Goal: Task Accomplishment & Management: Manage account settings

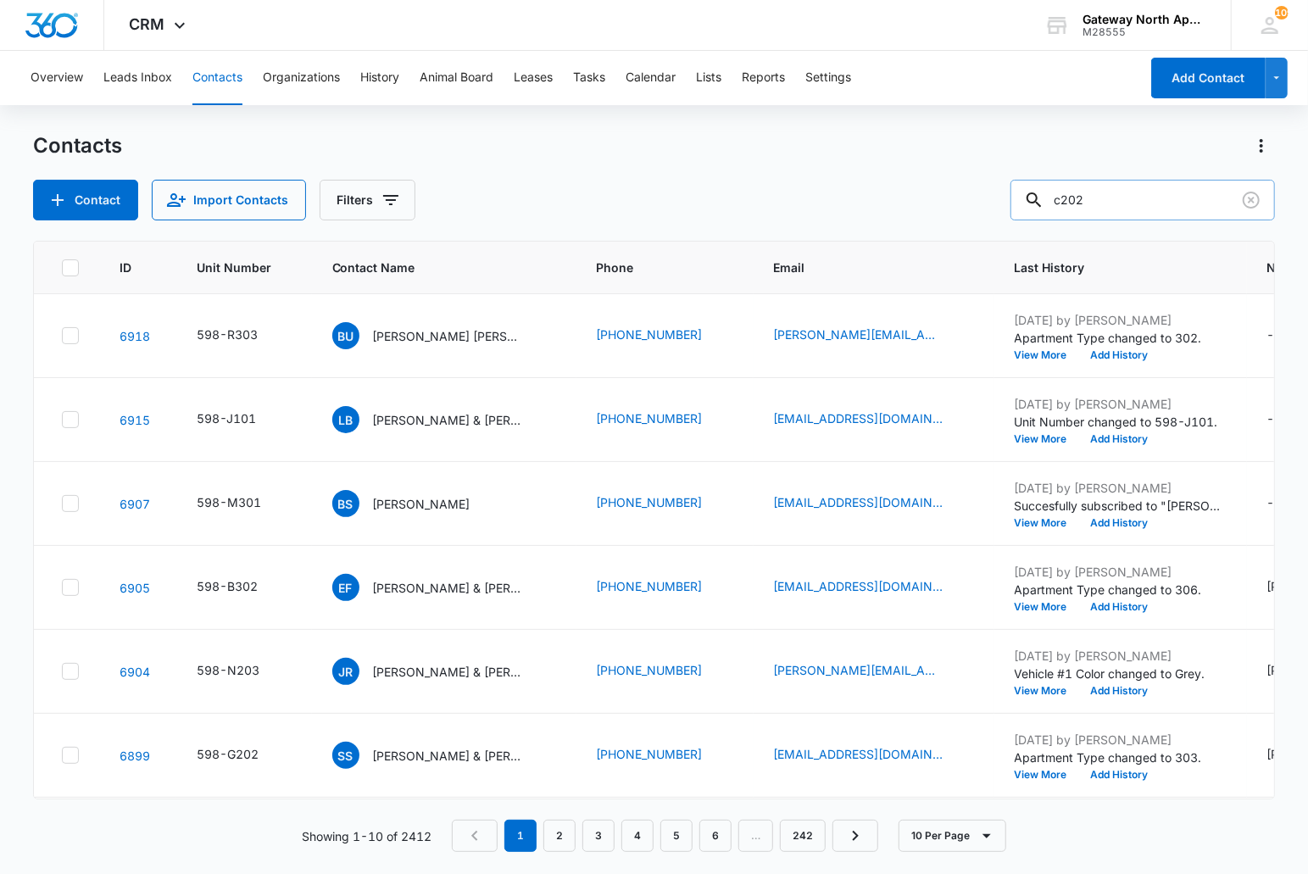
type input "c202"
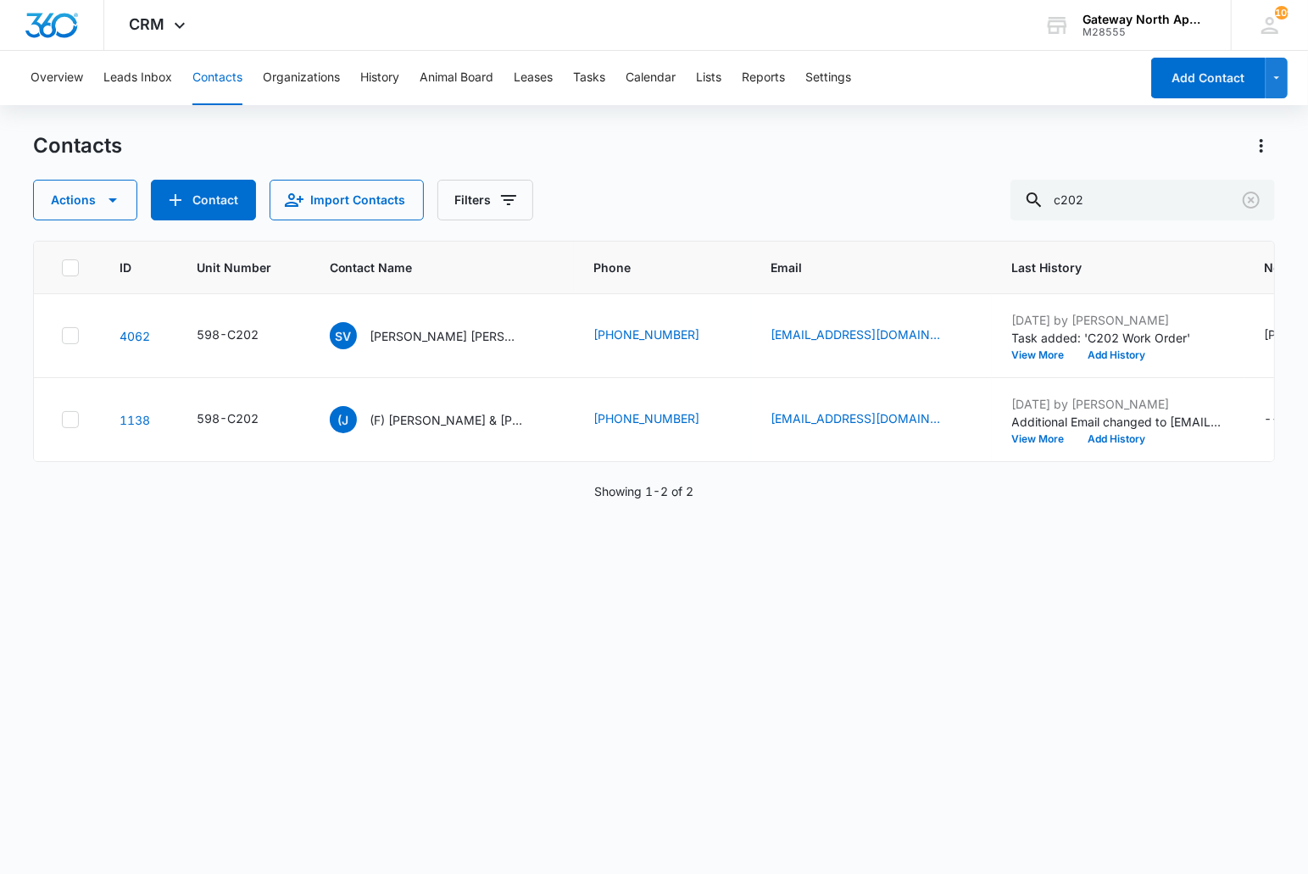
drag, startPoint x: 577, startPoint y: 608, endPoint x: 439, endPoint y: 346, distance: 296.2
click at [576, 604] on div "ID Unit Number Contact Name Phone Email Last History Notes Additional Phone Add…" at bounding box center [654, 546] width 1243 height 611
click at [426, 334] on p "[PERSON_NAME] [PERSON_NAME] & [PERSON_NAME]" at bounding box center [446, 336] width 153 height 18
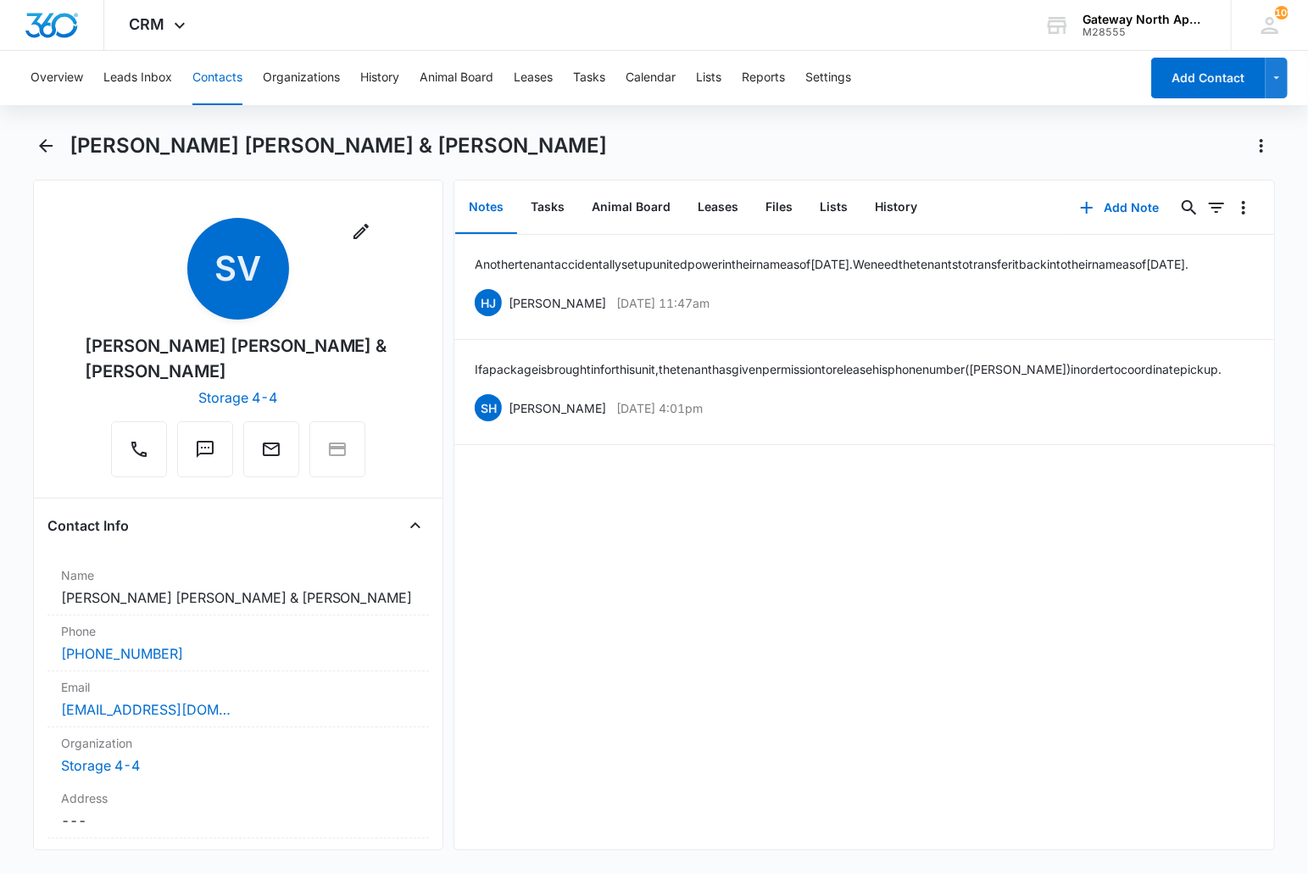
drag, startPoint x: 630, startPoint y: 528, endPoint x: 630, endPoint y: 467, distance: 61.0
click at [630, 493] on div "Another tenant accidentally set up united power in their name as of [DATE]. We …" at bounding box center [864, 542] width 820 height 615
click at [777, 201] on button "Files" at bounding box center [779, 207] width 54 height 53
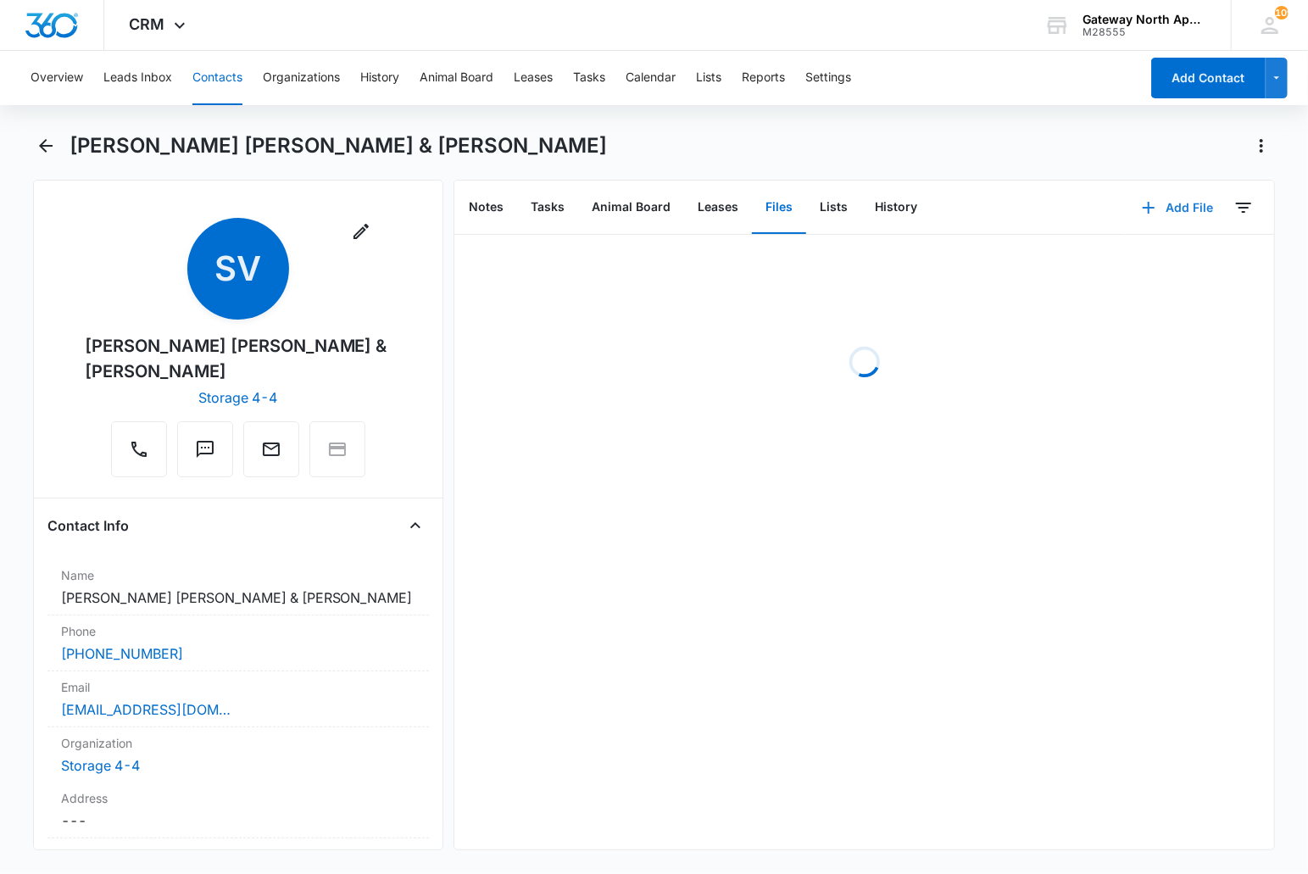
click at [1150, 203] on button "Add File" at bounding box center [1177, 207] width 105 height 41
click at [1121, 263] on div "Upload Files" at bounding box center [1155, 261] width 68 height 12
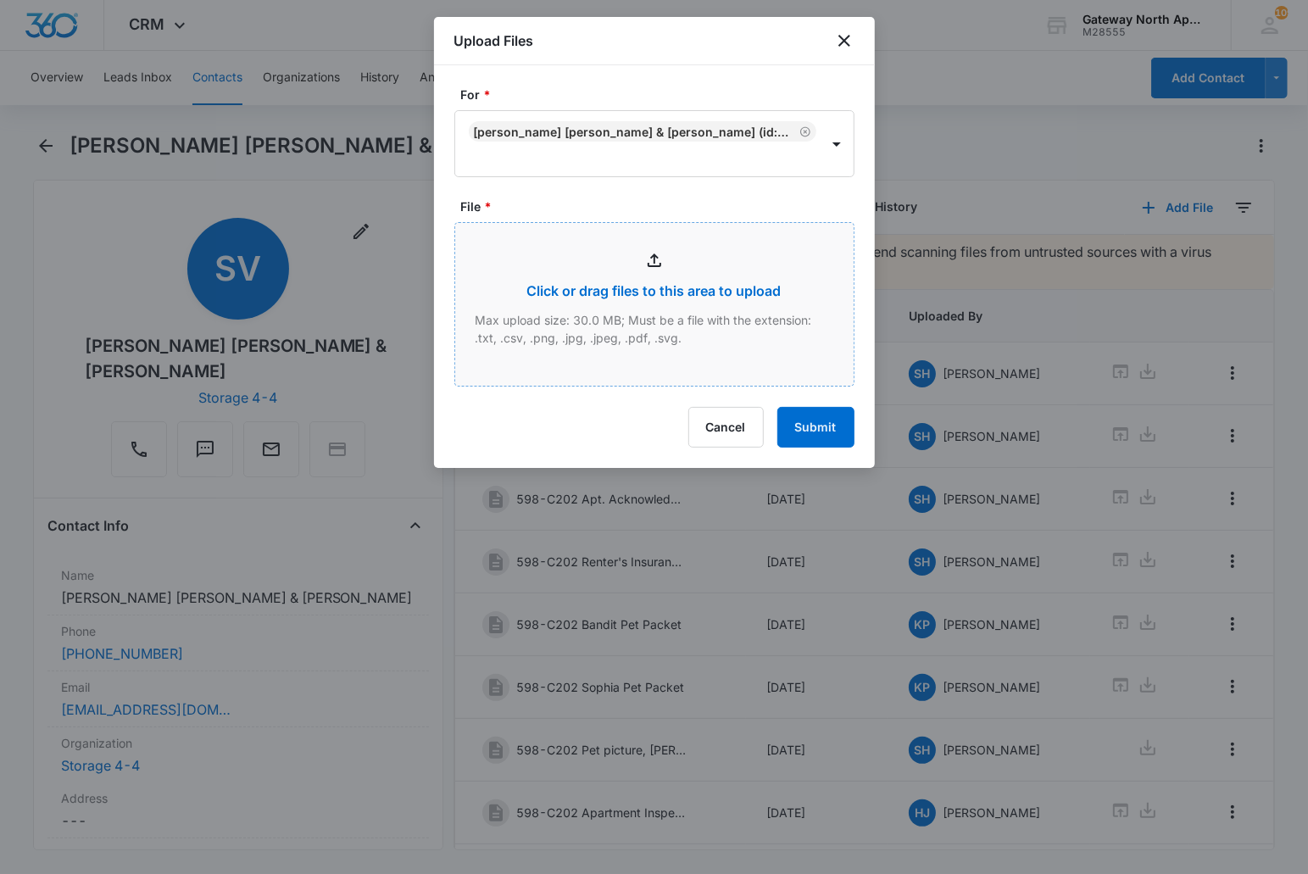
type input "C:\fakepath\C202_09102025105612.pdf"
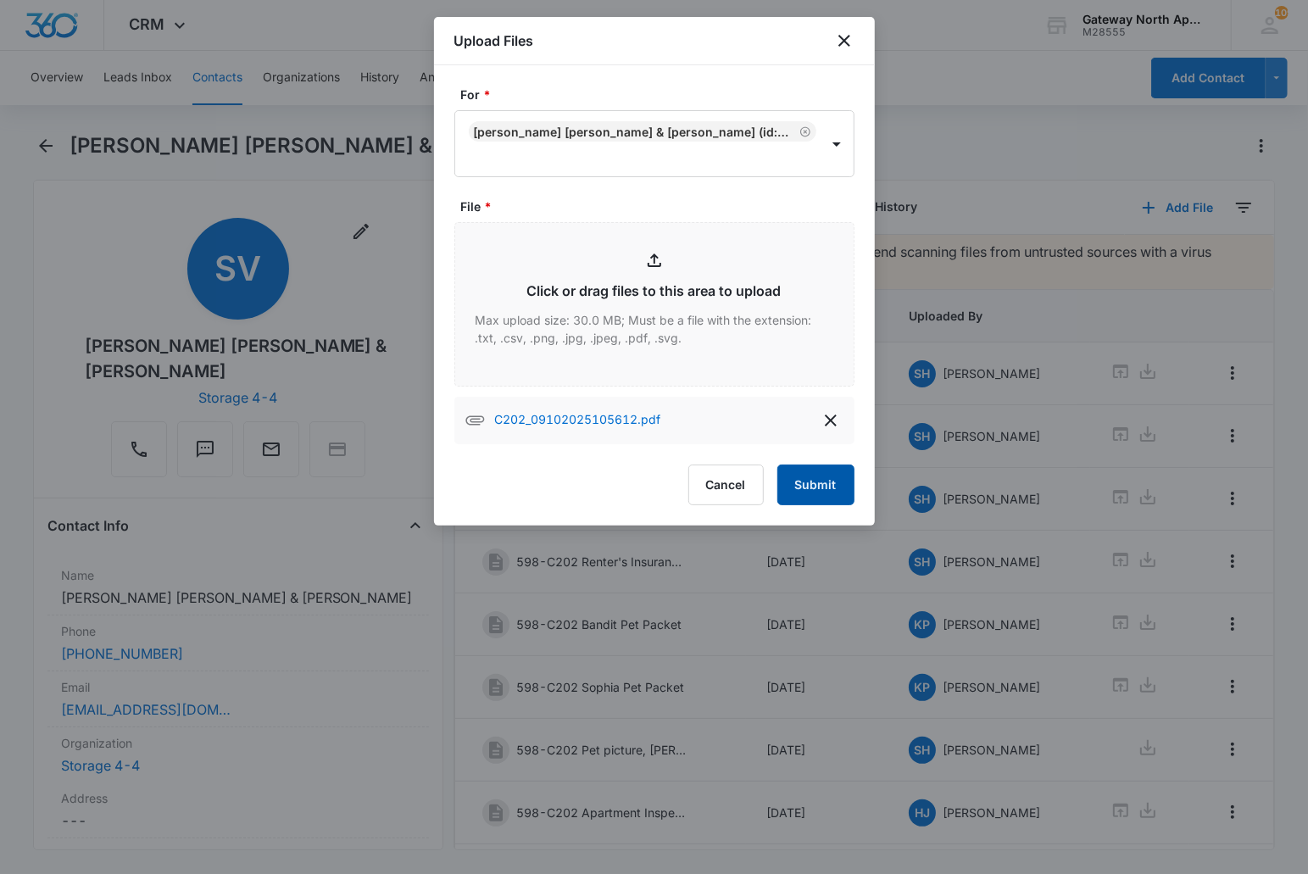
click at [832, 470] on button "Submit" at bounding box center [815, 485] width 77 height 41
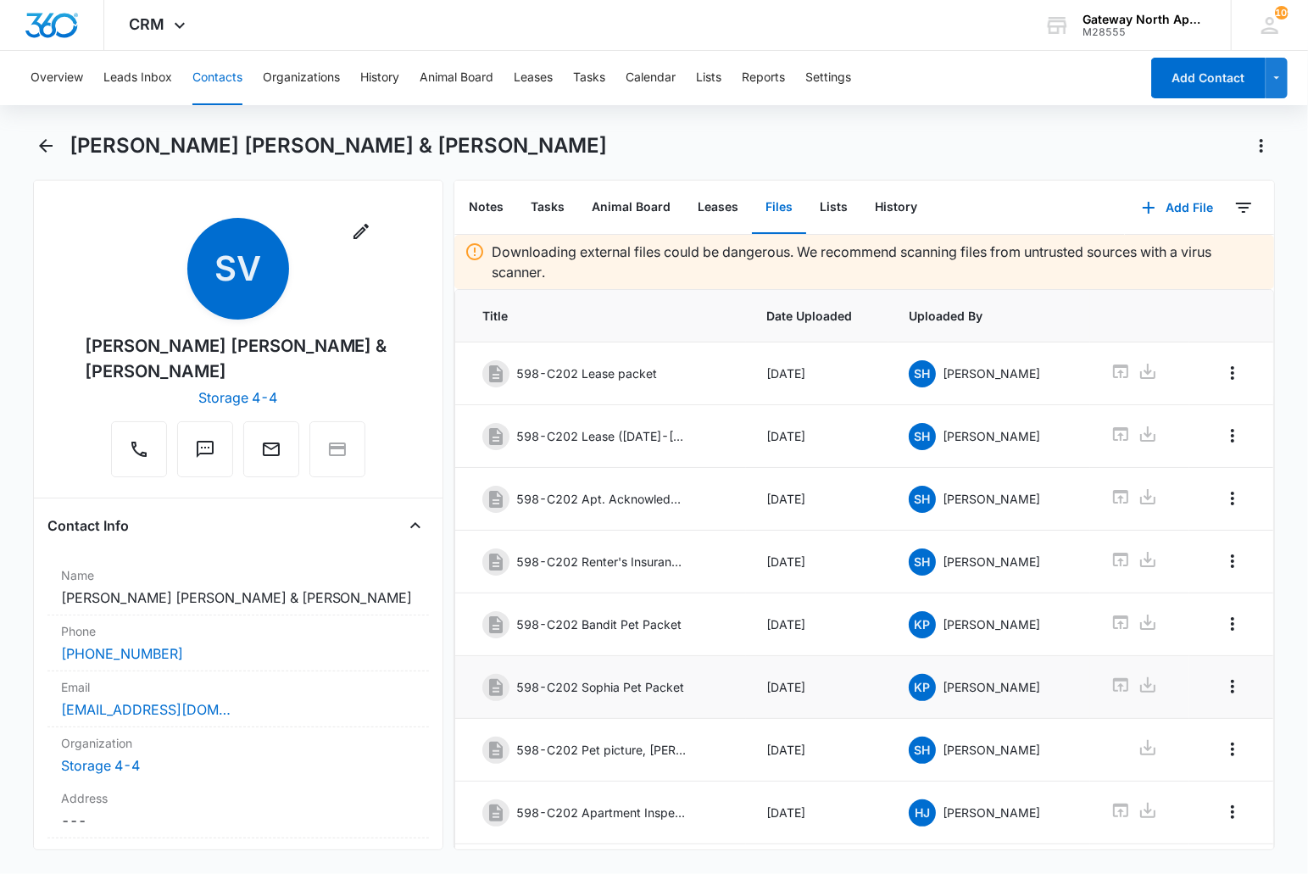
scroll to position [200, 0]
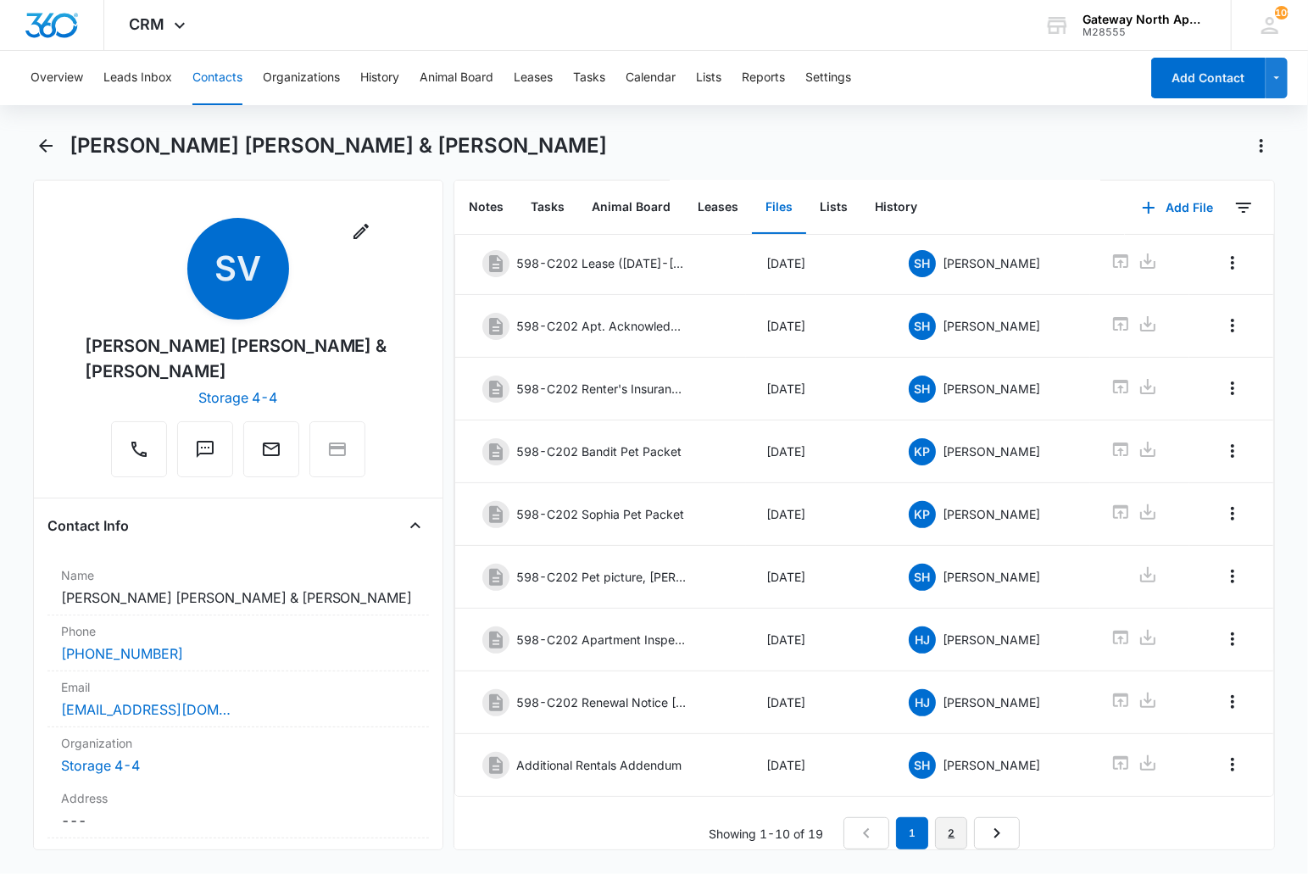
click at [946, 823] on link "2" at bounding box center [951, 833] width 32 height 32
click at [1222, 754] on icon "Overflow Menu" at bounding box center [1232, 764] width 20 height 20
click at [1161, 792] on div "Edit" at bounding box center [1173, 798] width 36 height 12
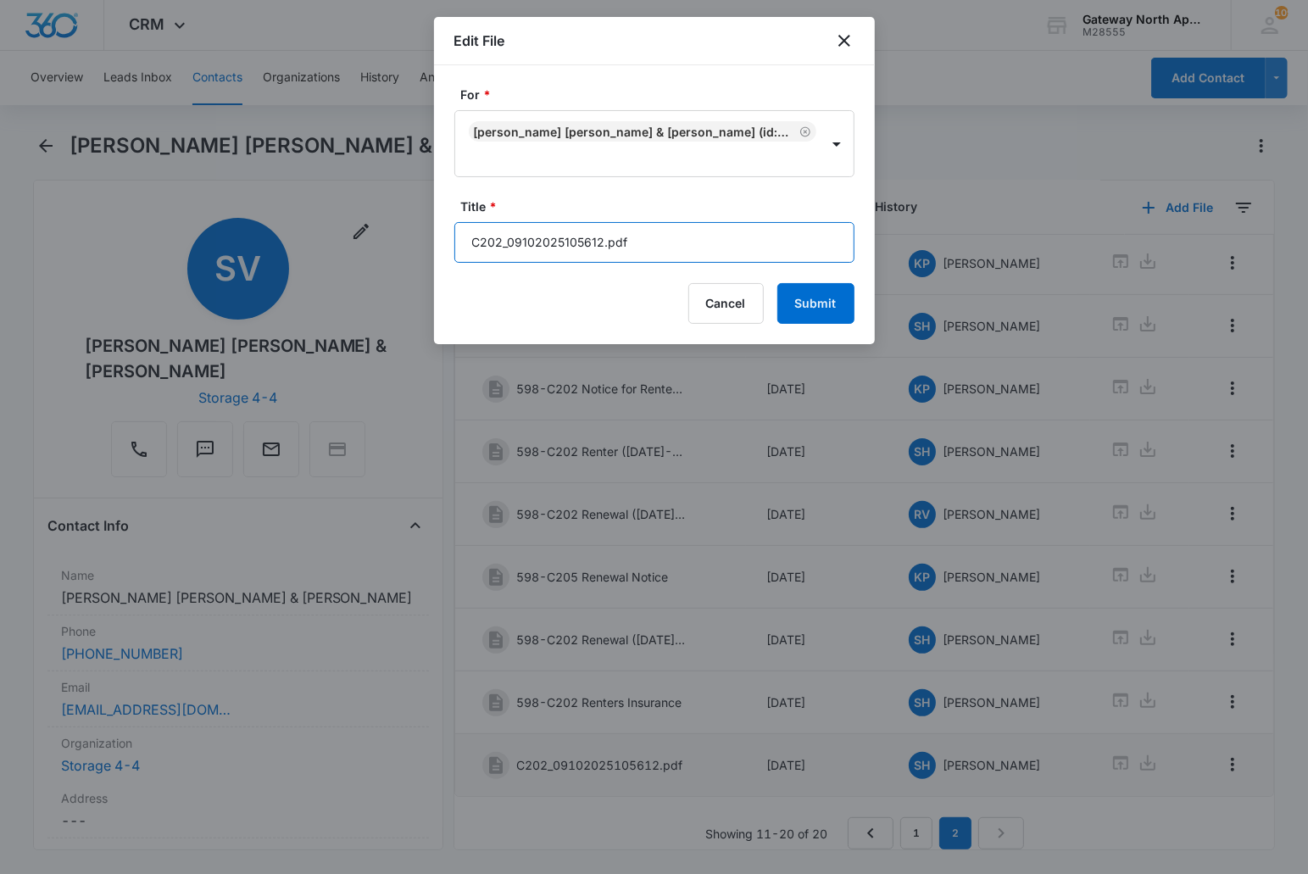
drag, startPoint x: 637, startPoint y: 235, endPoint x: 309, endPoint y: 226, distance: 327.3
click at [309, 226] on body "CRM Apps Reputation Websites Forms CRM Email Social Content Ads Intelligence Fi…" at bounding box center [654, 437] width 1308 height 874
type input "598-C202 Additional Addendum (Garage)"
click at [777, 283] on button "Submit" at bounding box center [815, 303] width 77 height 41
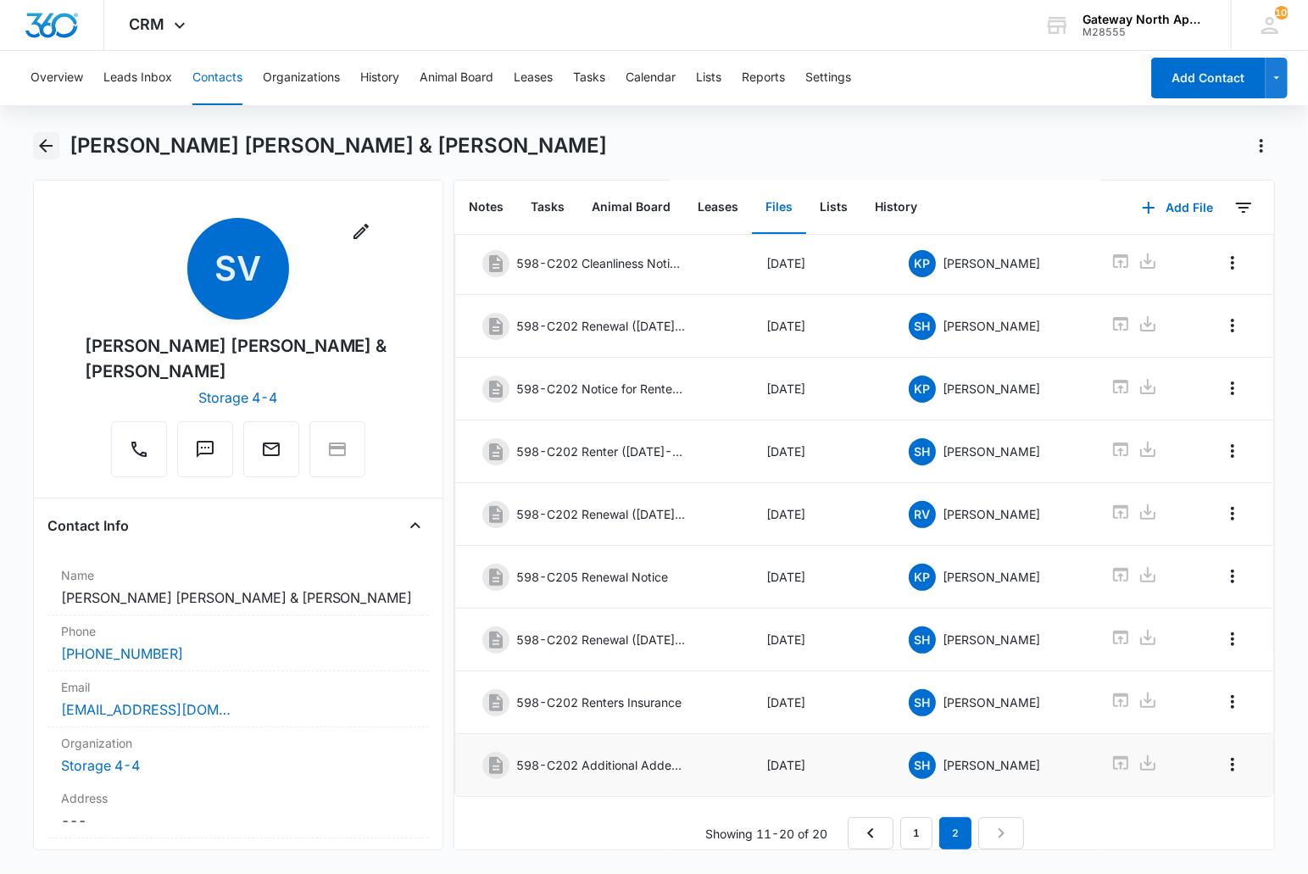
click at [34, 147] on button "Back" at bounding box center [46, 145] width 26 height 27
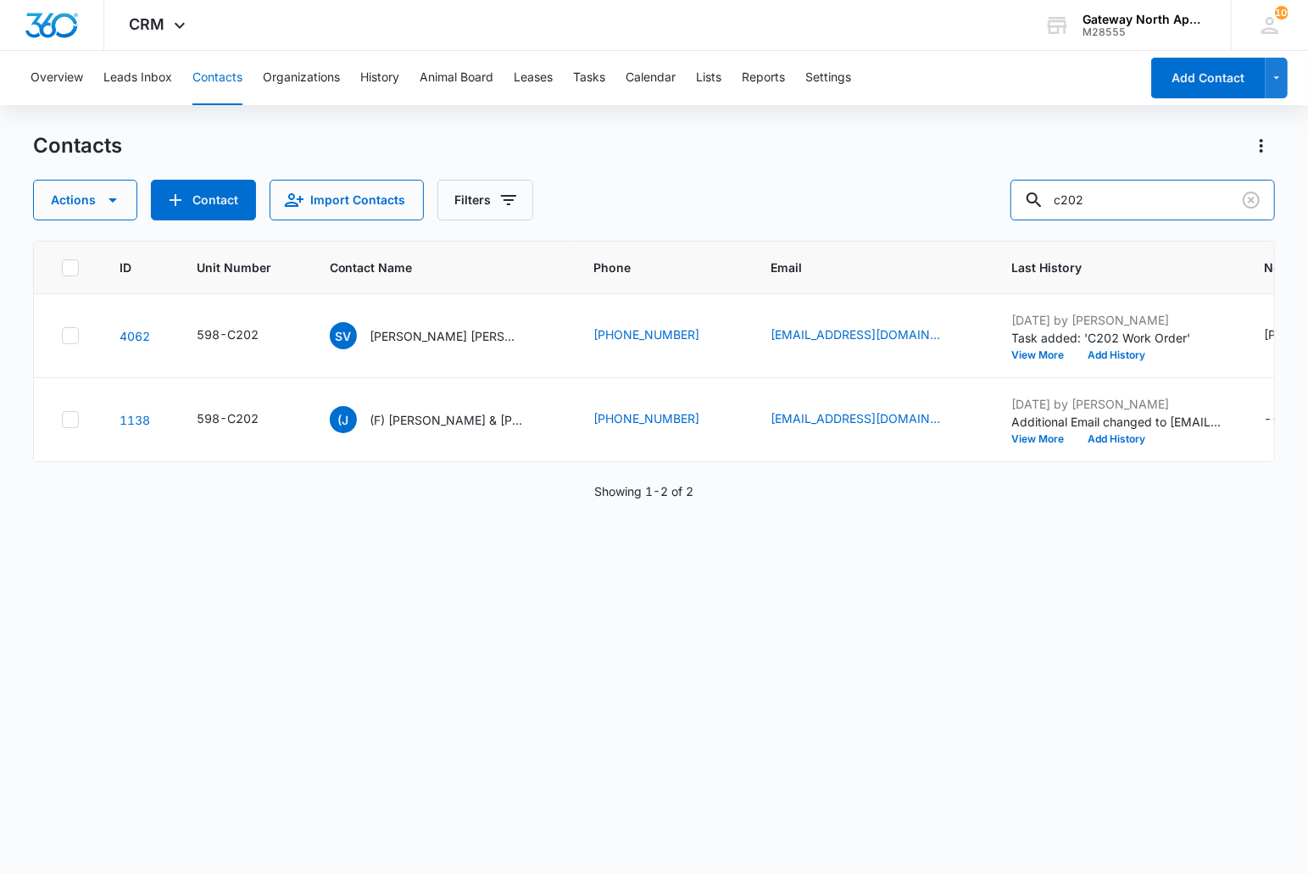
drag, startPoint x: 1105, startPoint y: 204, endPoint x: 948, endPoint y: 201, distance: 156.9
click at [949, 201] on div "Actions Contact Import Contacts Filters c202" at bounding box center [654, 200] width 1243 height 41
type input "g202"
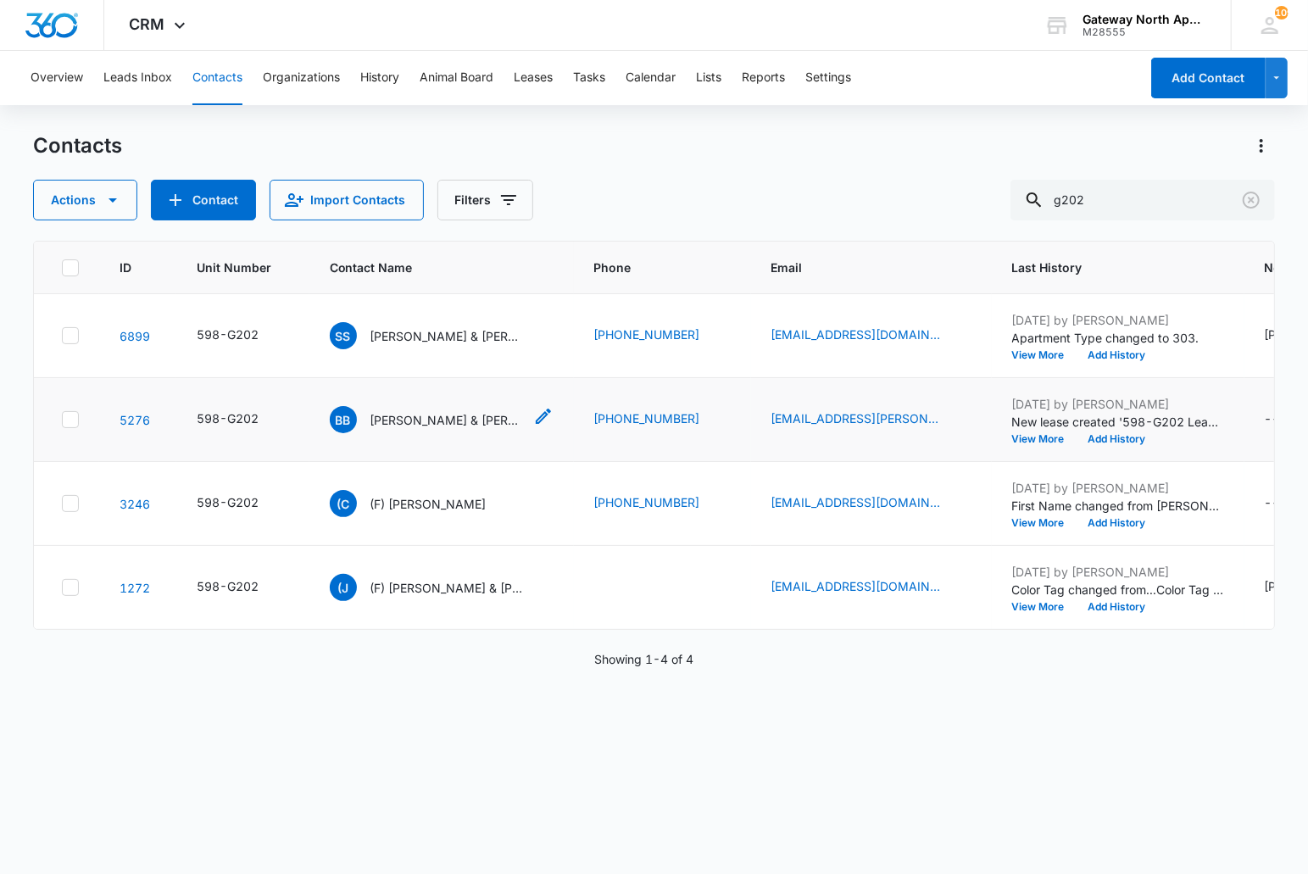
click at [451, 426] on p "[PERSON_NAME] & [PERSON_NAME]" at bounding box center [446, 420] width 153 height 18
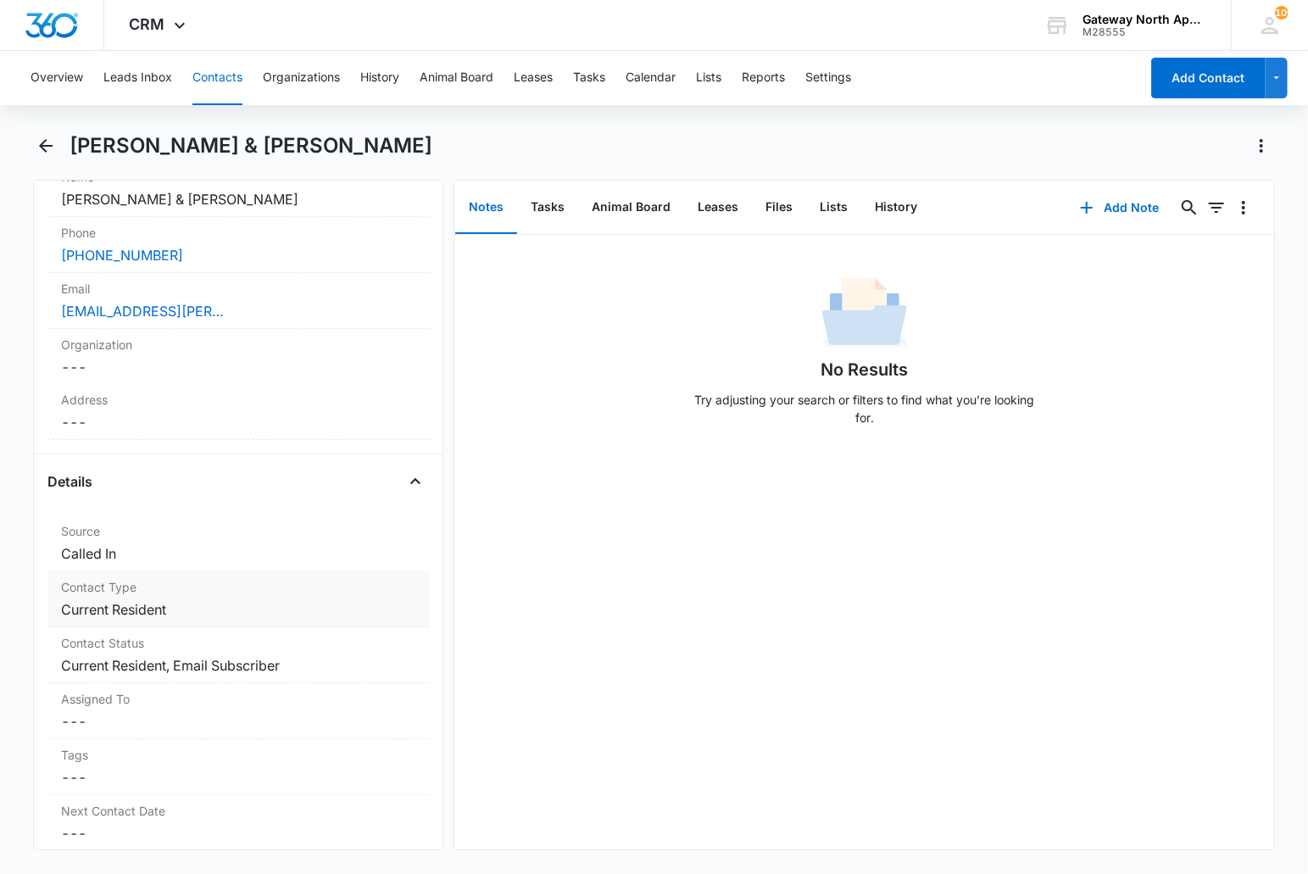
scroll to position [376, 0]
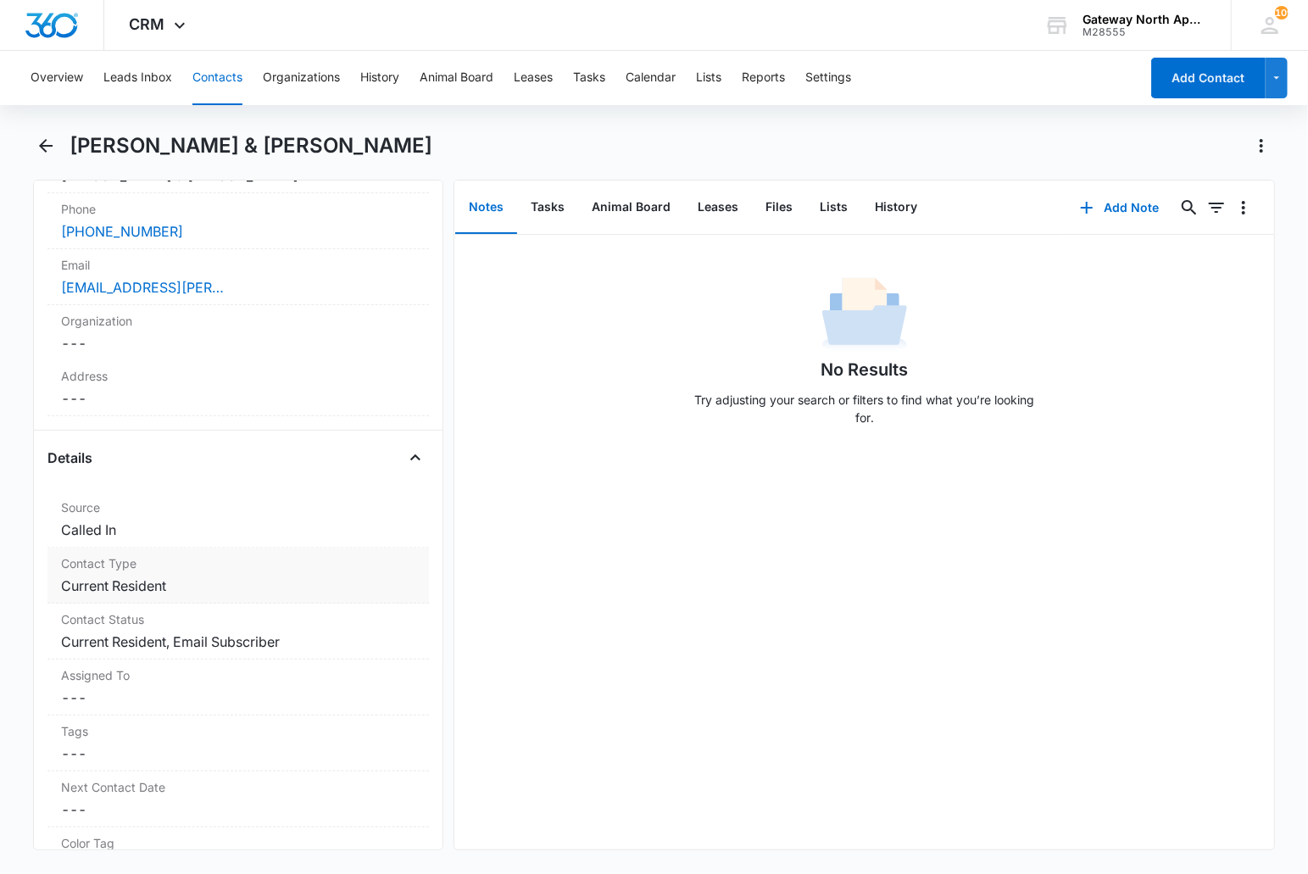
click at [231, 588] on dd "Cancel Save Changes Current Resident" at bounding box center [238, 586] width 355 height 20
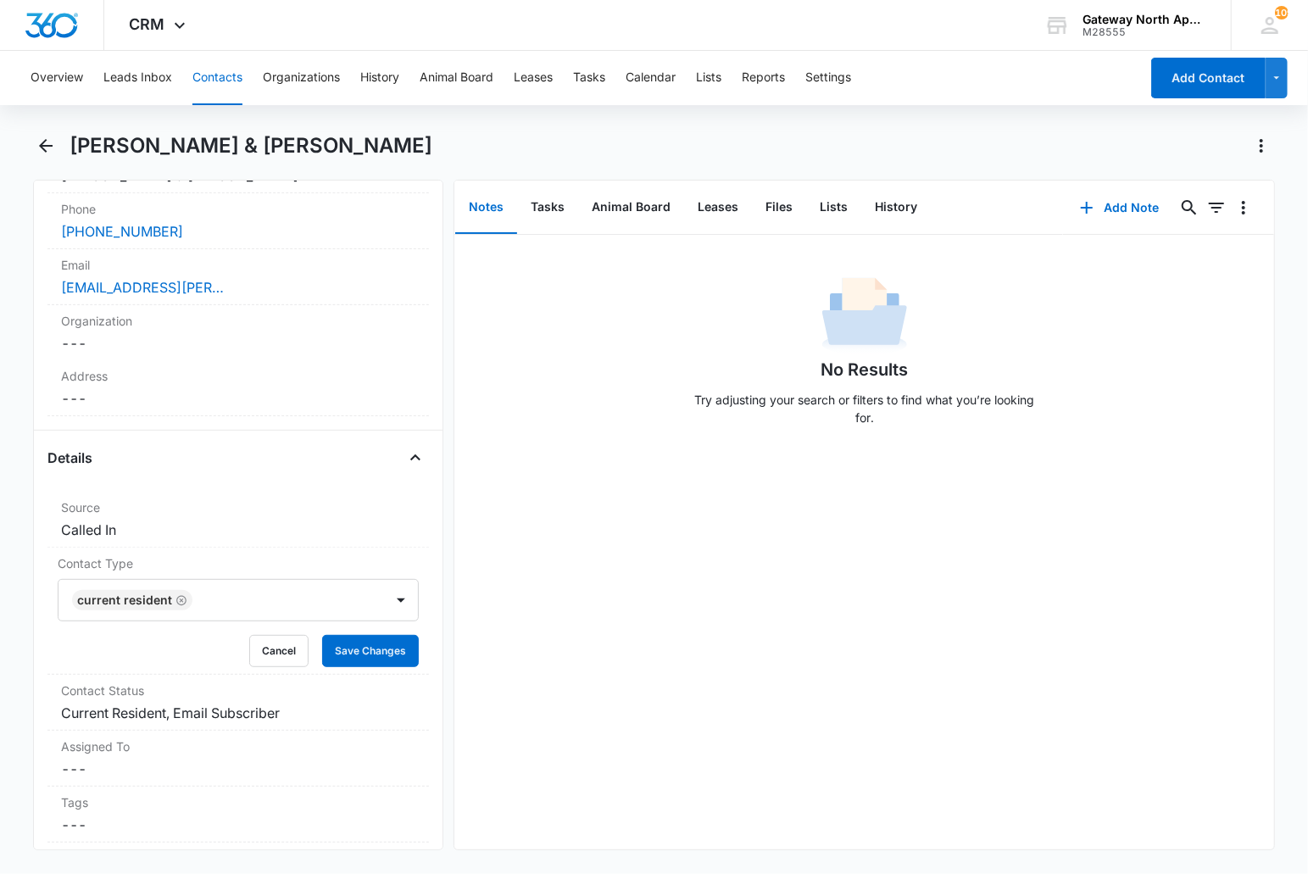
click at [198, 598] on input "text" at bounding box center [199, 600] width 3 height 20
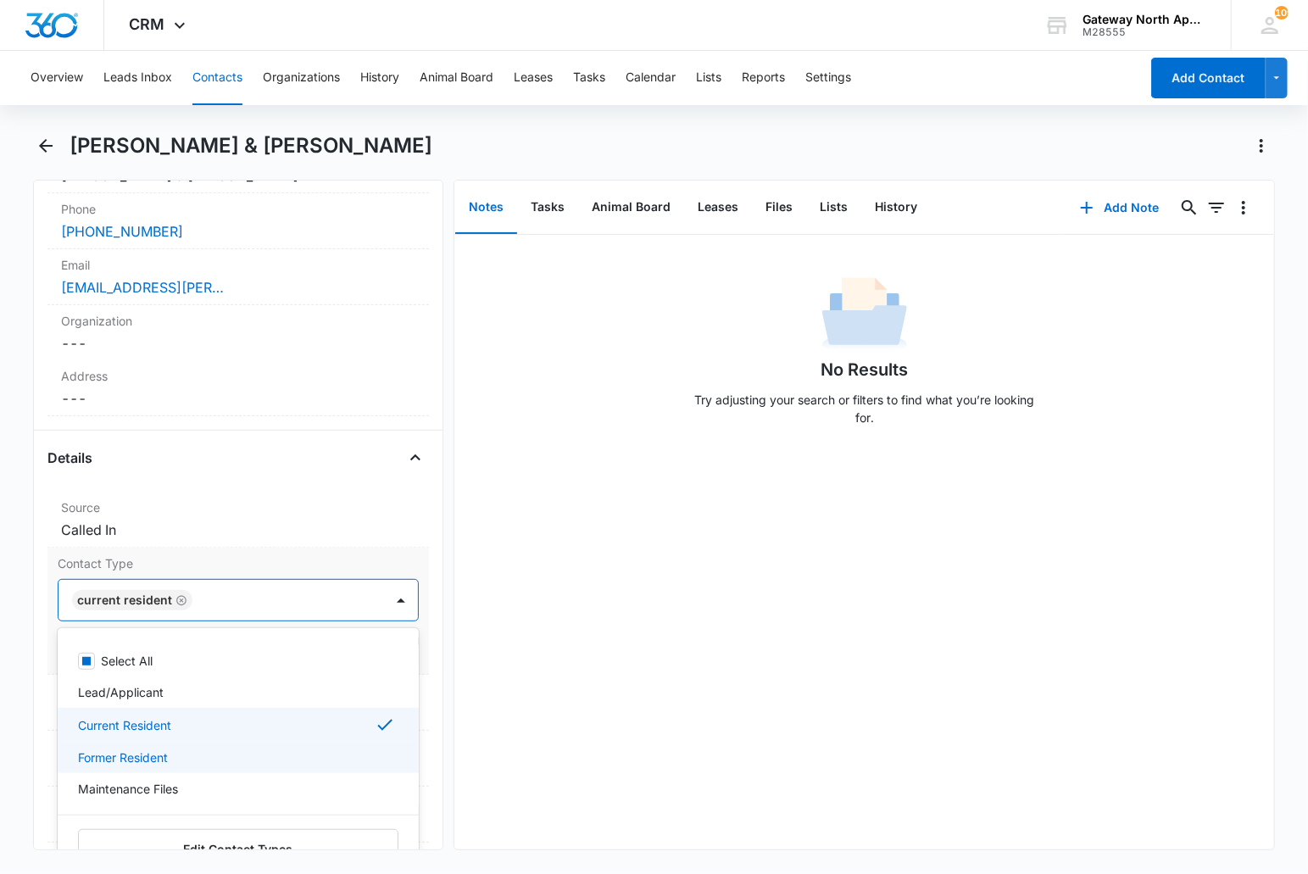
click at [161, 757] on p "Former Resident" at bounding box center [123, 758] width 90 height 18
click at [171, 710] on div "Current Resident" at bounding box center [239, 725] width 362 height 34
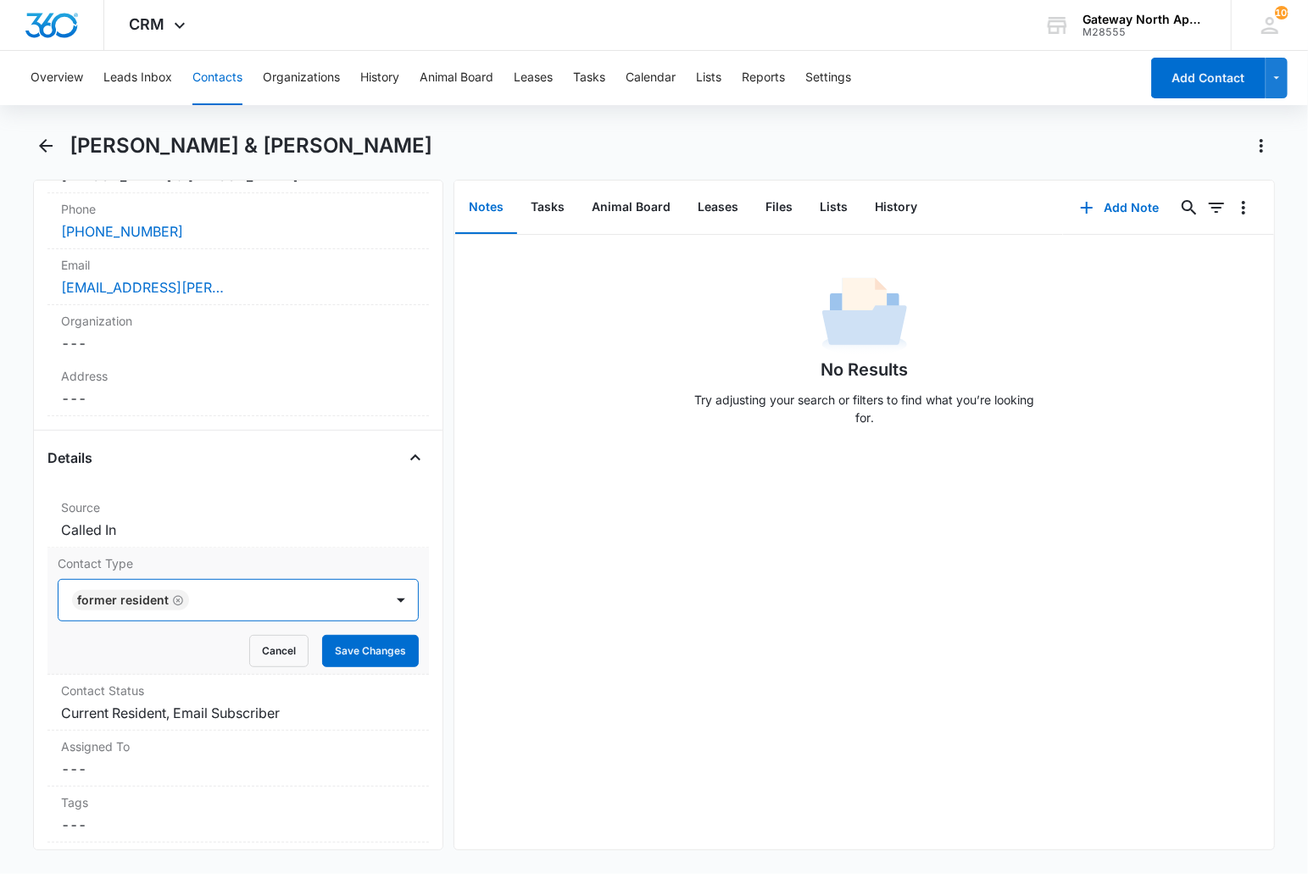
click at [288, 604] on div at bounding box center [278, 600] width 169 height 24
click at [332, 647] on button "Save Changes" at bounding box center [370, 651] width 97 height 32
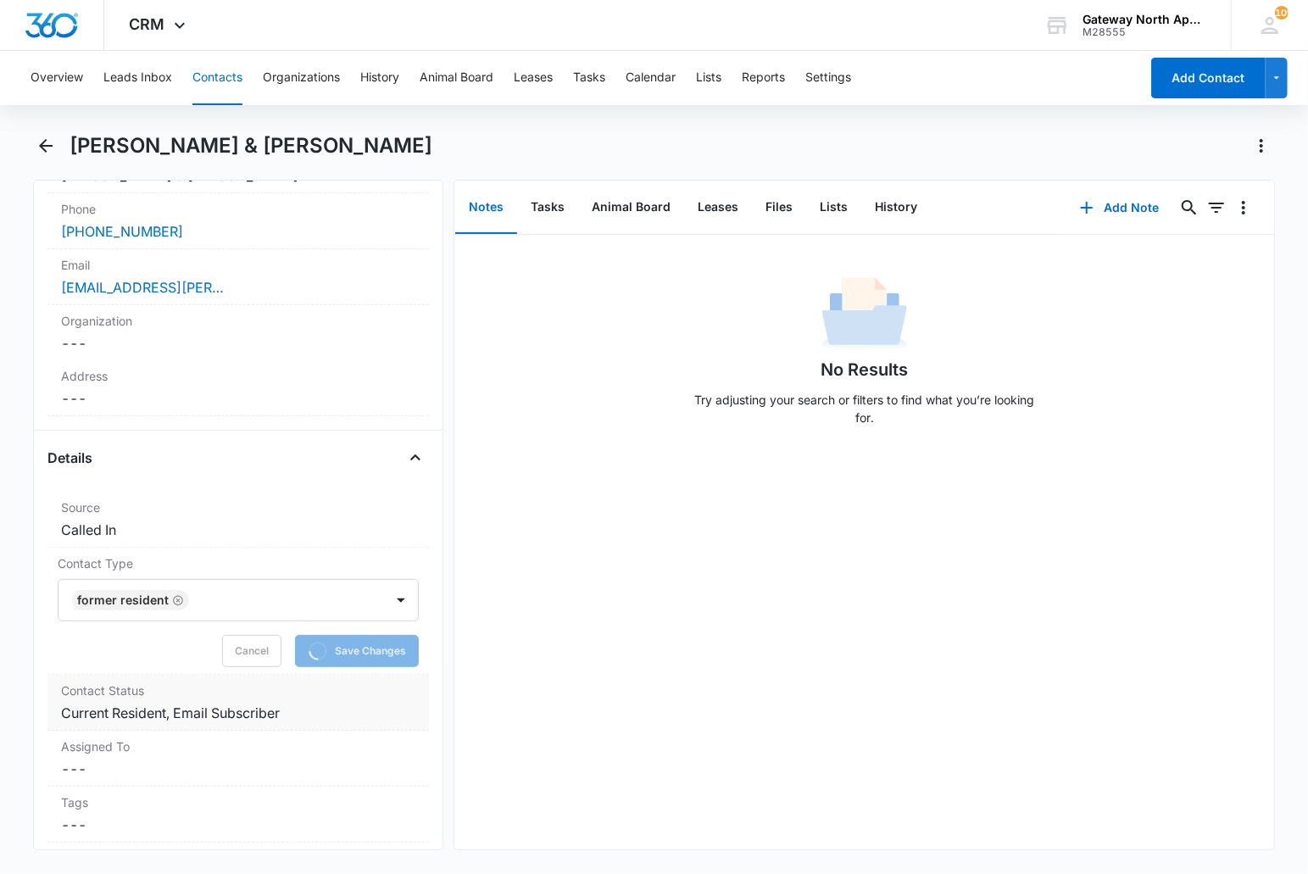
click at [292, 699] on label "Contact Status" at bounding box center [238, 691] width 355 height 18
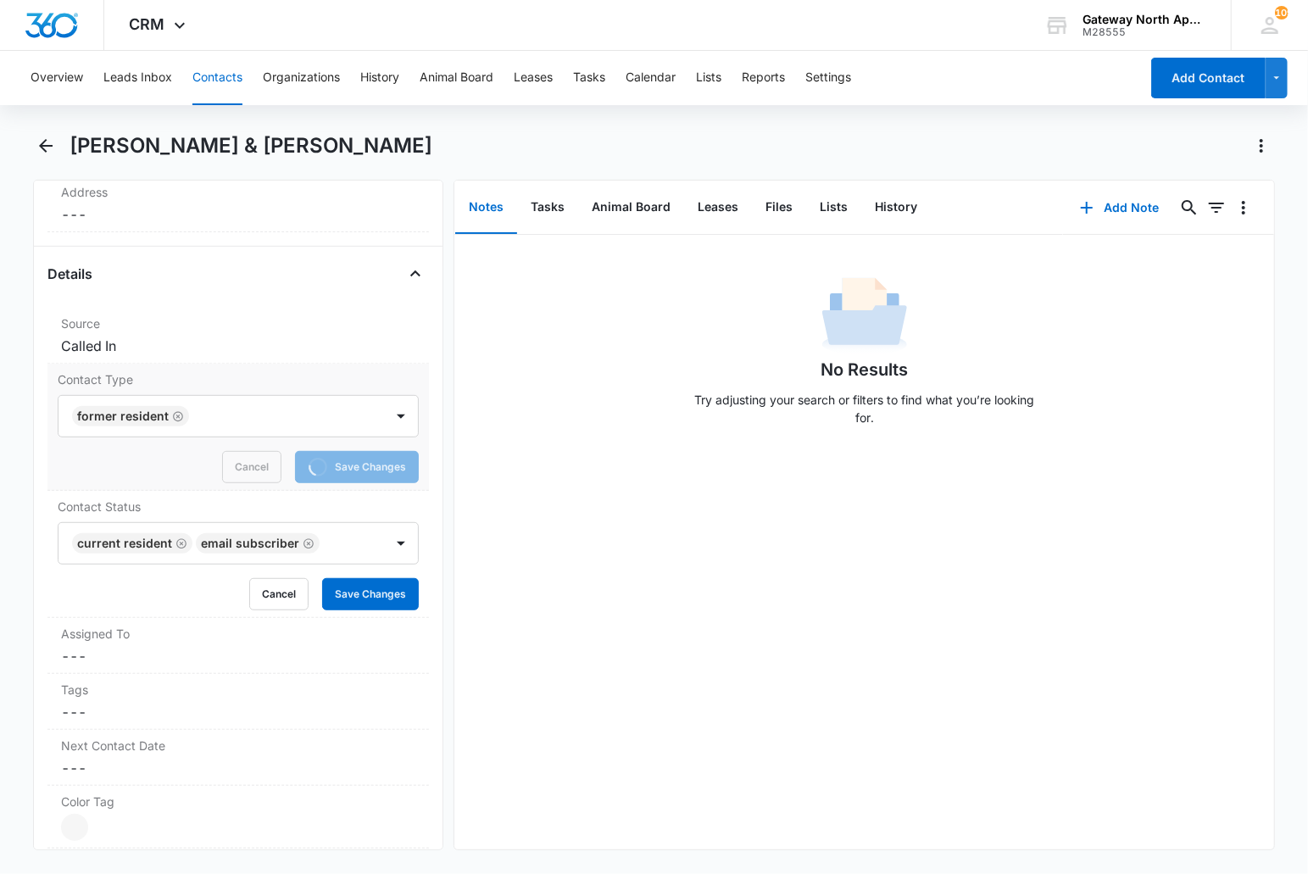
scroll to position [565, 0]
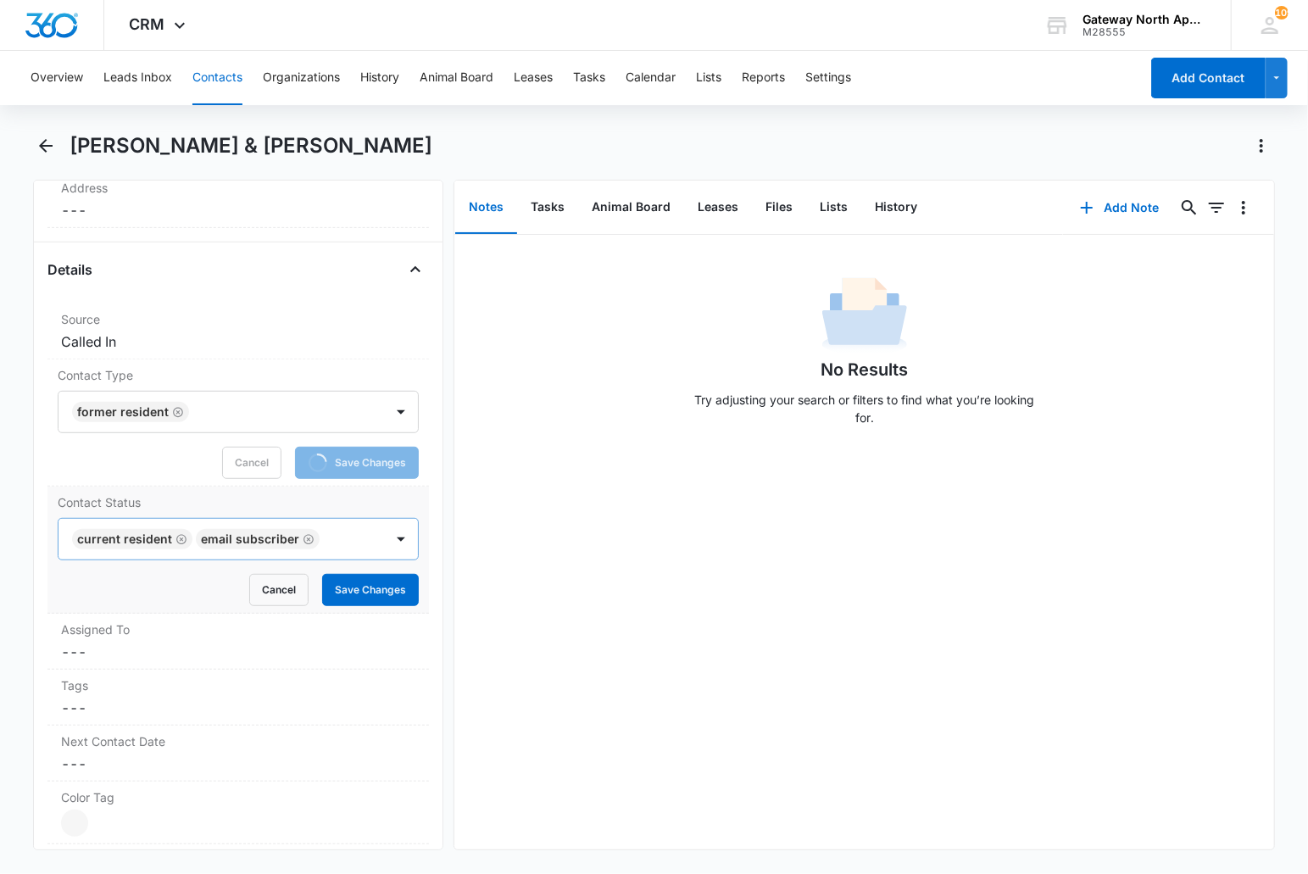
click at [359, 537] on div "Current Resident Email Subscriber" at bounding box center [221, 539] width 326 height 41
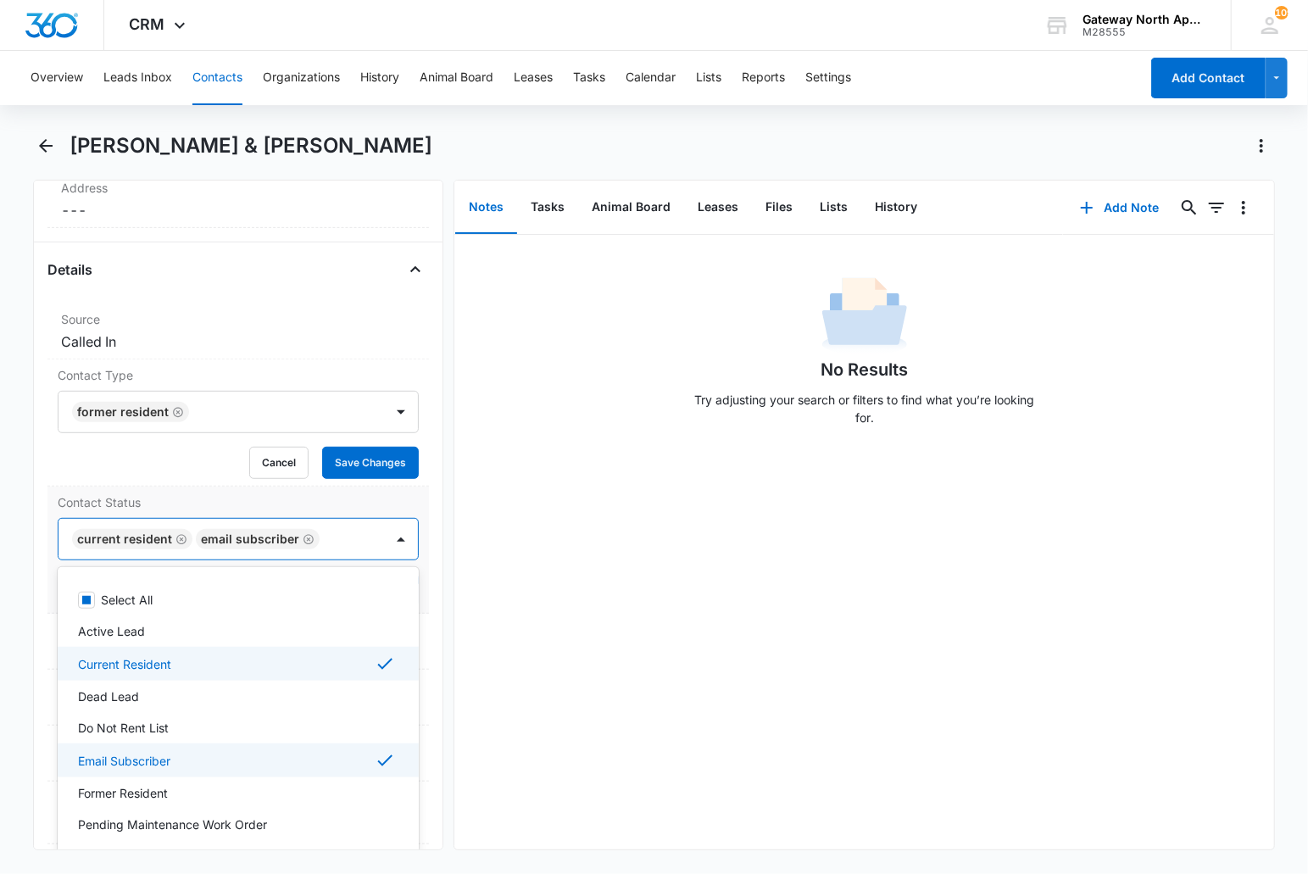
click at [230, 665] on div "Current Resident" at bounding box center [237, 664] width 318 height 20
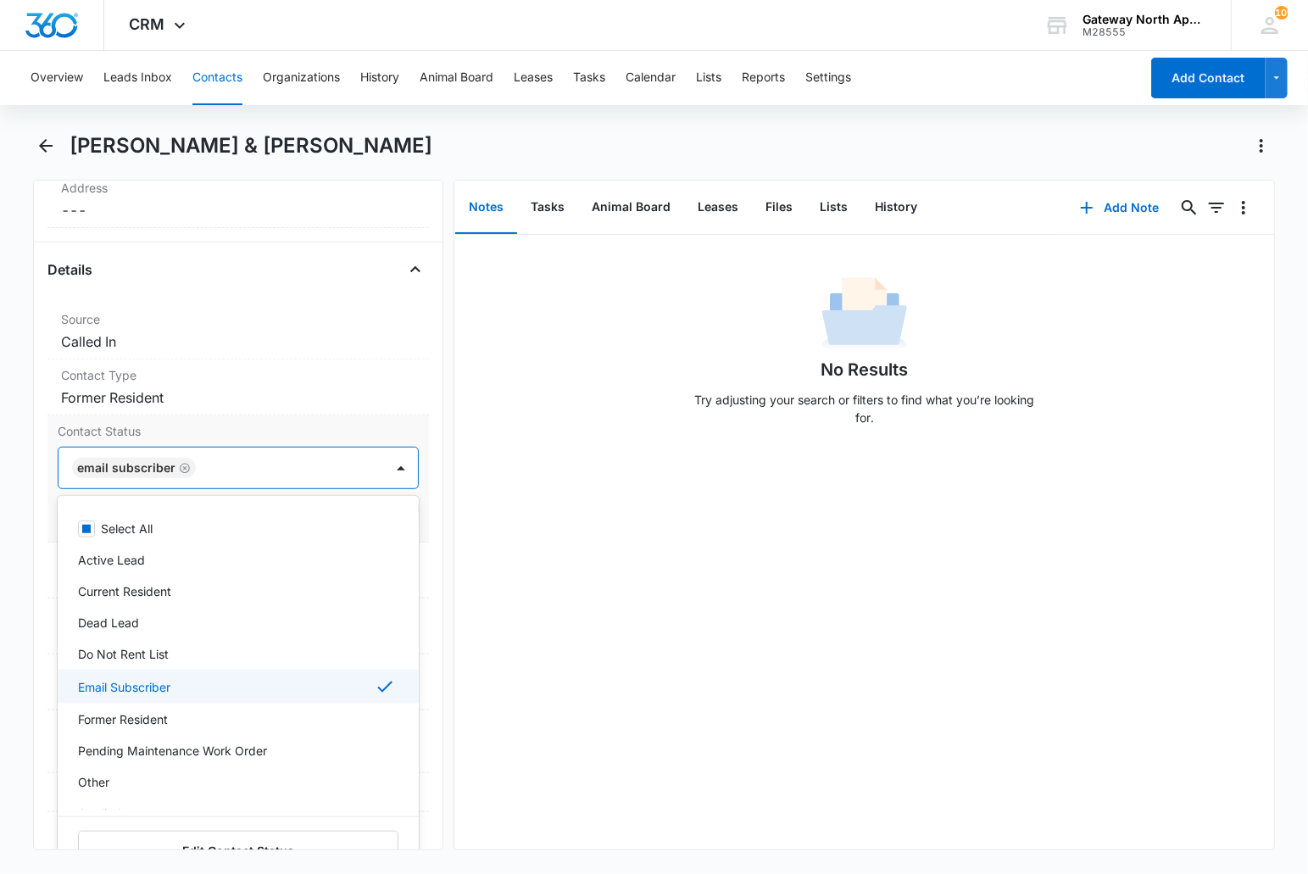
click at [175, 688] on div "Email Subscriber" at bounding box center [237, 686] width 318 height 20
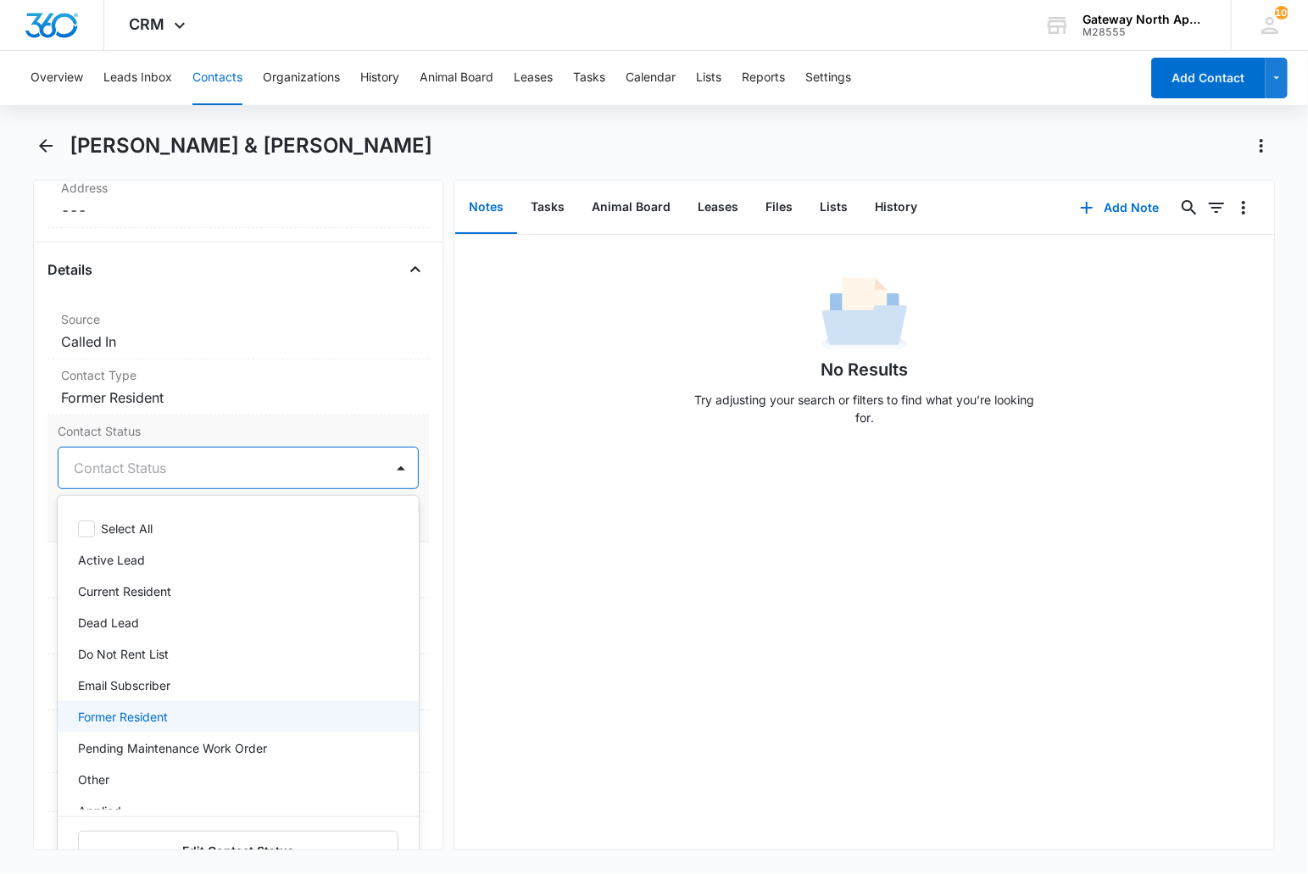
click at [162, 716] on p "Former Resident" at bounding box center [123, 717] width 90 height 18
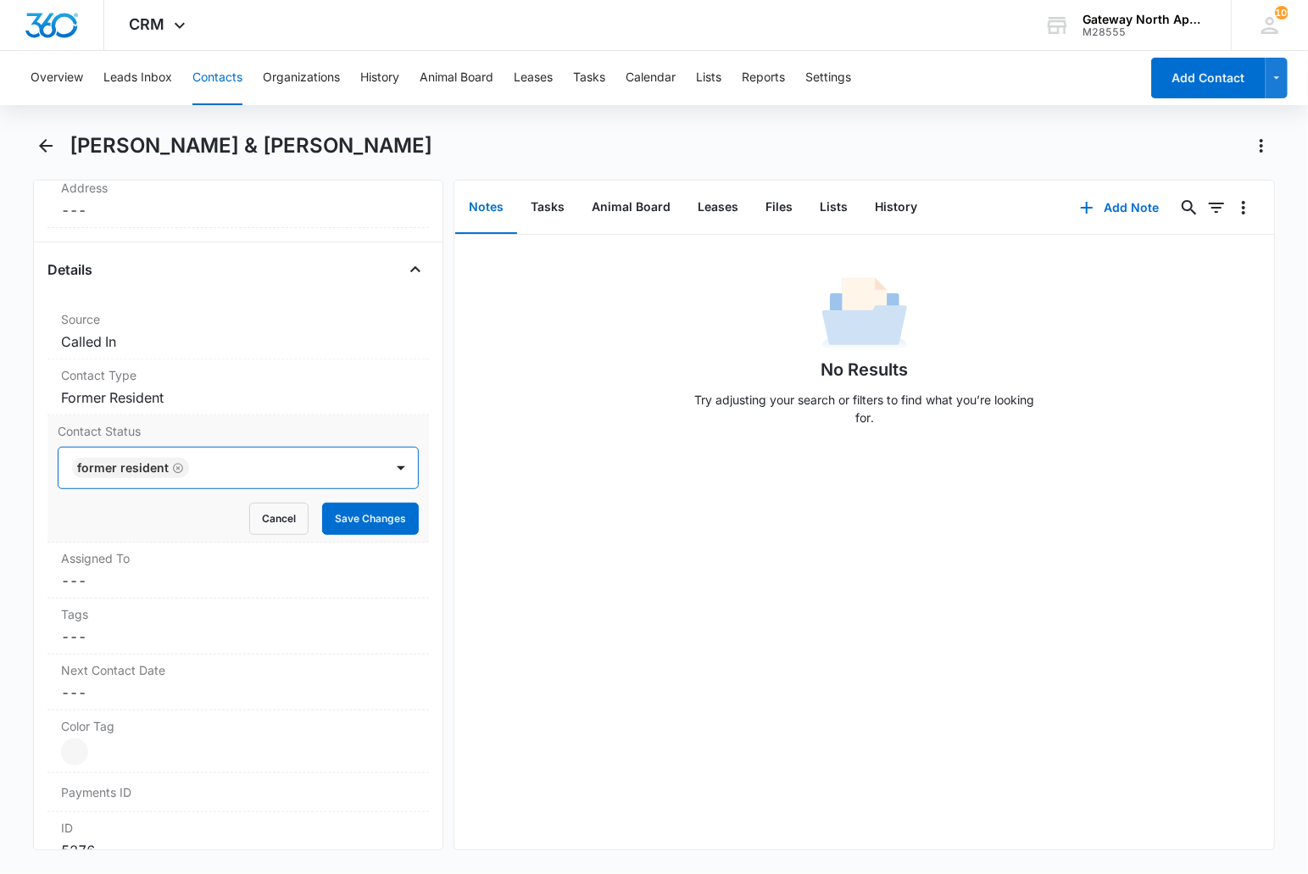
click at [251, 470] on div at bounding box center [278, 468] width 169 height 24
click at [331, 520] on button "Save Changes" at bounding box center [370, 519] width 97 height 32
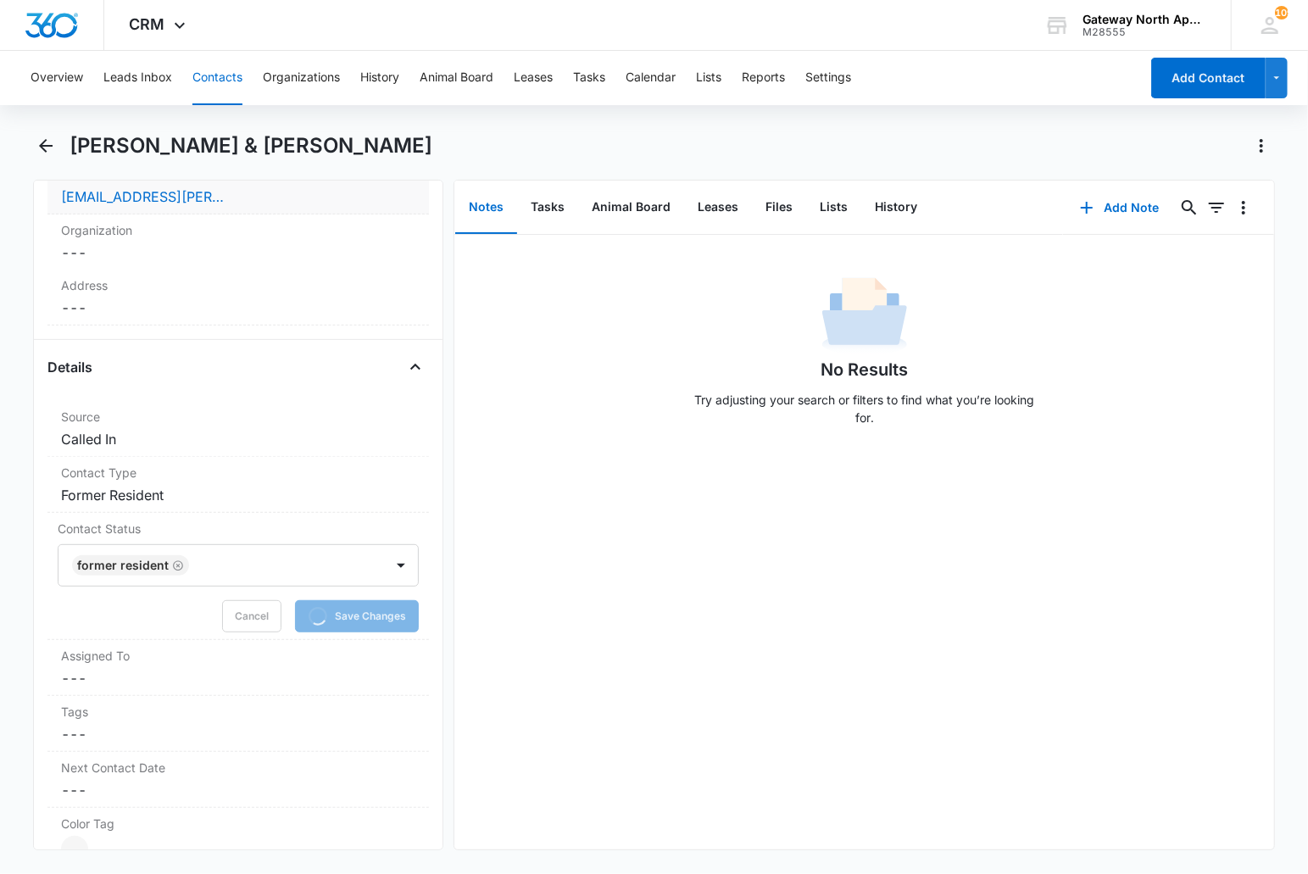
scroll to position [0, 0]
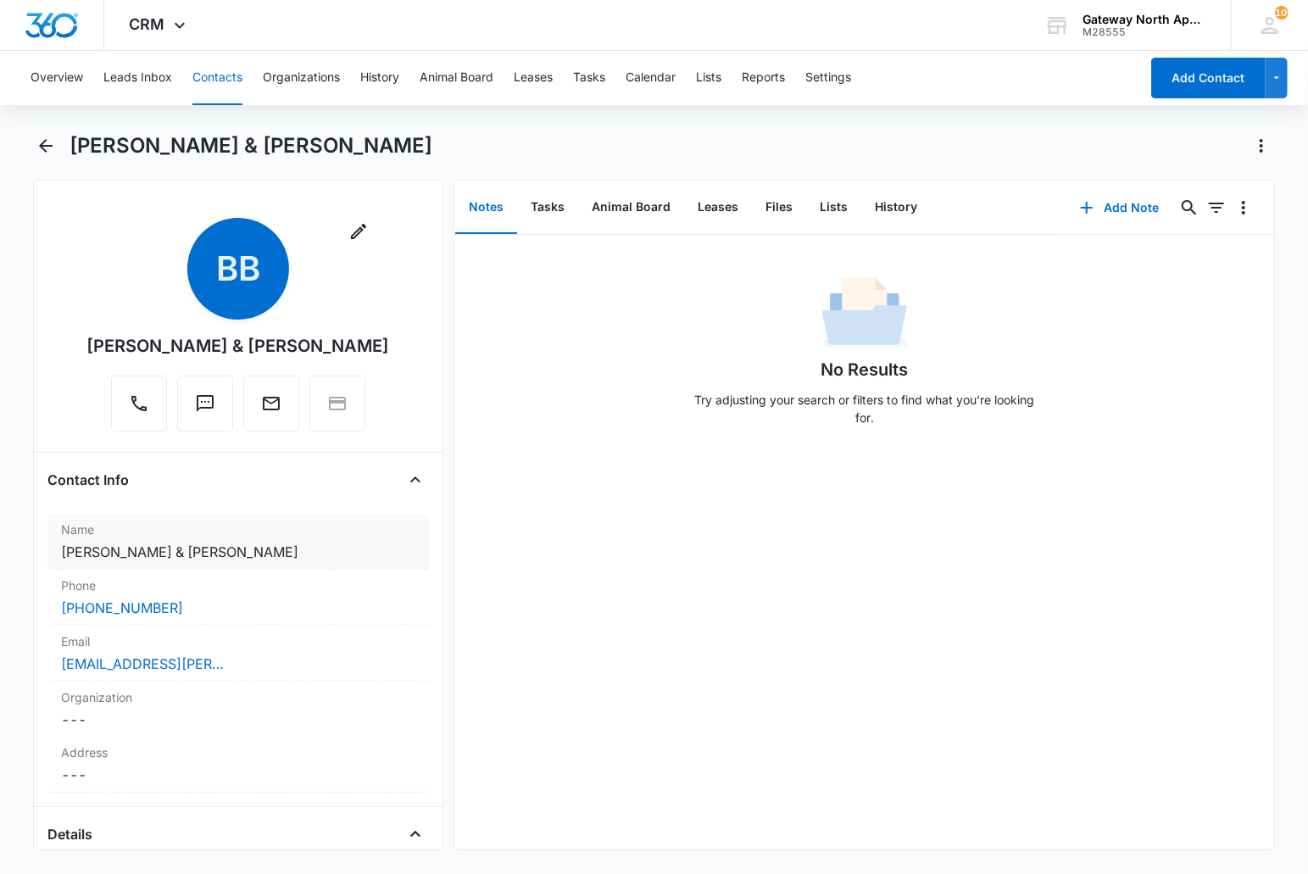
click at [276, 538] on div "Name Cancel Save Changes [PERSON_NAME] & [PERSON_NAME]" at bounding box center [238, 542] width 382 height 56
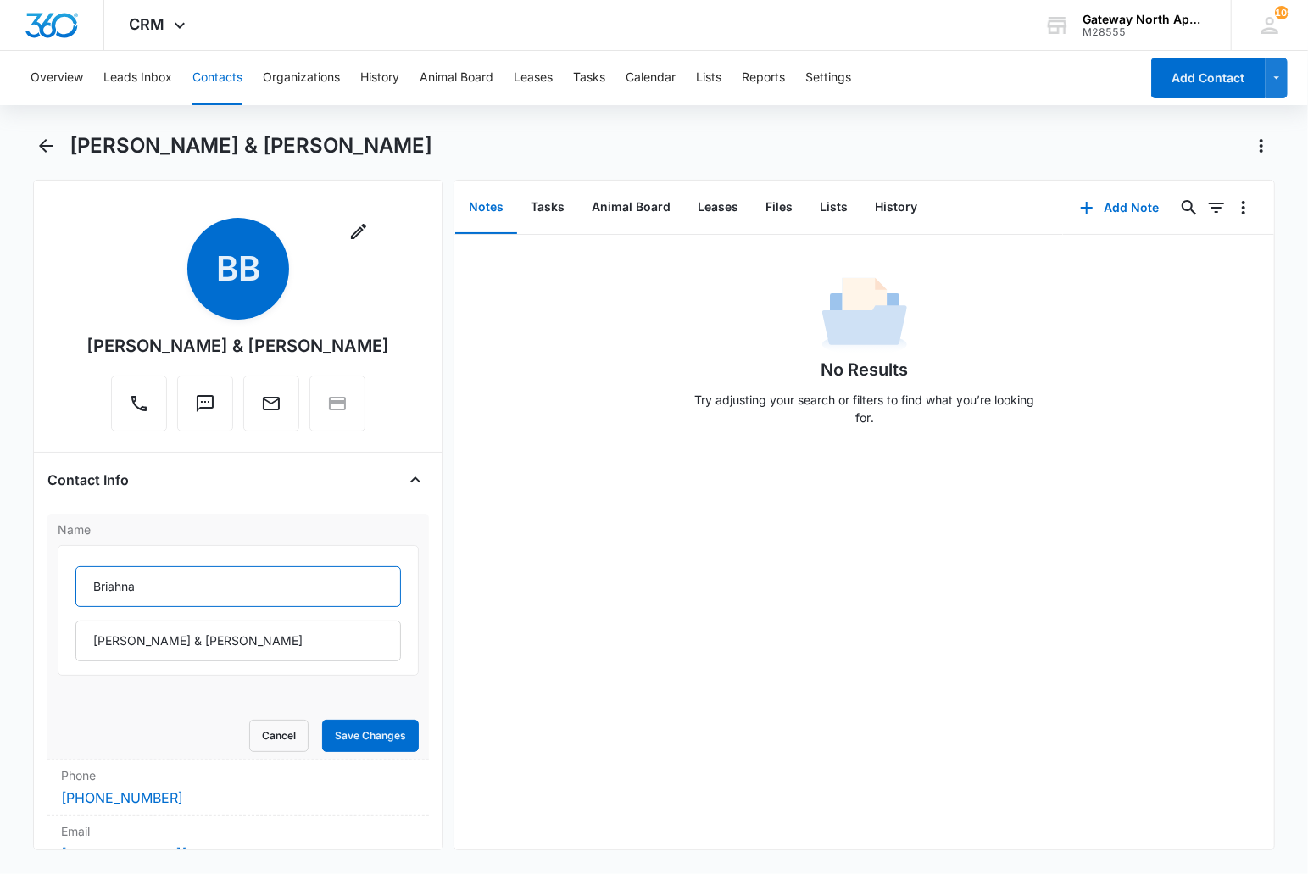
click at [89, 590] on input "Briahna" at bounding box center [238, 586] width 326 height 41
type input "(F) [PERSON_NAME]"
click at [351, 746] on button "Save Changes" at bounding box center [370, 736] width 97 height 32
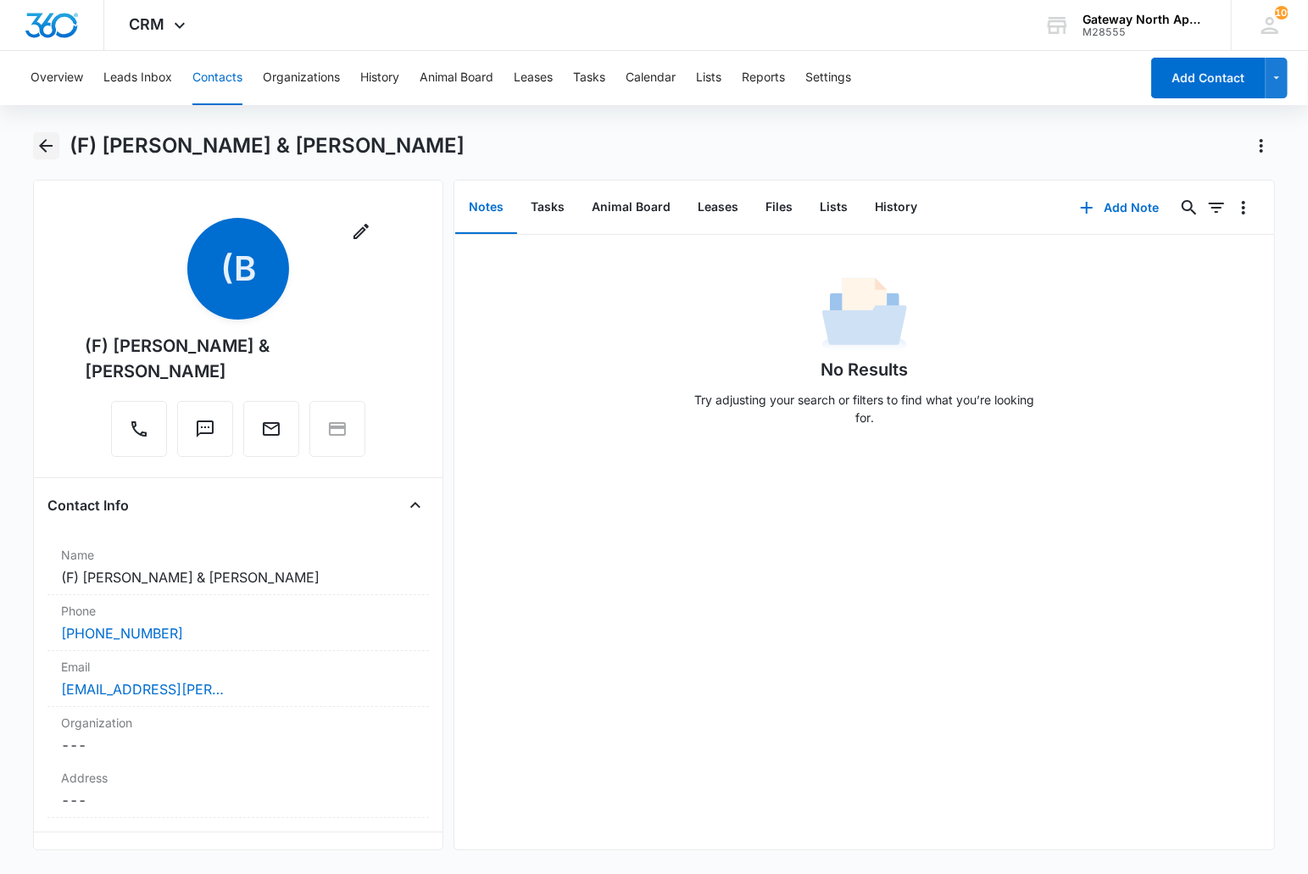
click at [43, 140] on icon "Back" at bounding box center [46, 146] width 20 height 20
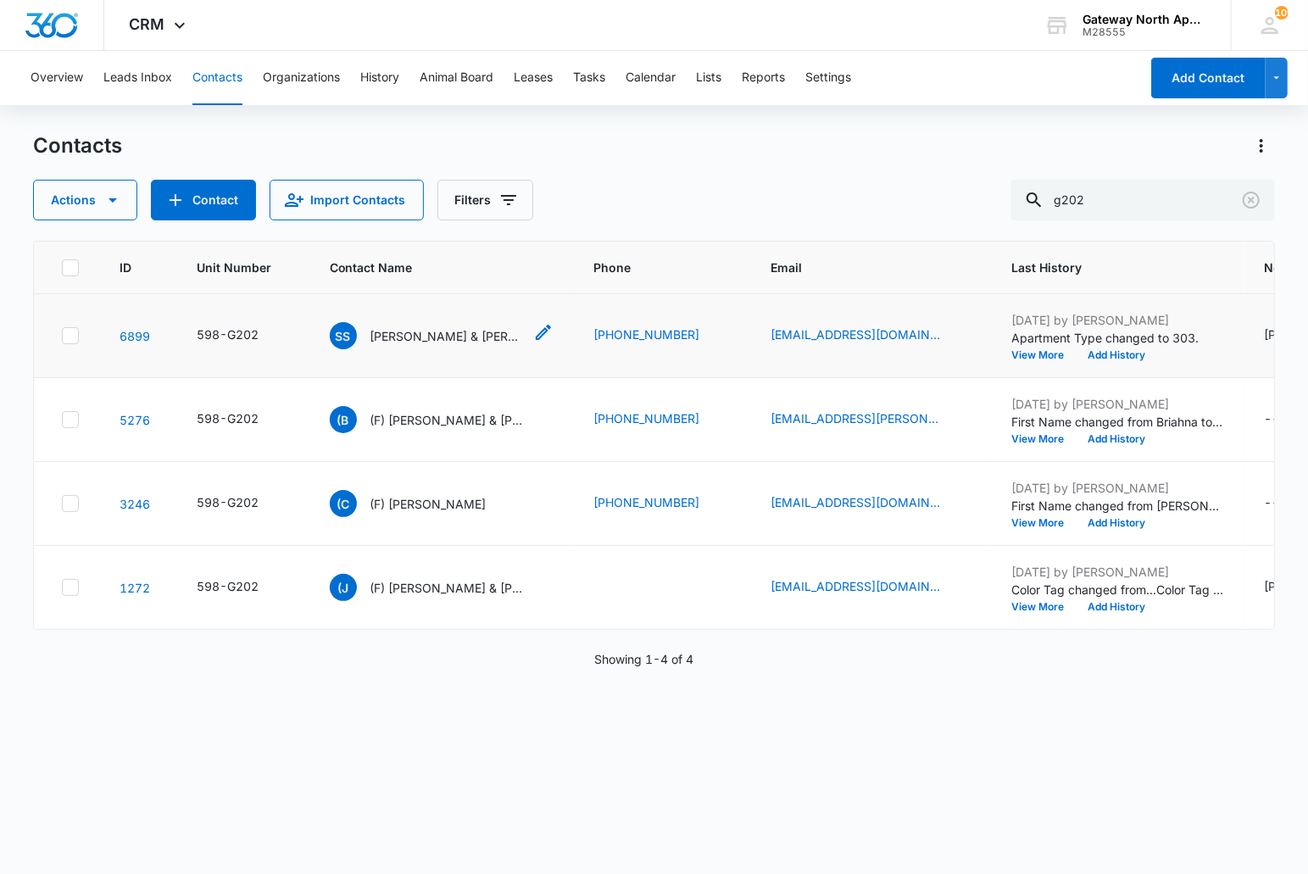
click at [396, 334] on p "[PERSON_NAME] & [PERSON_NAME]" at bounding box center [446, 336] width 153 height 18
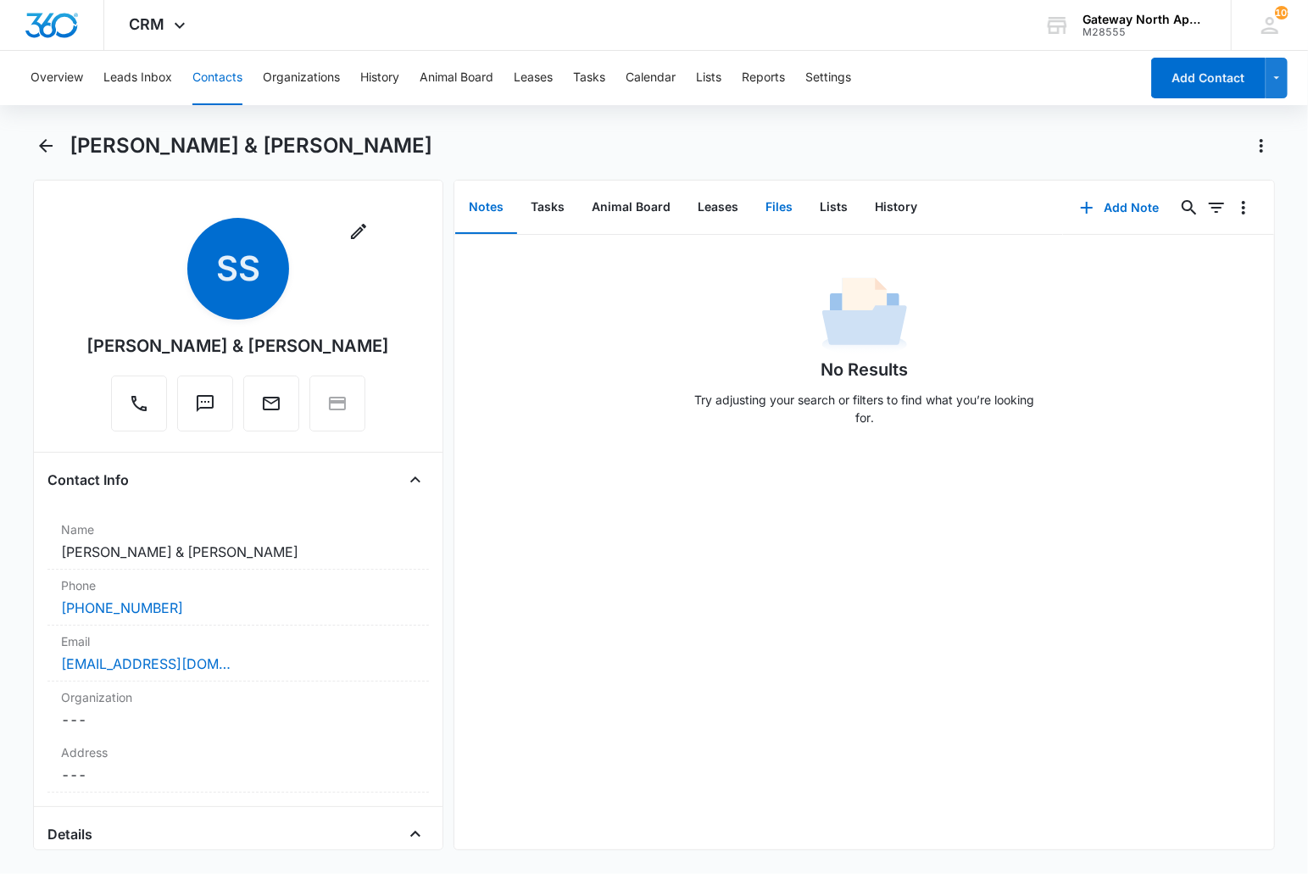
click at [777, 213] on button "Files" at bounding box center [779, 207] width 54 height 53
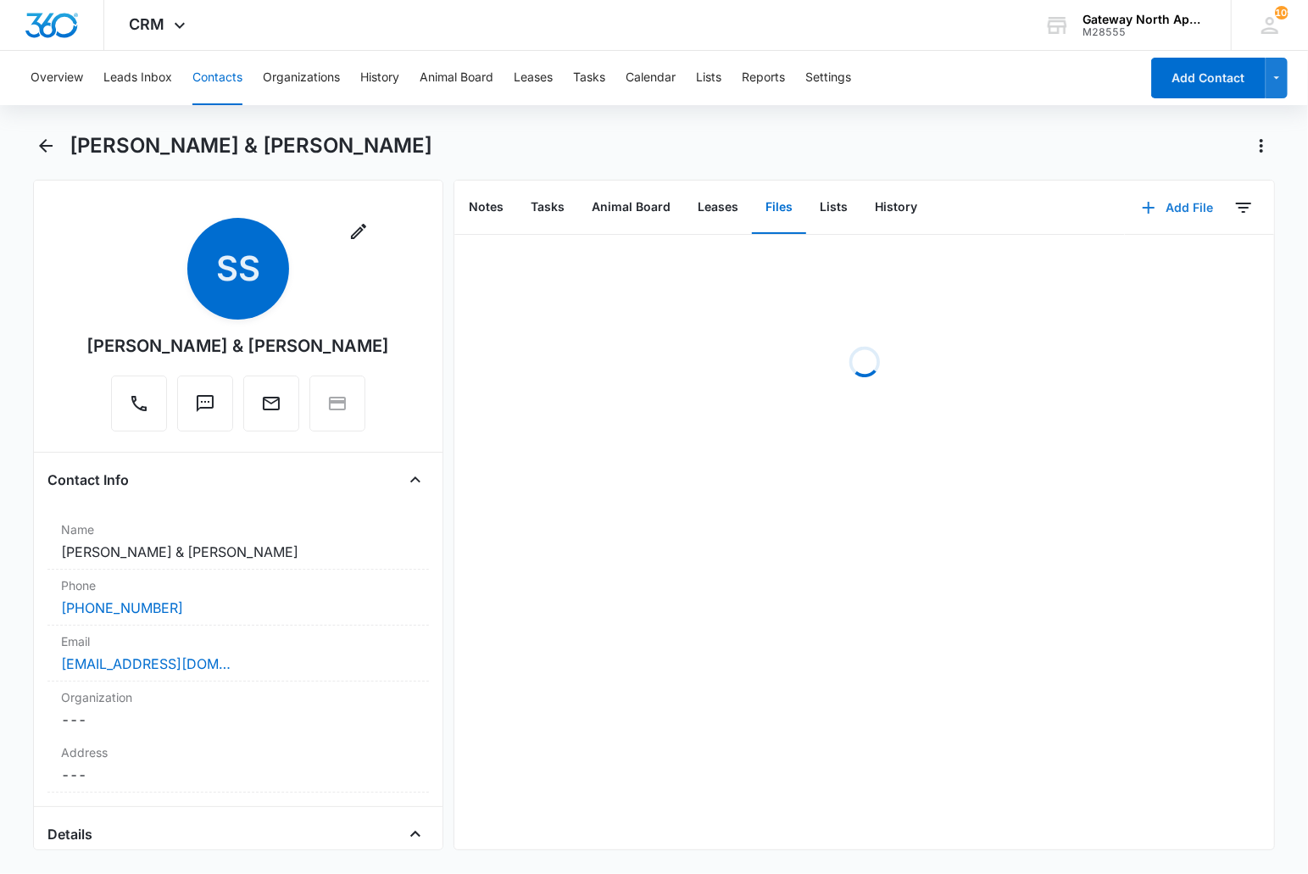
click at [1161, 209] on button "Add File" at bounding box center [1177, 207] width 105 height 41
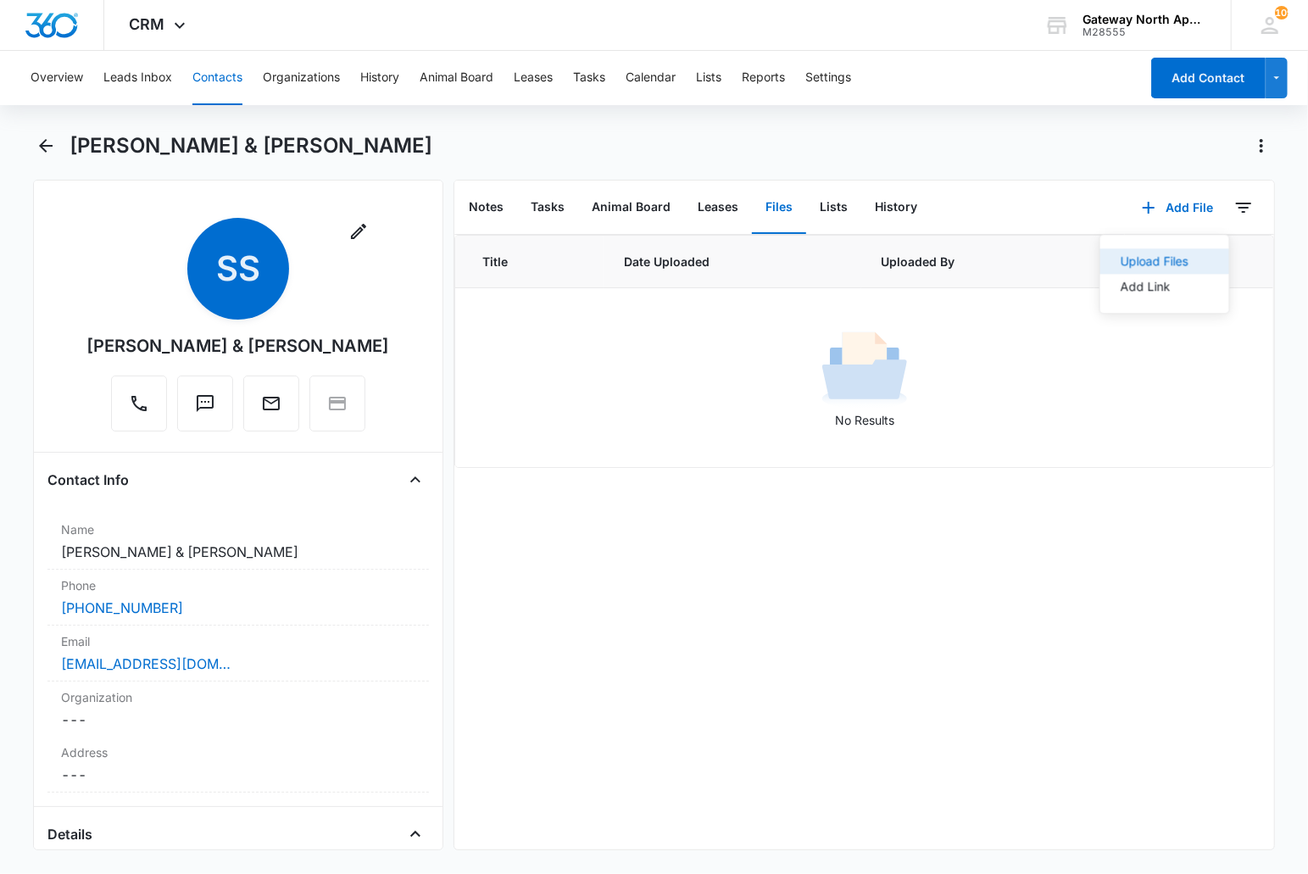
click at [1121, 258] on div "Upload Files" at bounding box center [1155, 261] width 68 height 12
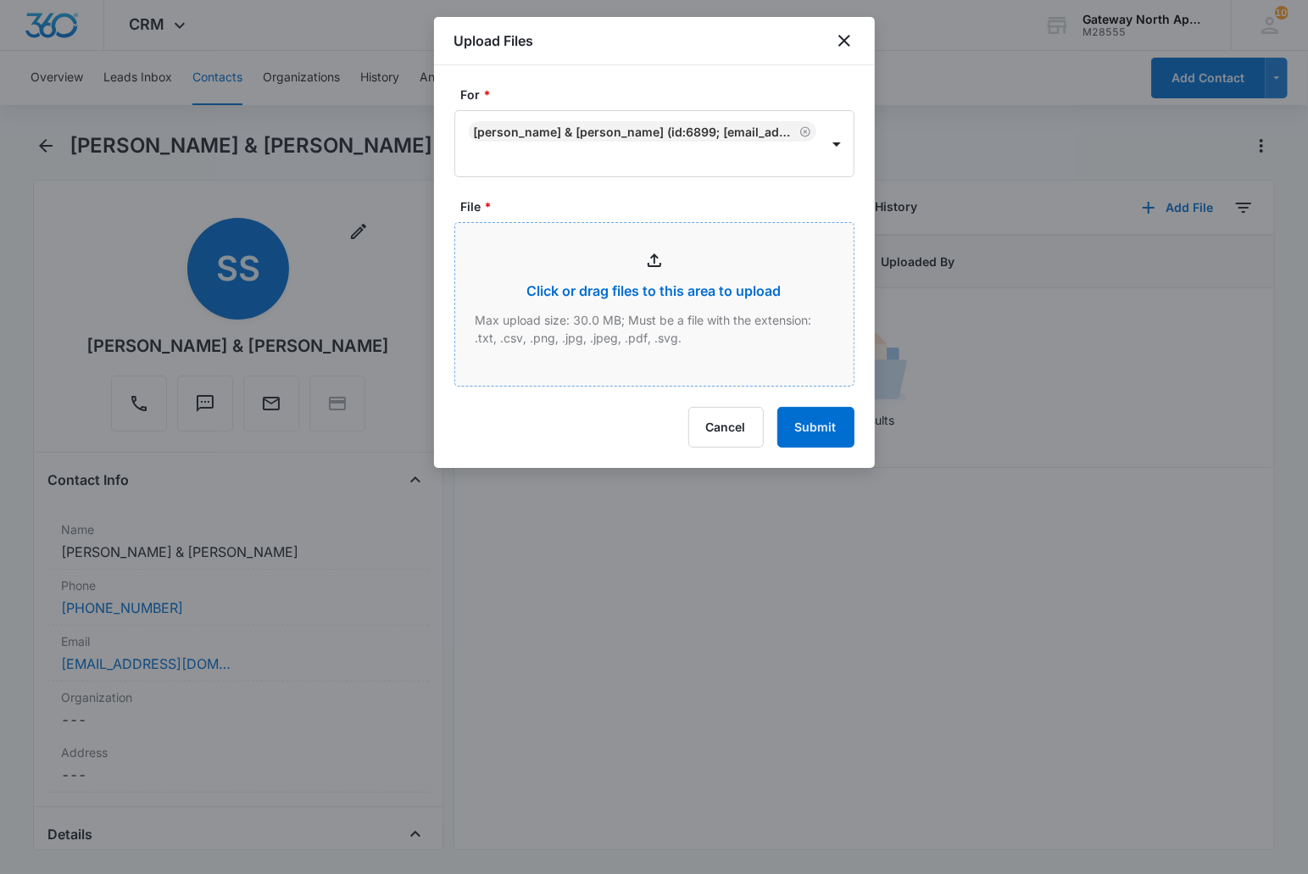
type input "C:\fakepath\G202_09102025152435.pdf"
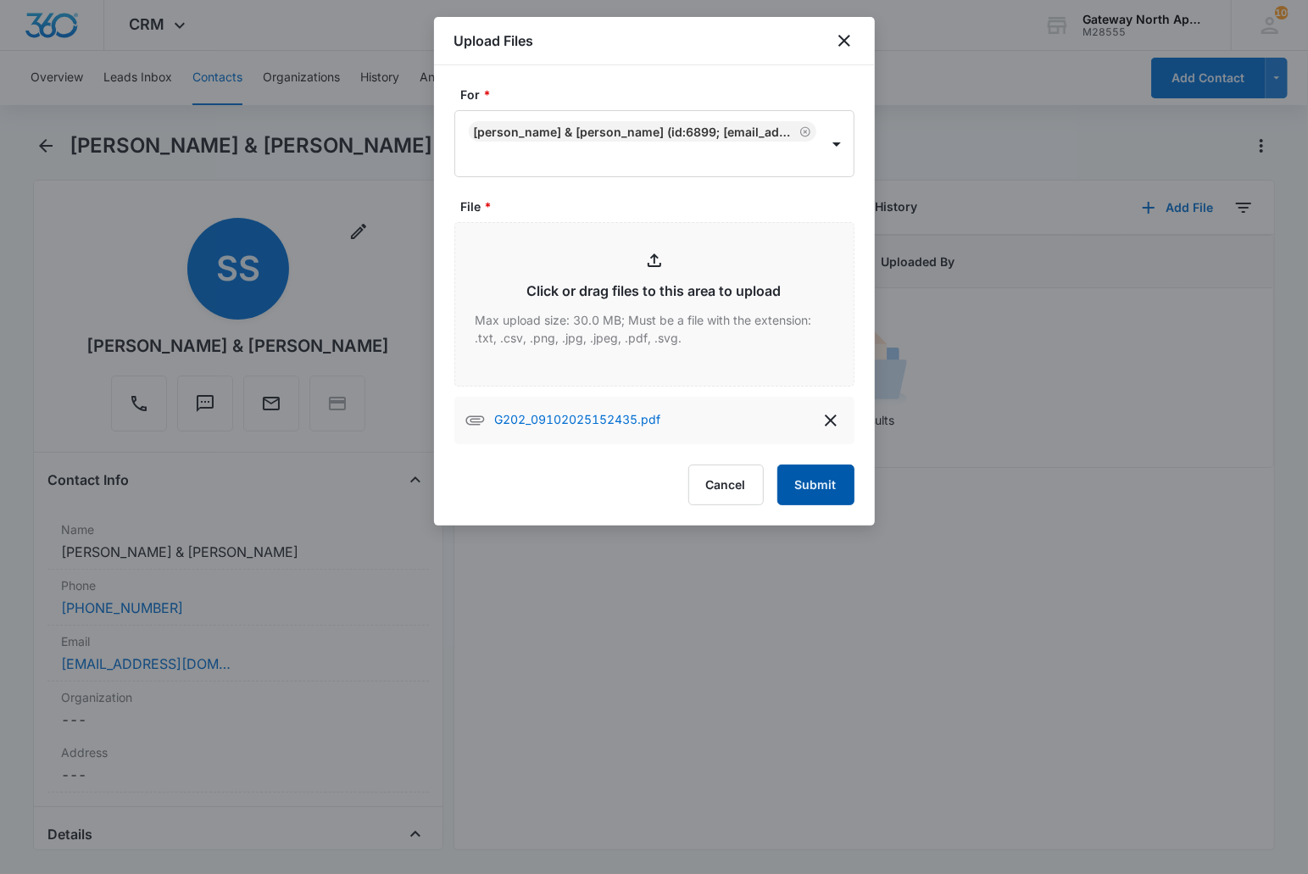
click at [809, 479] on button "Submit" at bounding box center [815, 485] width 77 height 41
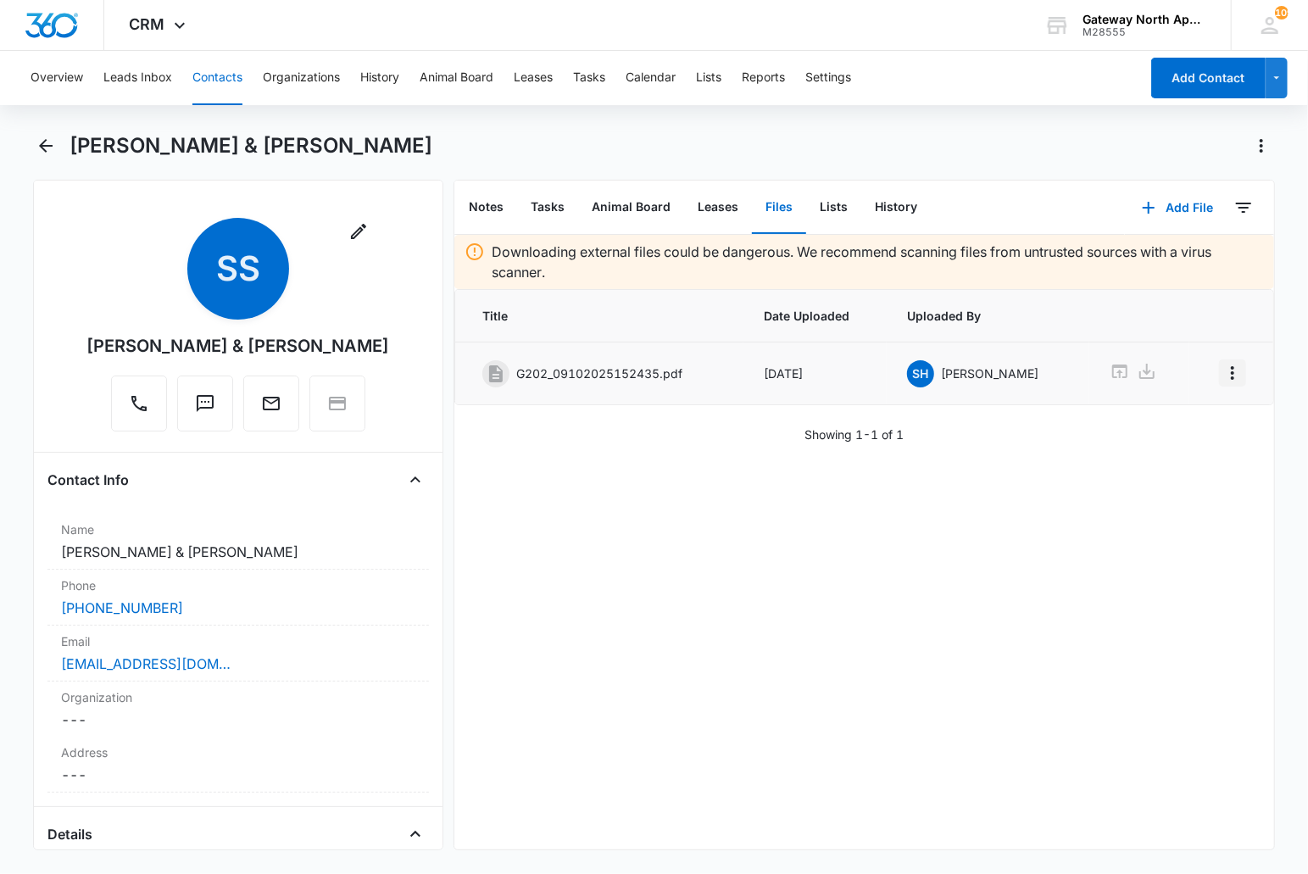
click at [1222, 370] on icon "Overflow Menu" at bounding box center [1232, 373] width 20 height 20
click at [1171, 421] on div "Edit" at bounding box center [1173, 421] width 36 height 12
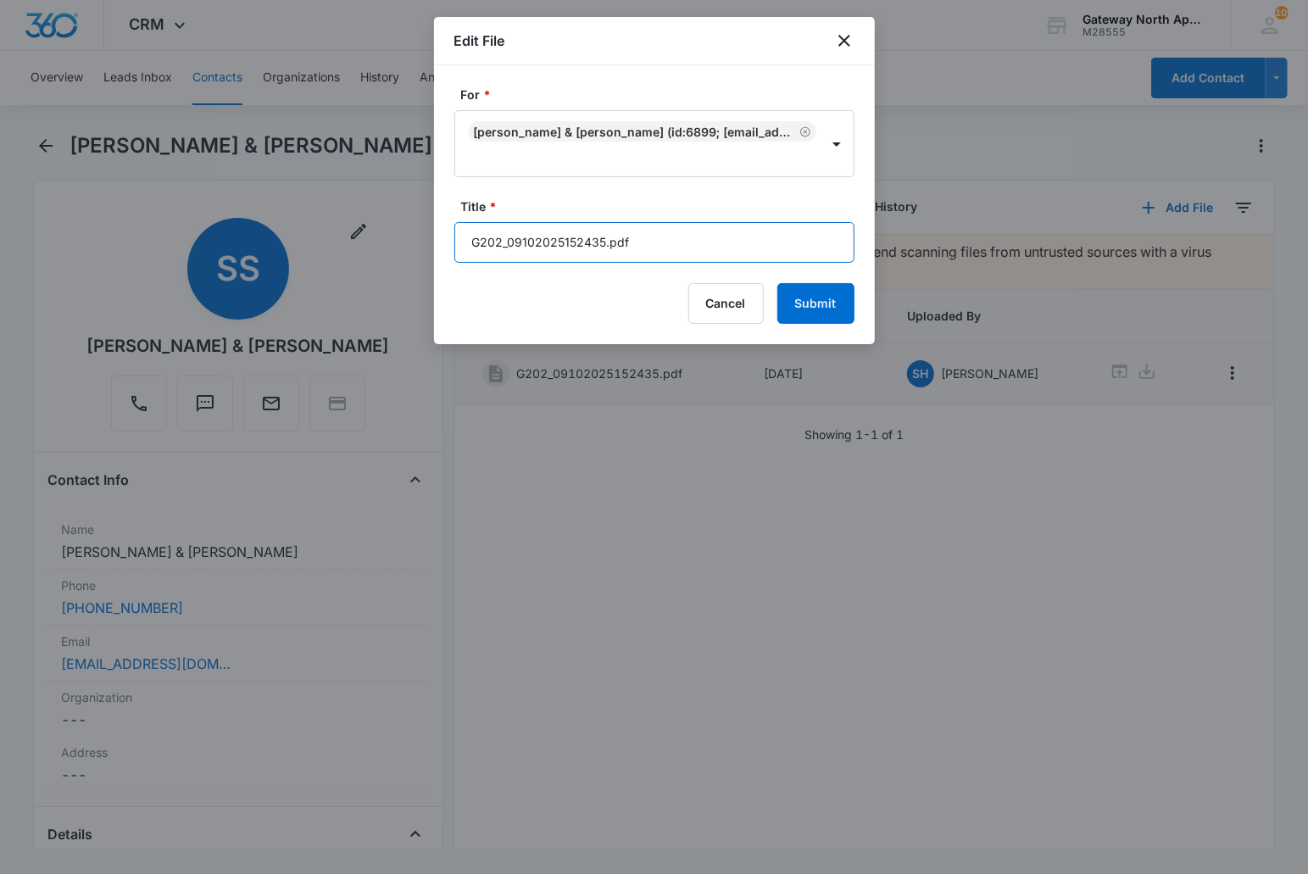
drag, startPoint x: 671, startPoint y: 242, endPoint x: 318, endPoint y: 220, distance: 353.3
click at [316, 225] on body "CRM Apps Reputation Websites Forms CRM Email Social Content Ads Intelligence Fi…" at bounding box center [654, 437] width 1308 height 874
type input "598-G202 Applications"
click at [777, 283] on button "Submit" at bounding box center [815, 303] width 77 height 41
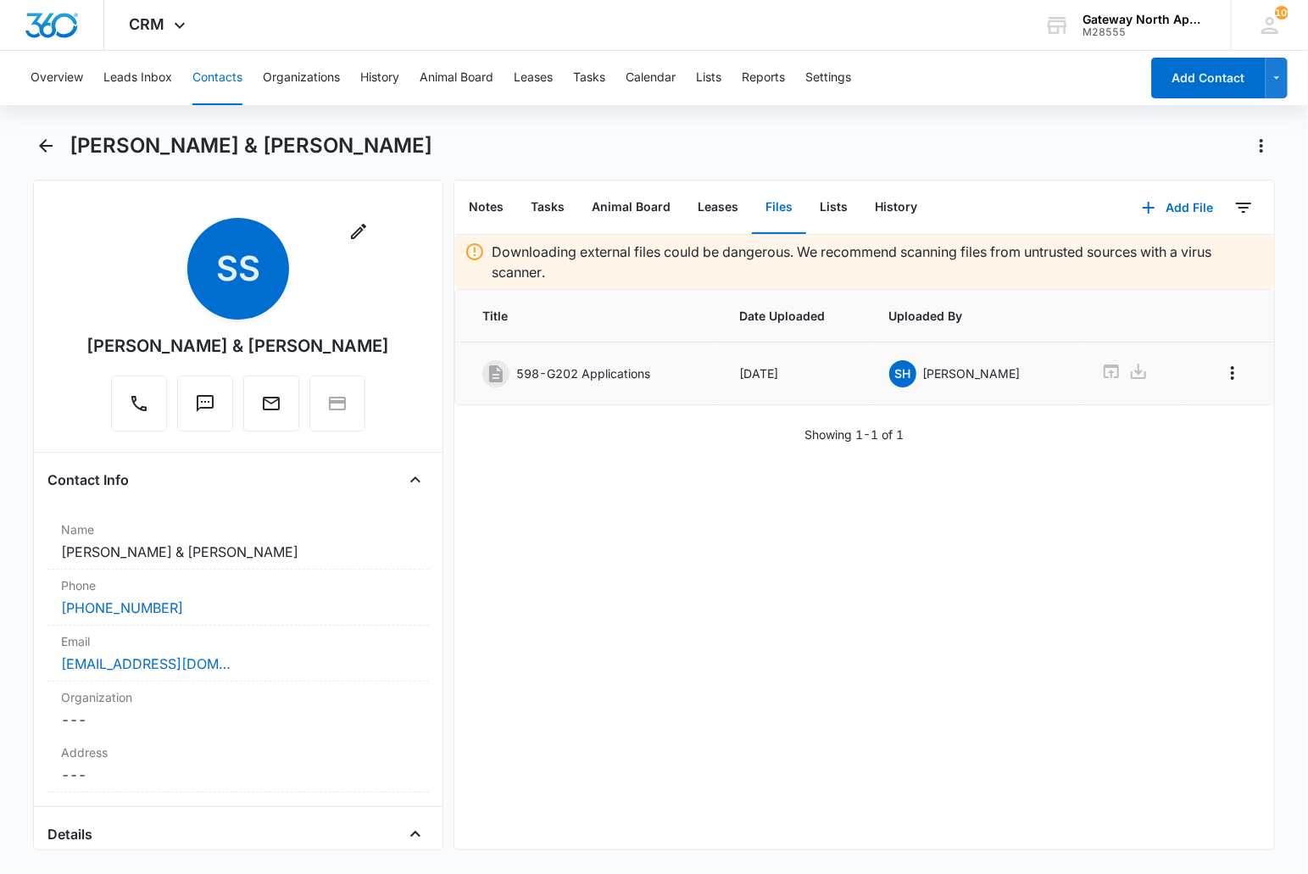
click at [676, 515] on div "Downloading external files could be dangerous. We recommend scanning files from…" at bounding box center [864, 542] width 820 height 615
click at [1154, 201] on button "Add File" at bounding box center [1177, 207] width 105 height 41
click at [1122, 266] on div "Upload Files" at bounding box center [1155, 261] width 68 height 12
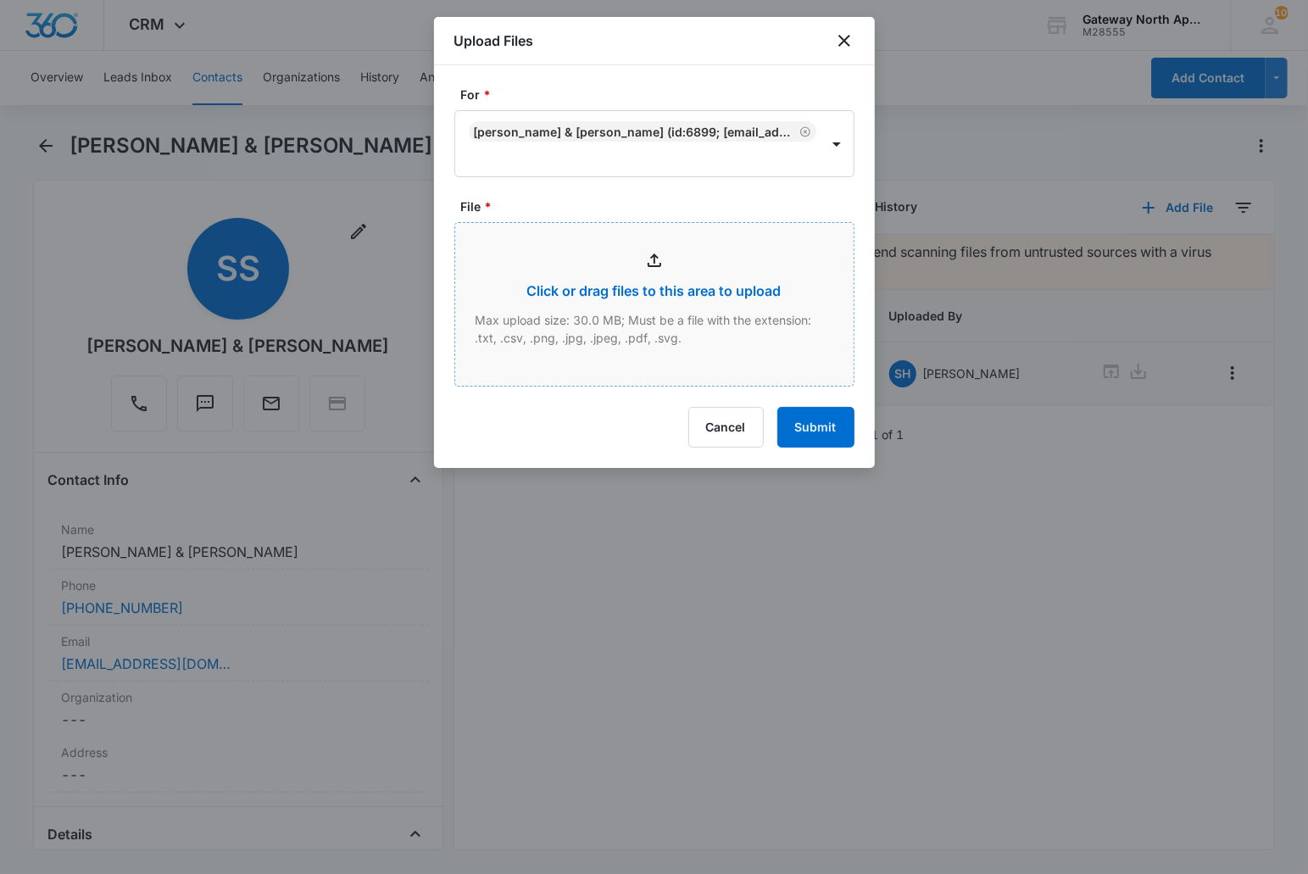
type input "C:\fakepath\G202_09102025154342.pdf"
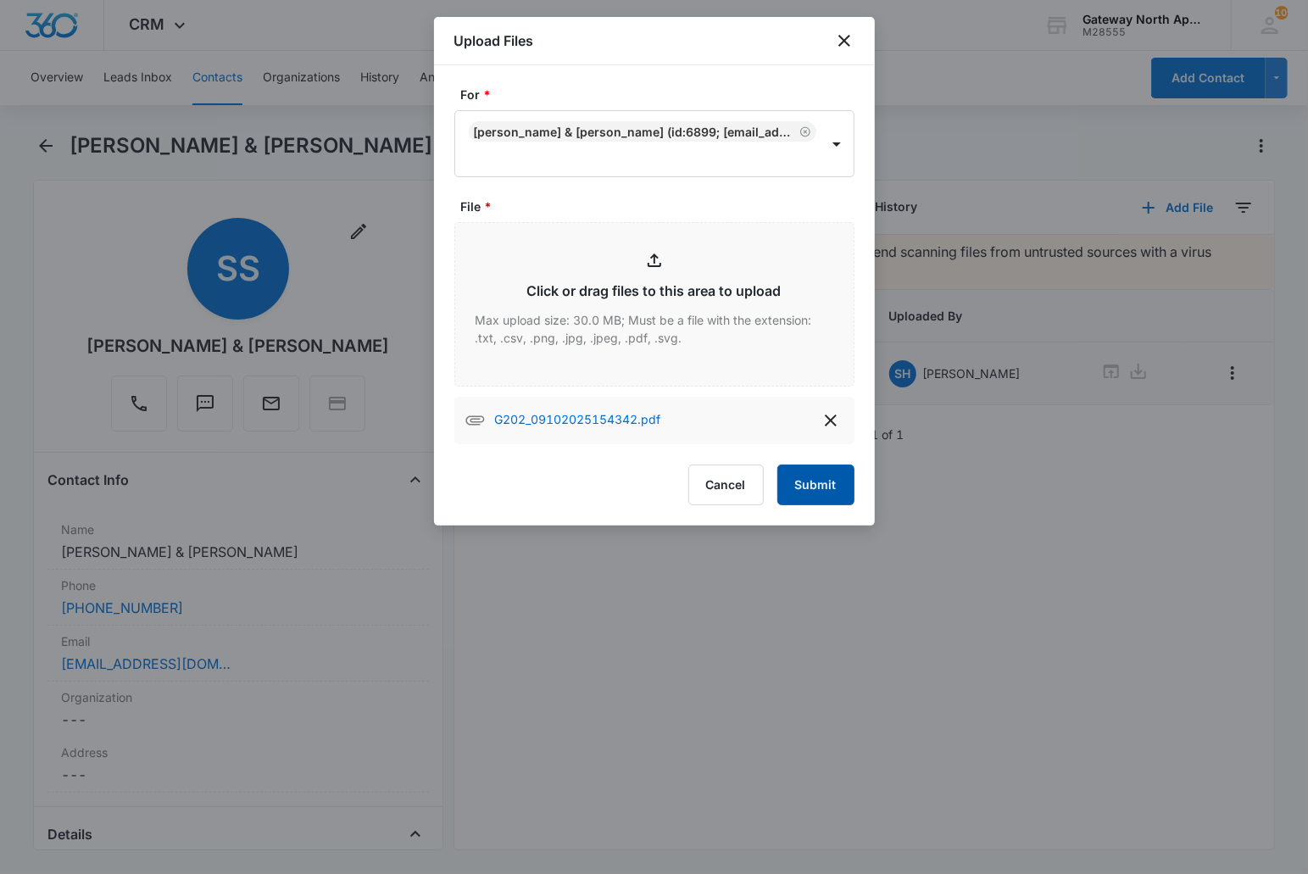
click at [815, 481] on button "Submit" at bounding box center [815, 485] width 77 height 41
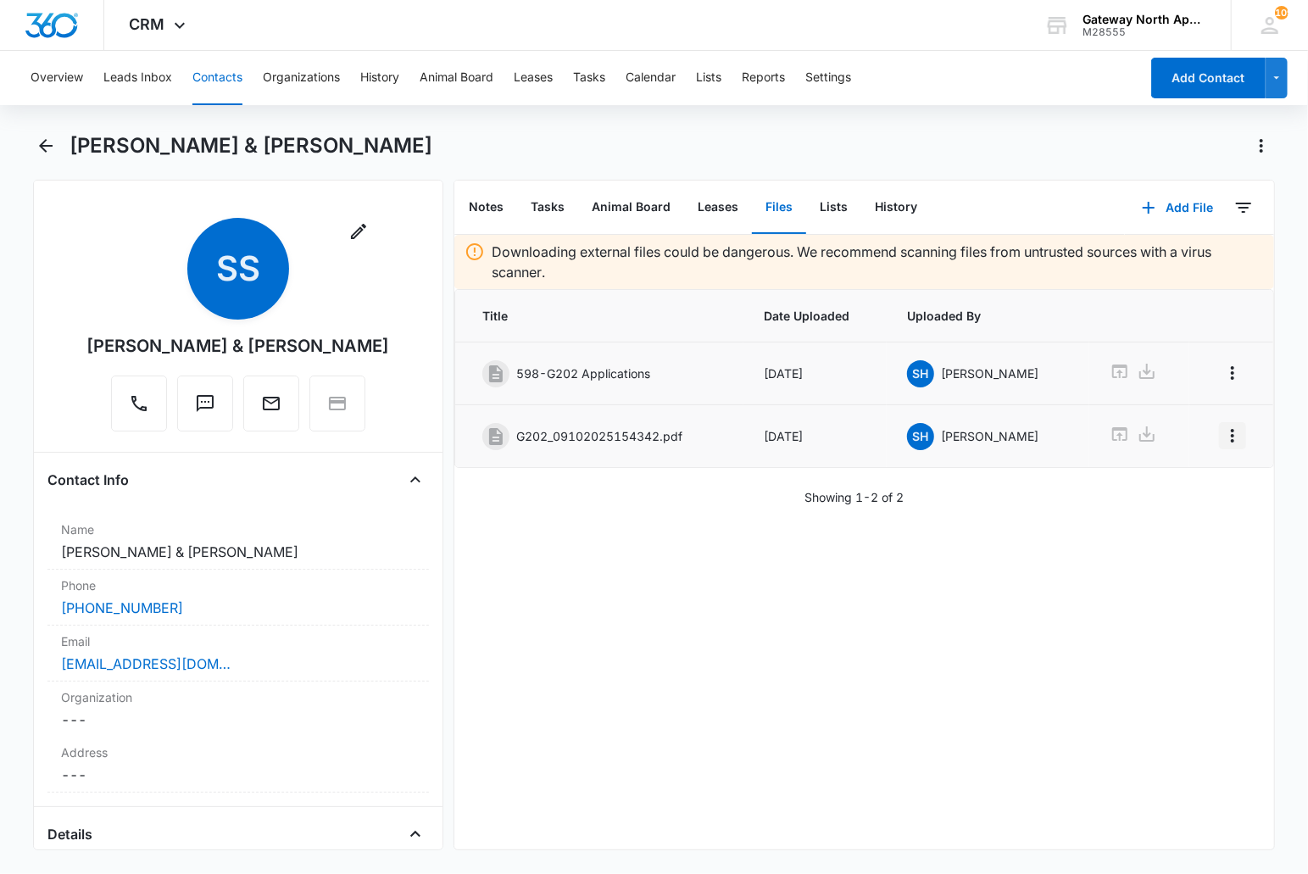
click at [1222, 439] on icon "Overflow Menu" at bounding box center [1232, 436] width 20 height 20
click at [1173, 486] on div "Edit" at bounding box center [1173, 485] width 36 height 12
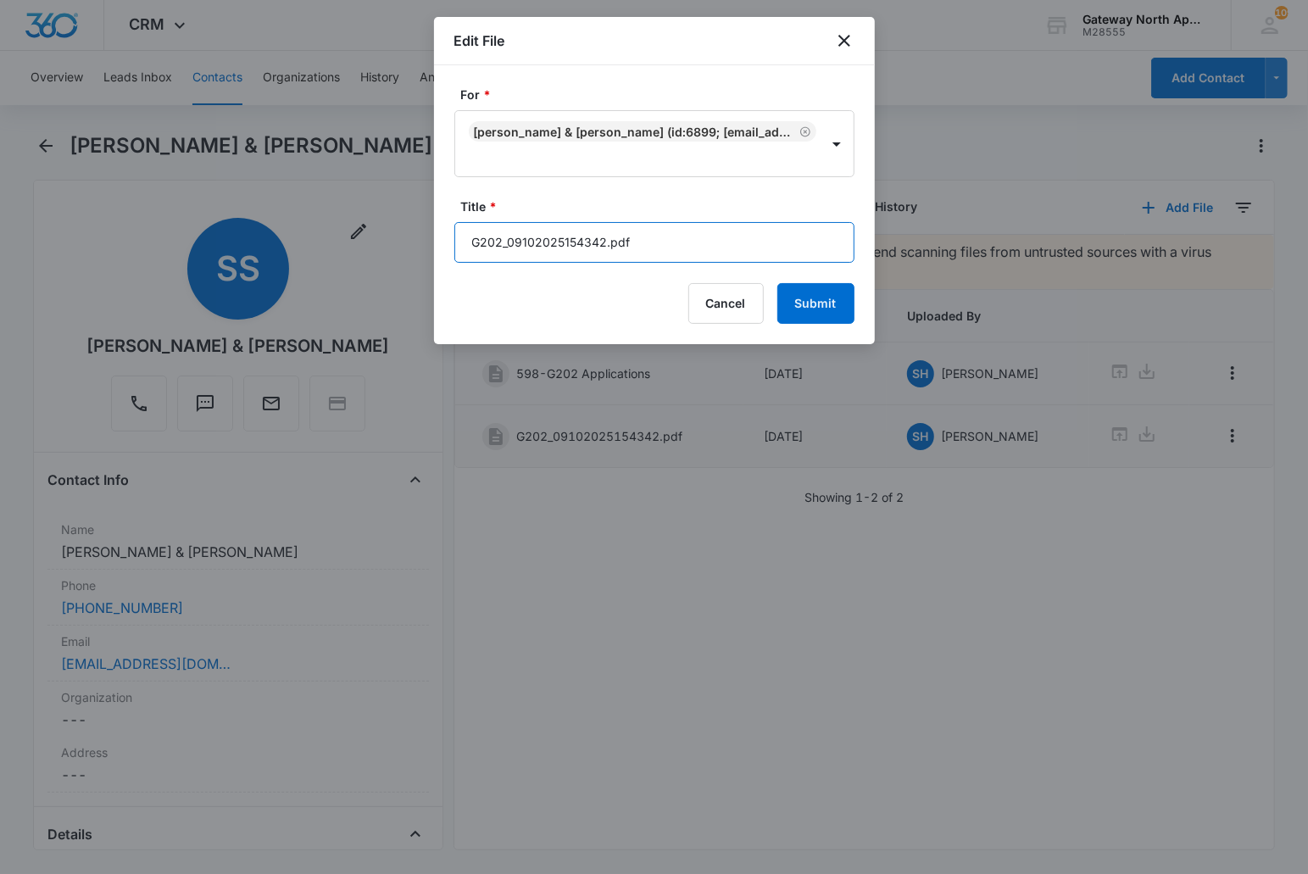
drag, startPoint x: 702, startPoint y: 236, endPoint x: 368, endPoint y: 240, distance: 334.0
click at [368, 240] on body "CRM Apps Reputation Websites Forms CRM Email Social Content Ads Intelligence Fi…" at bounding box center [654, 437] width 1308 height 874
type input "598-G202 Lease ([DATE]-[DATE])"
click at [777, 283] on button "Submit" at bounding box center [815, 303] width 77 height 41
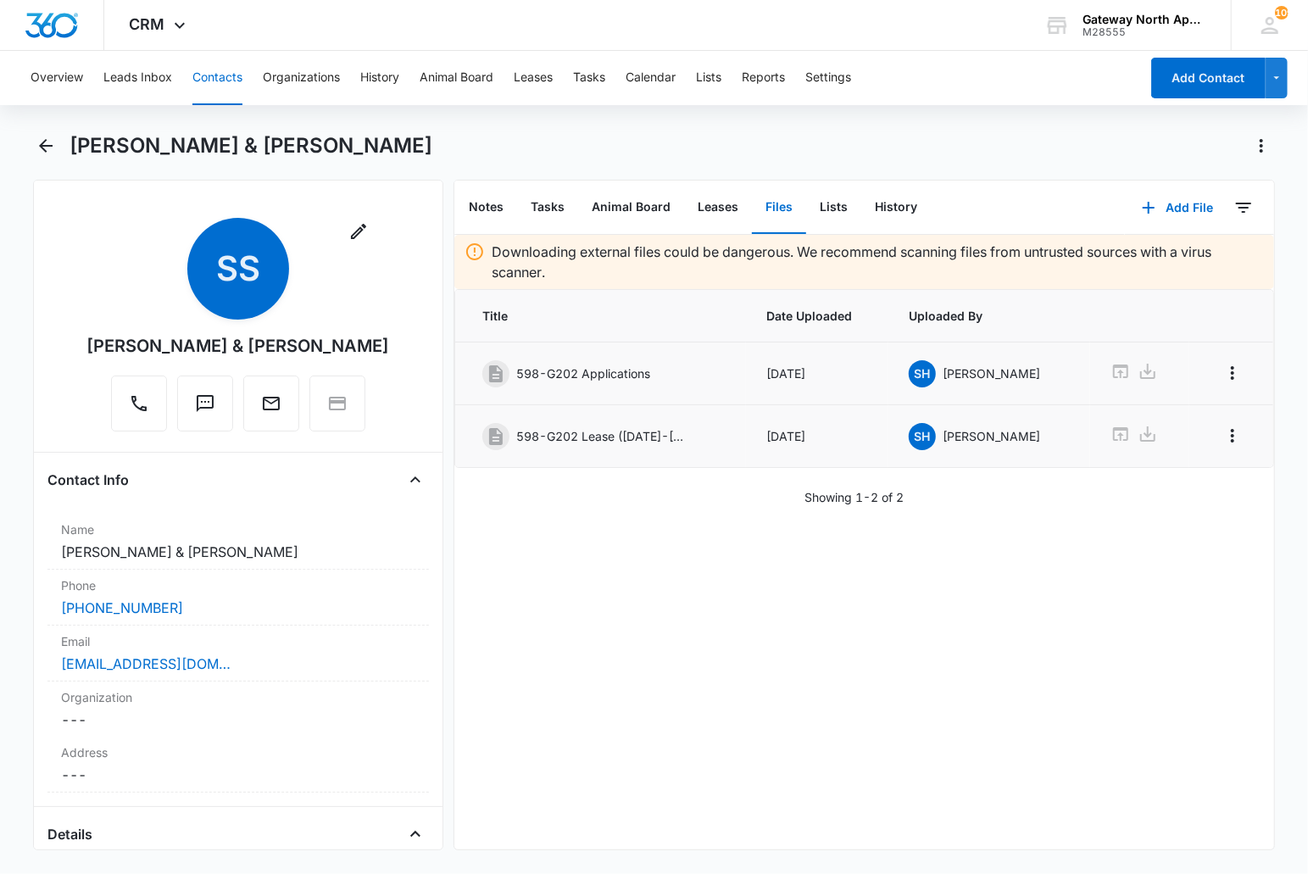
click at [645, 559] on div "Downloading external files could be dangerous. We recommend scanning files from…" at bounding box center [864, 542] width 820 height 615
click at [1163, 203] on button "Add File" at bounding box center [1177, 207] width 105 height 41
click at [1137, 271] on button "Upload Files" at bounding box center [1164, 260] width 129 height 25
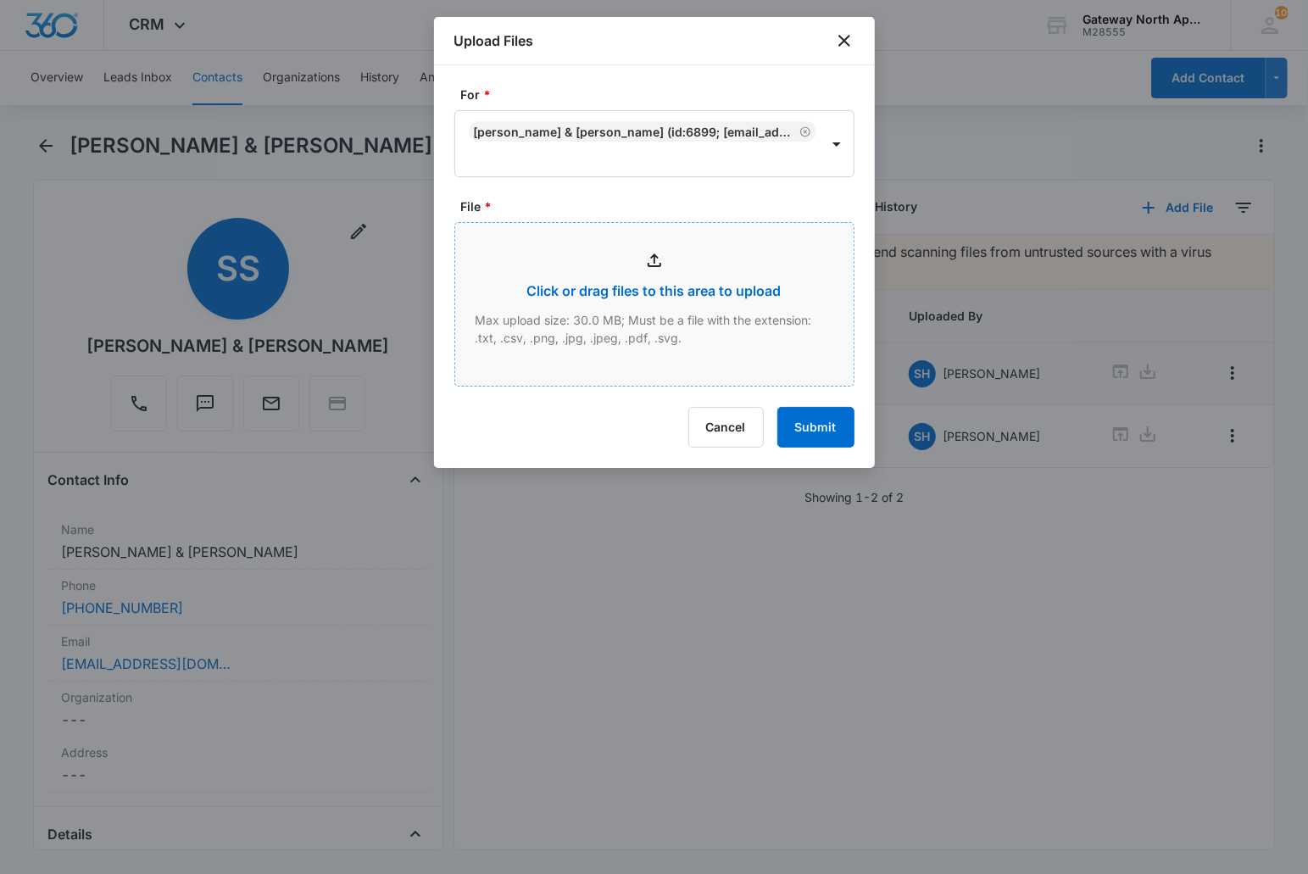
type input "C:\fakepath\G202_09102025152619.pdf"
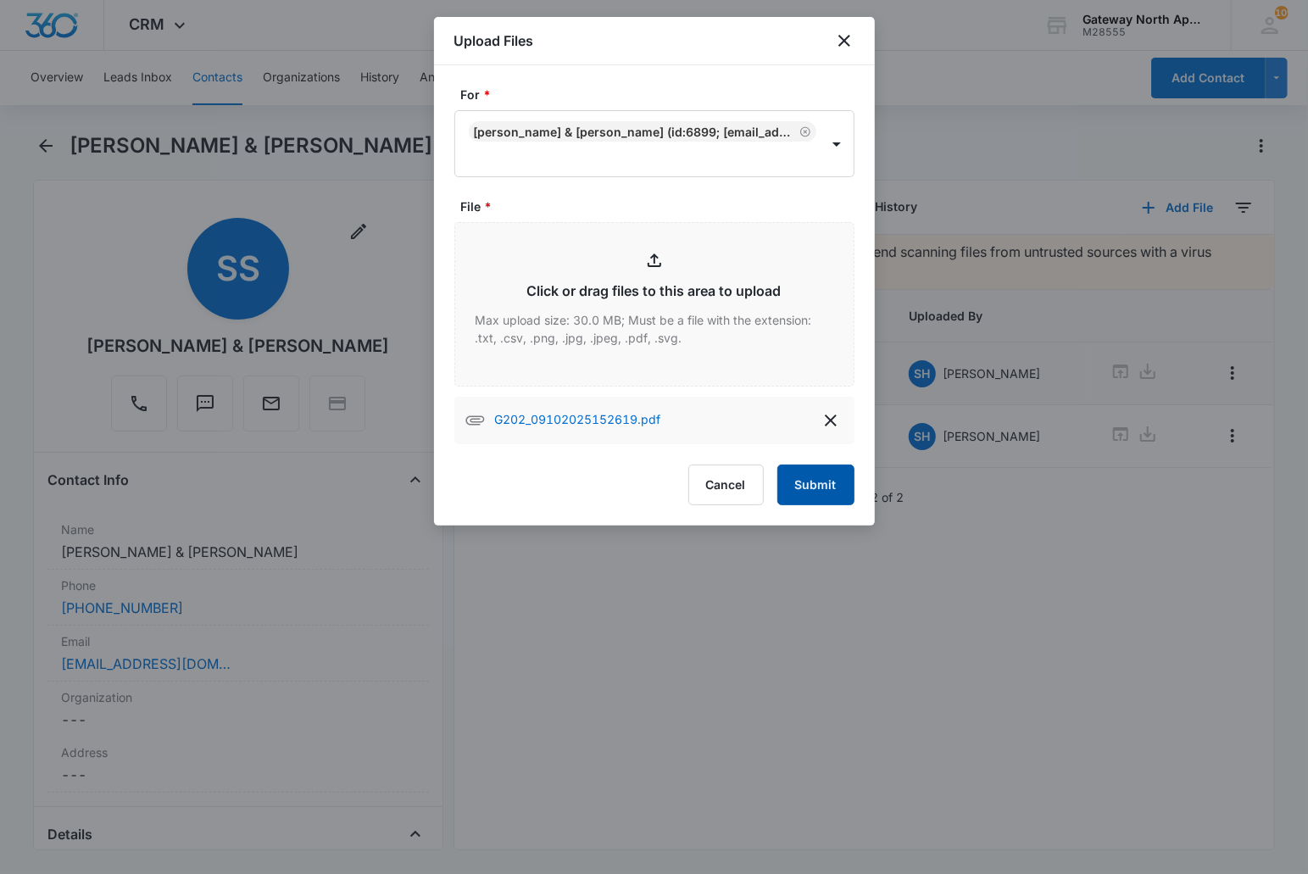
click at [798, 481] on button "Submit" at bounding box center [815, 485] width 77 height 41
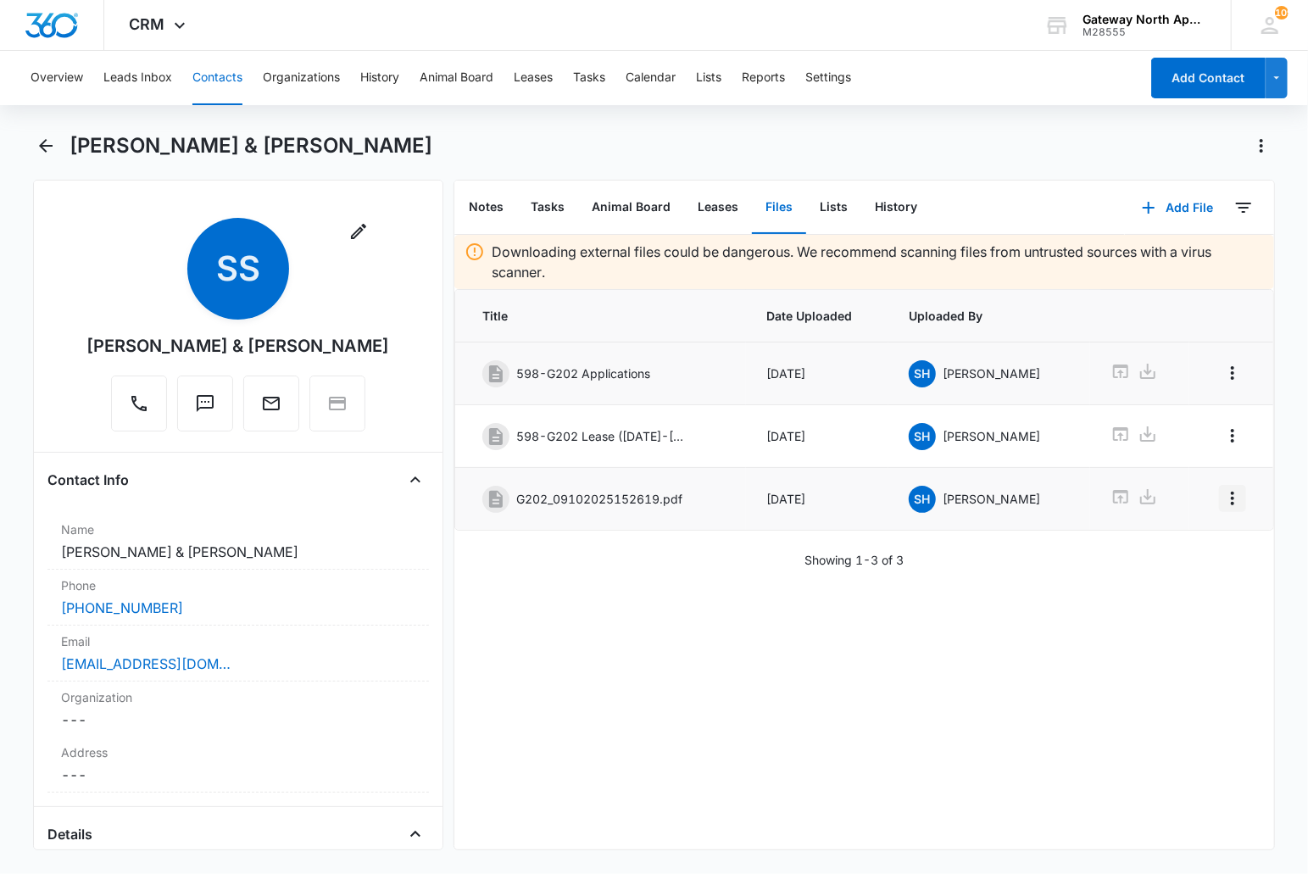
click at [1222, 496] on icon "Overflow Menu" at bounding box center [1232, 498] width 20 height 20
click at [1179, 547] on div "Edit" at bounding box center [1173, 549] width 36 height 12
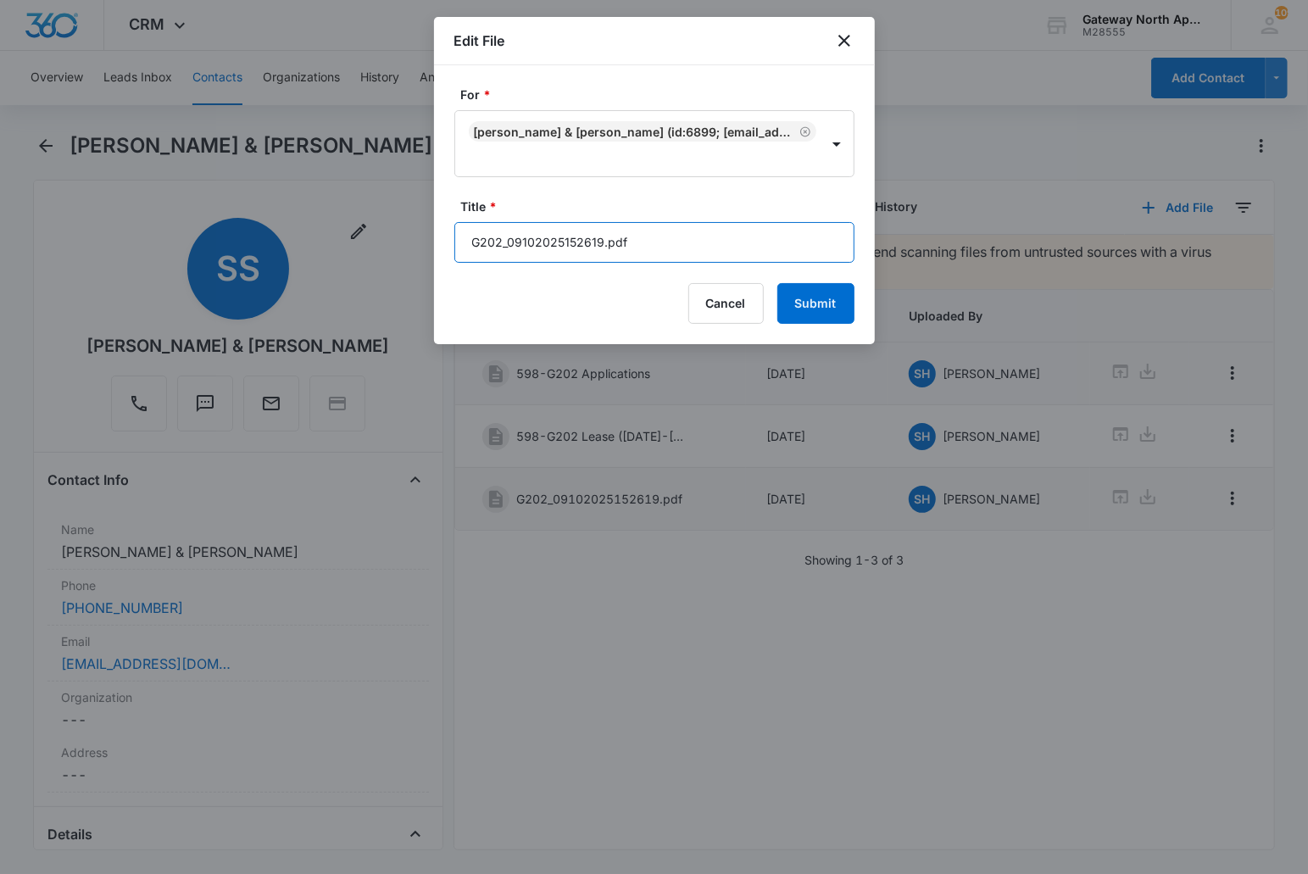
drag, startPoint x: 666, startPoint y: 246, endPoint x: 331, endPoint y: 248, distance: 335.7
click at [331, 248] on body "CRM Apps Reputation Websites Forms CRM Email Social Content Ads Intelligence Fi…" at bounding box center [654, 437] width 1308 height 874
type input "598-G202 Lease Packet"
click at [777, 283] on button "Submit" at bounding box center [815, 303] width 77 height 41
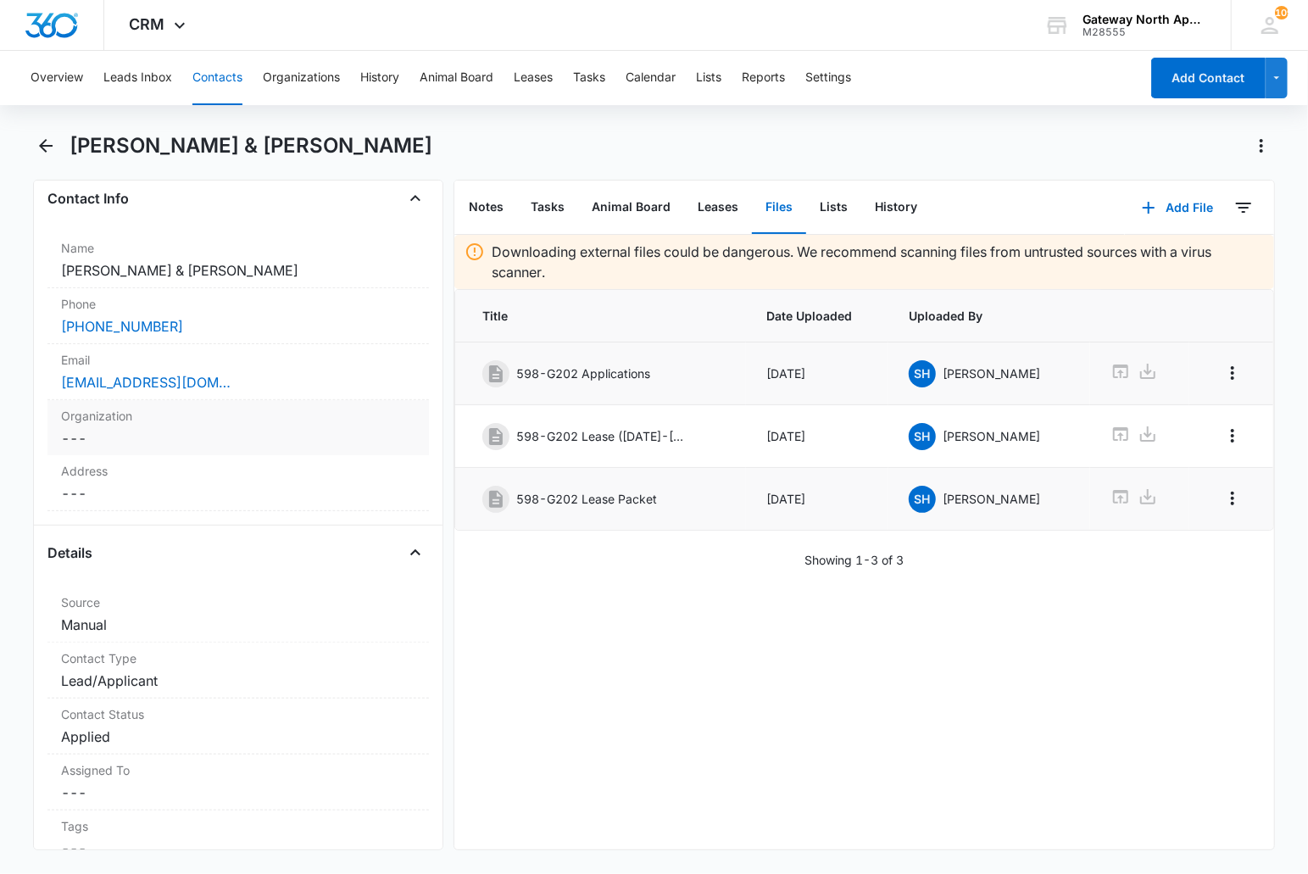
scroll to position [282, 0]
click at [127, 429] on dd "Cancel Save Changes ---" at bounding box center [238, 437] width 355 height 20
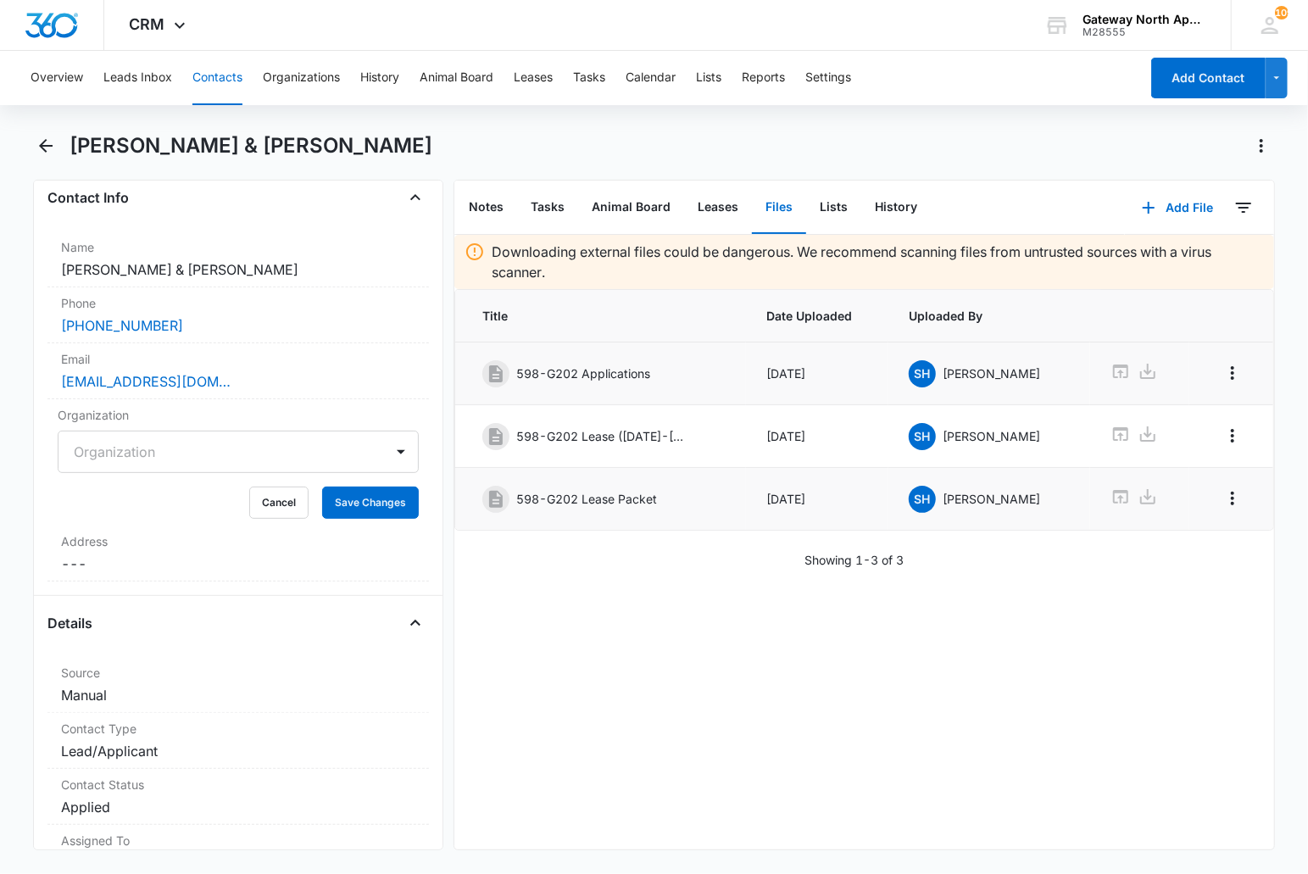
click at [112, 454] on div at bounding box center [218, 452] width 289 height 24
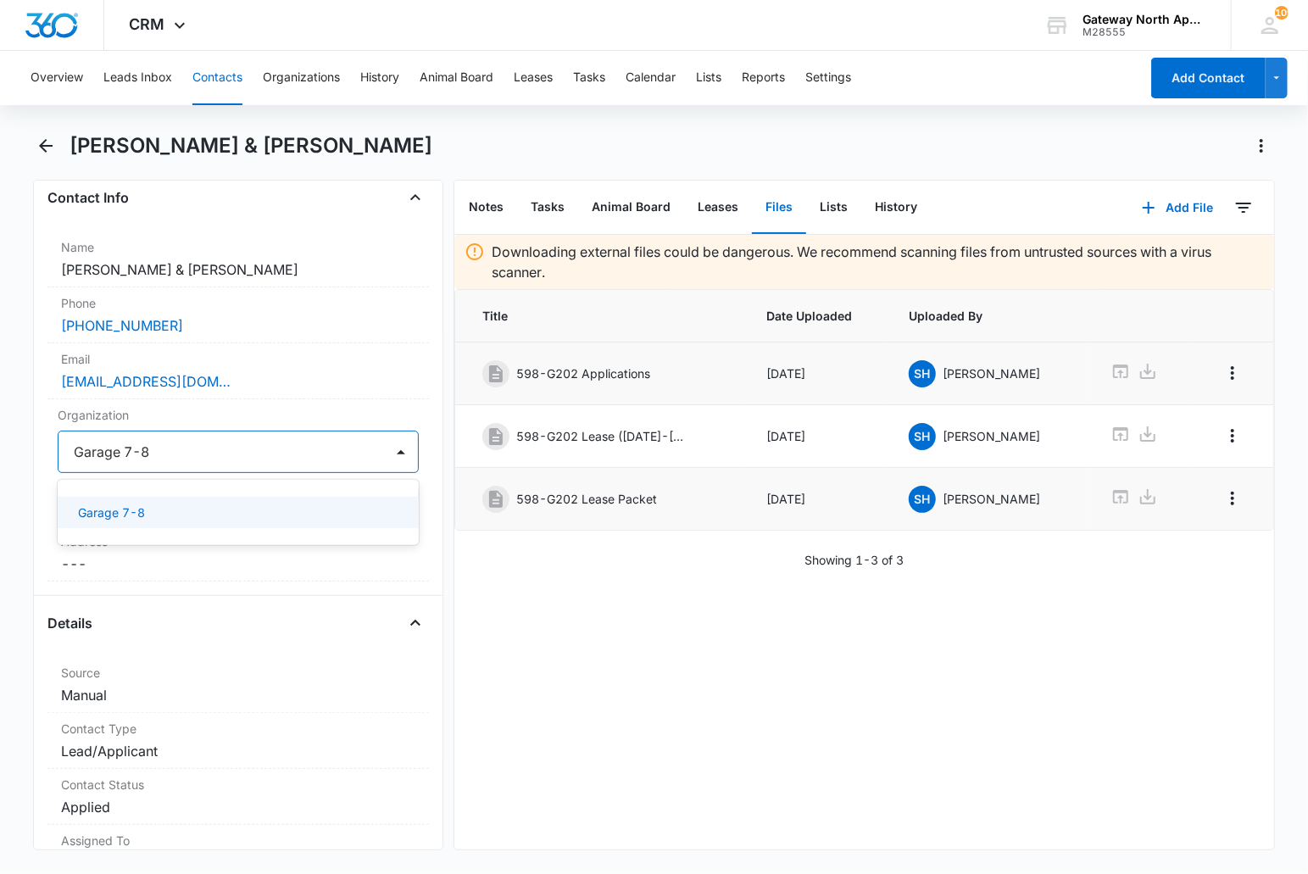
type input "Garage 7-8"
type input "Garage 7-10"
click at [148, 512] on p "Garage 7-10" at bounding box center [115, 513] width 75 height 18
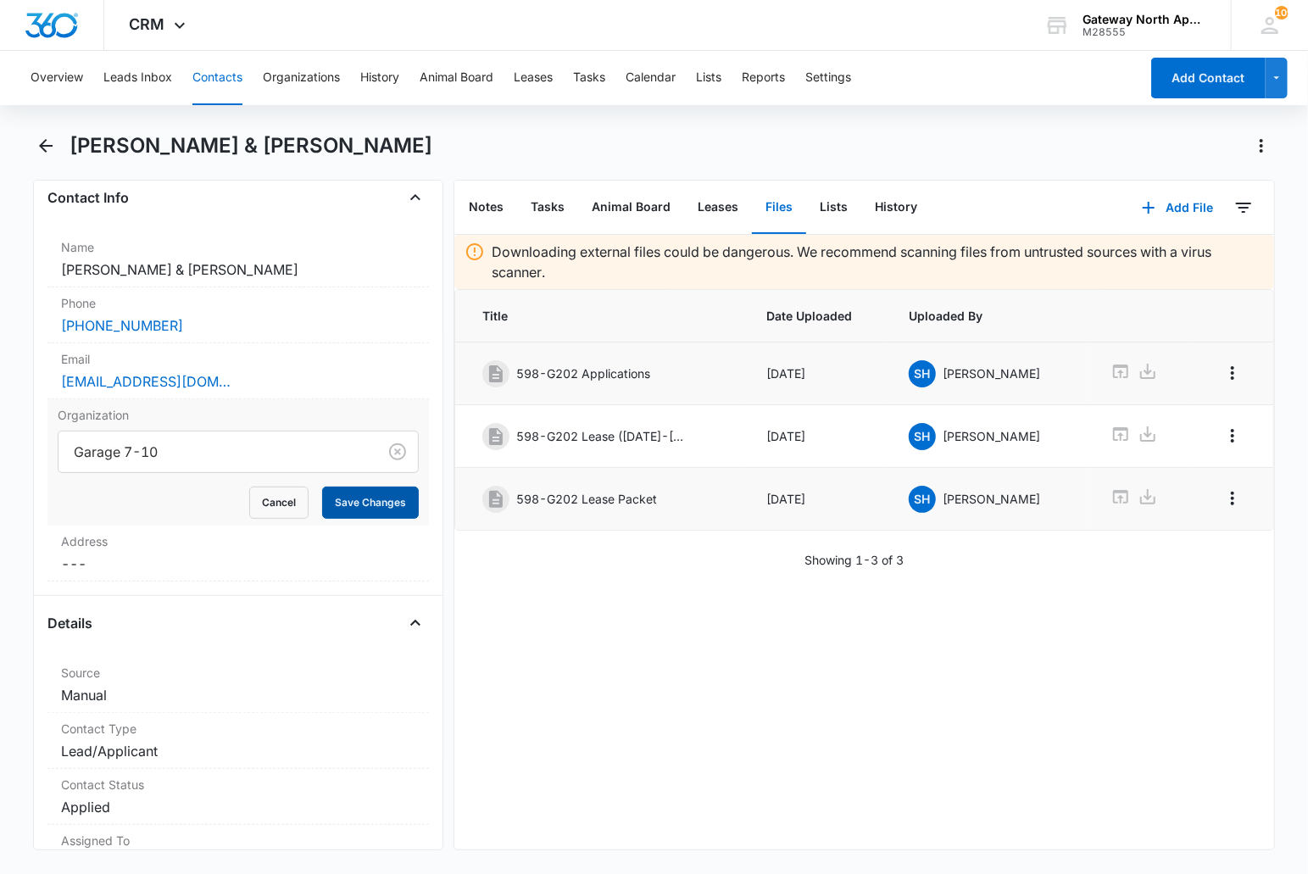
click at [322, 496] on button "Save Changes" at bounding box center [370, 503] width 97 height 32
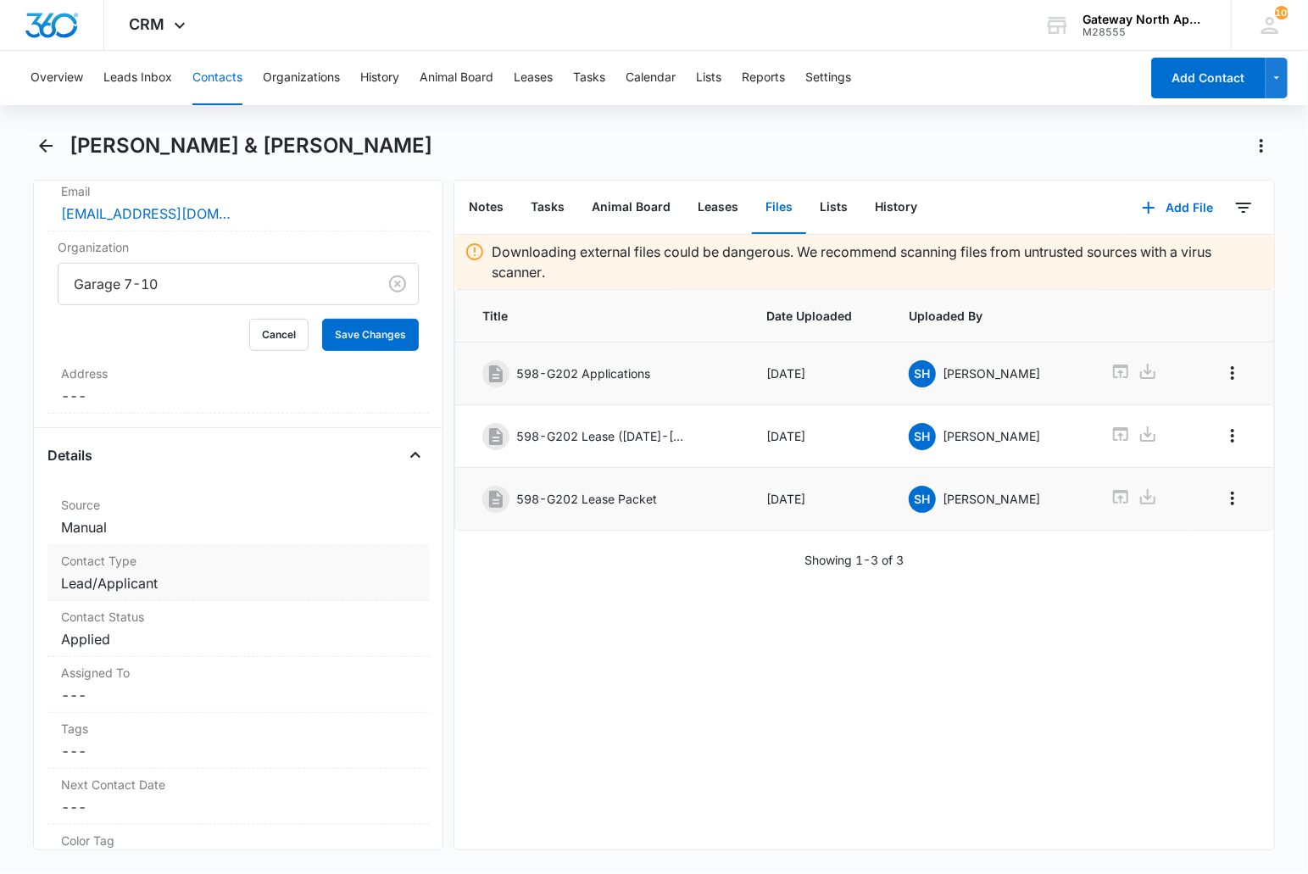
scroll to position [490, 0]
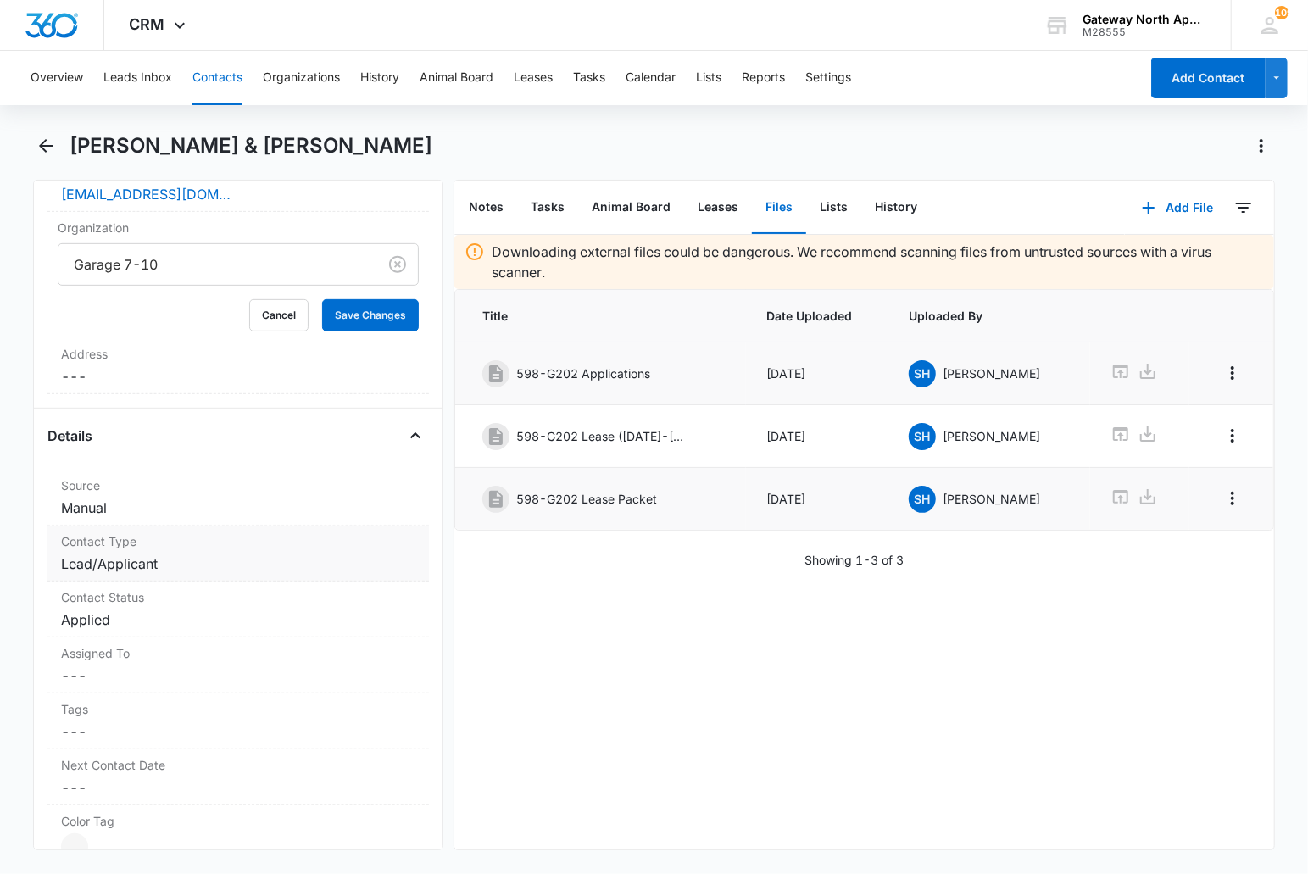
click at [209, 554] on dd "Cancel Save Changes Lead/Applicant" at bounding box center [238, 564] width 355 height 20
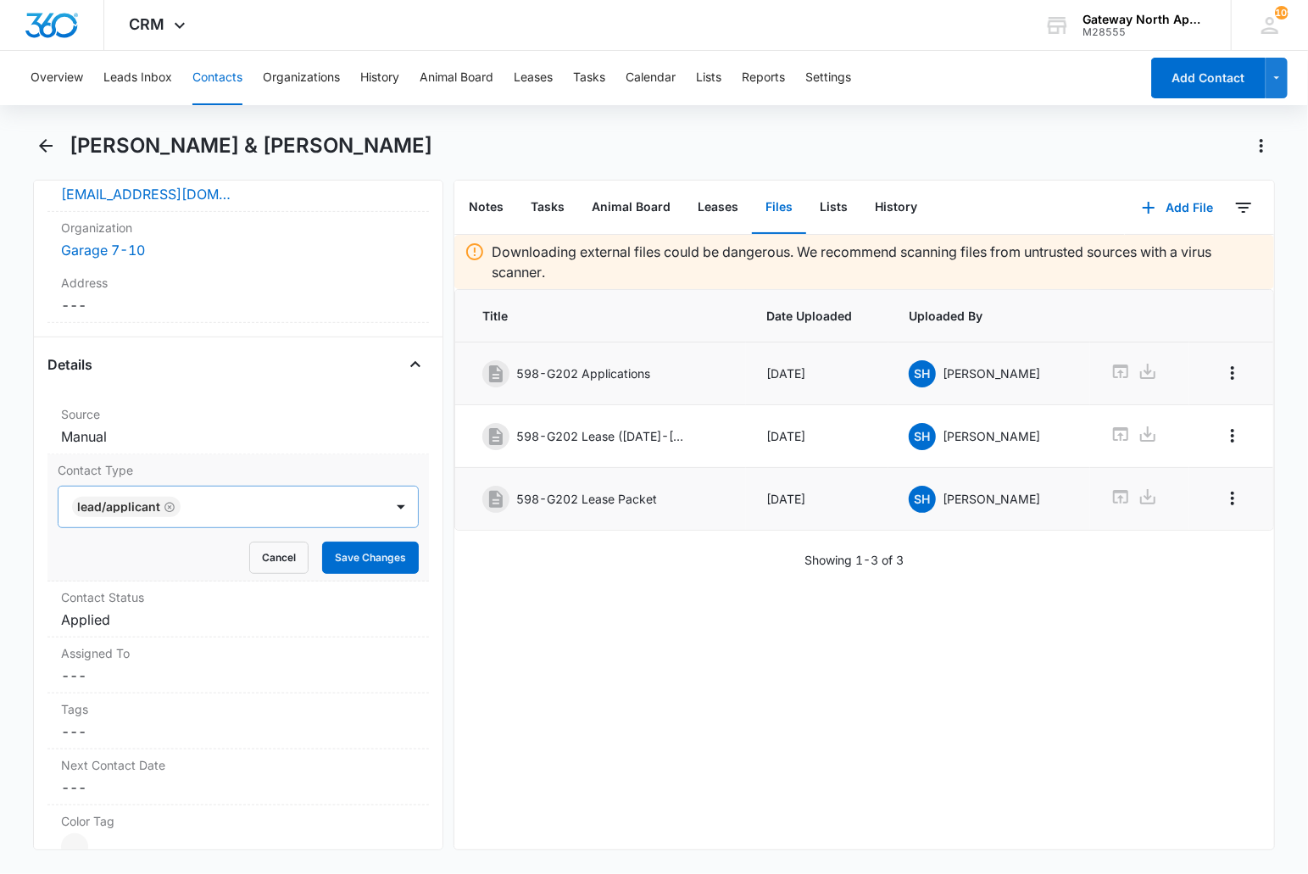
click at [213, 510] on div at bounding box center [274, 507] width 177 height 24
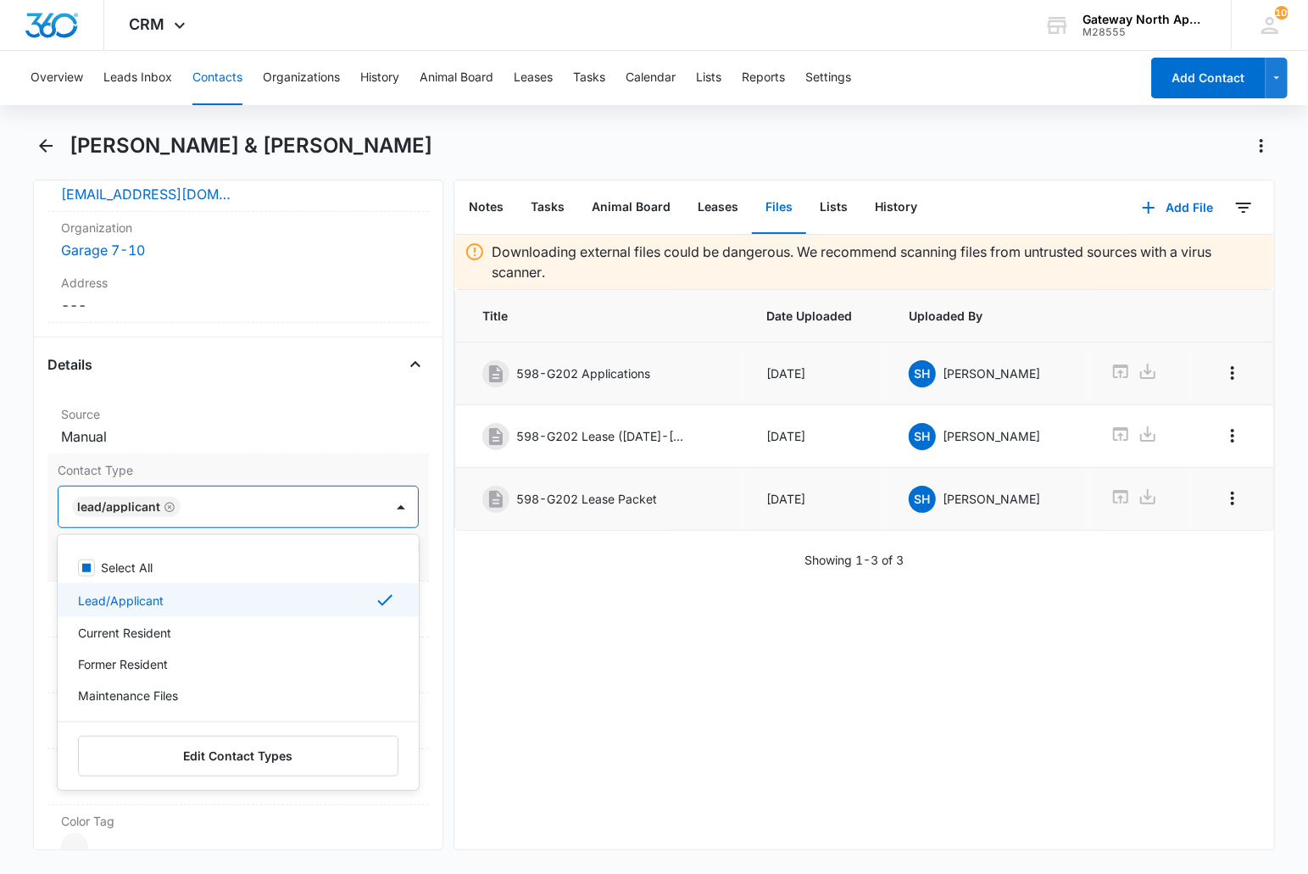
click at [136, 596] on p "Lead/Applicant" at bounding box center [121, 601] width 86 height 18
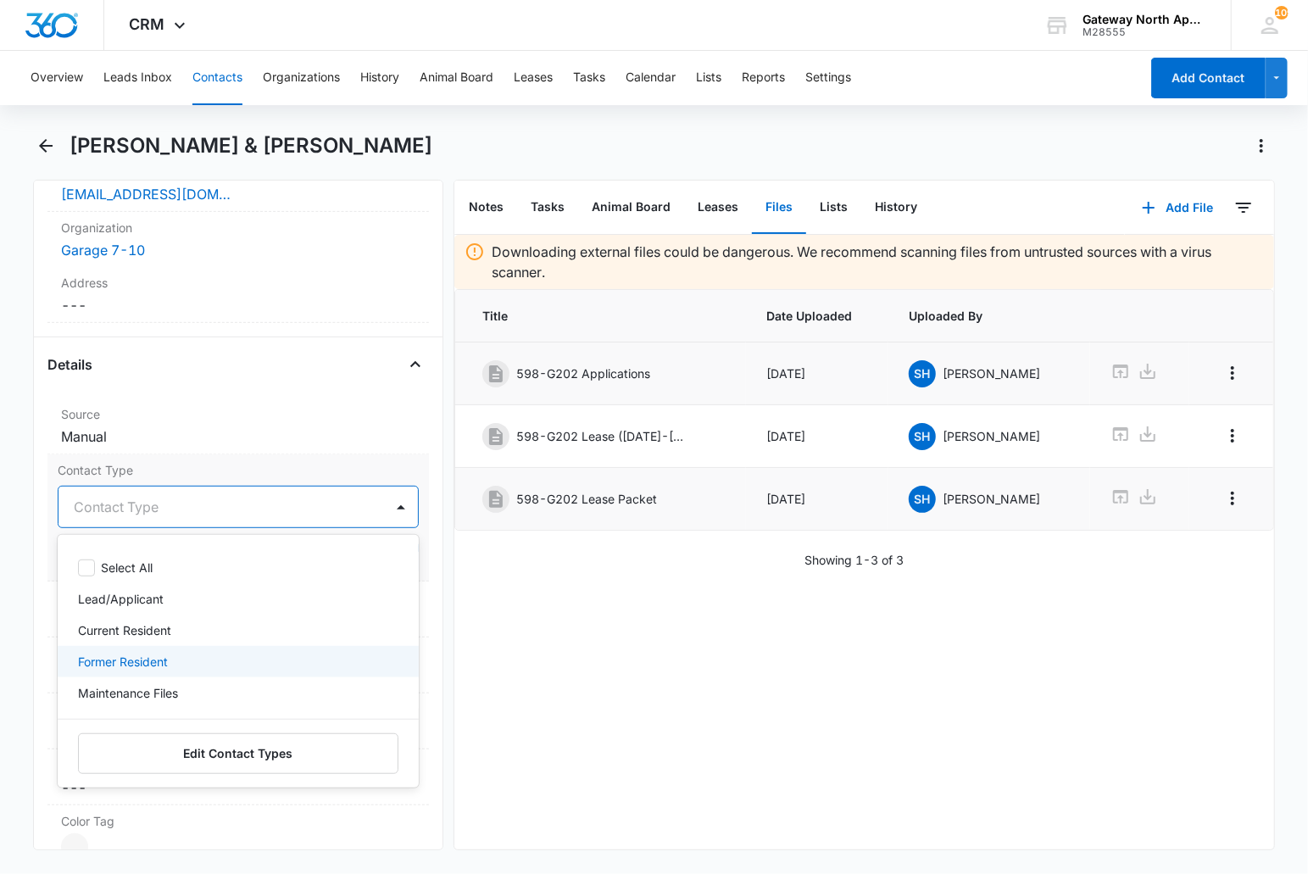
click at [127, 632] on p "Current Resident" at bounding box center [124, 630] width 93 height 18
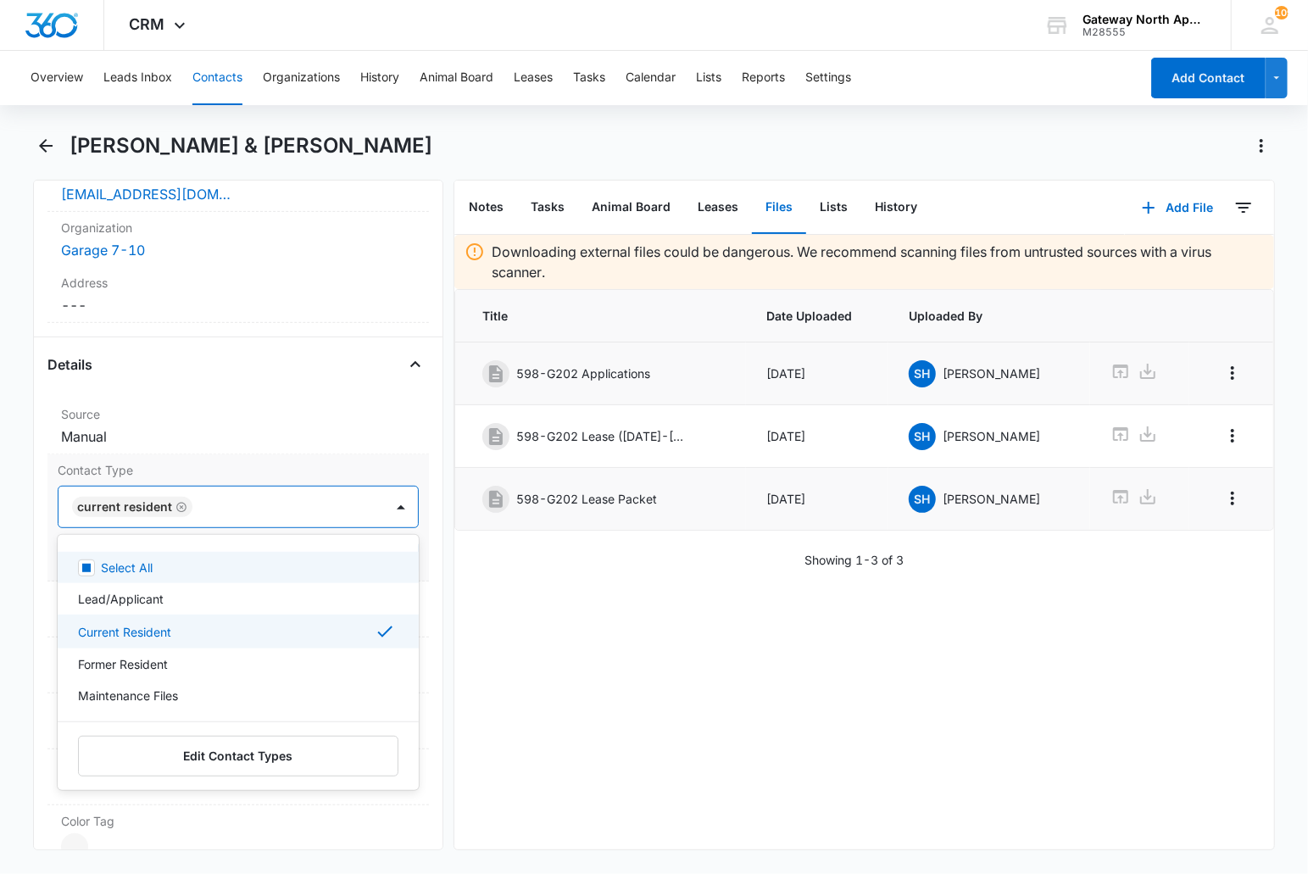
drag, startPoint x: 235, startPoint y: 507, endPoint x: 256, endPoint y: 519, distance: 24.3
click at [236, 507] on div at bounding box center [280, 507] width 165 height 24
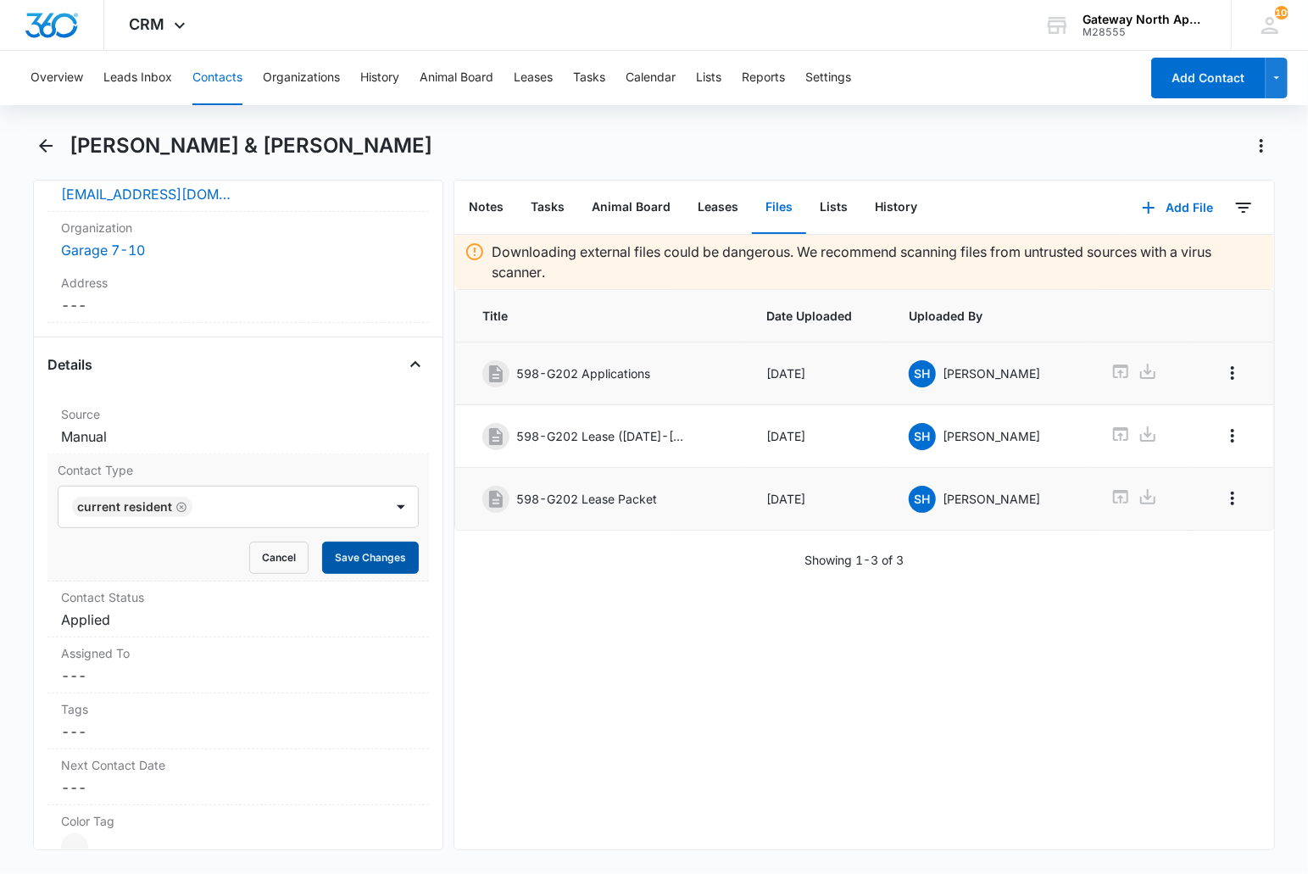
click at [331, 560] on button "Save Changes" at bounding box center [370, 558] width 97 height 32
click at [179, 602] on label "Contact Status" at bounding box center [238, 597] width 355 height 18
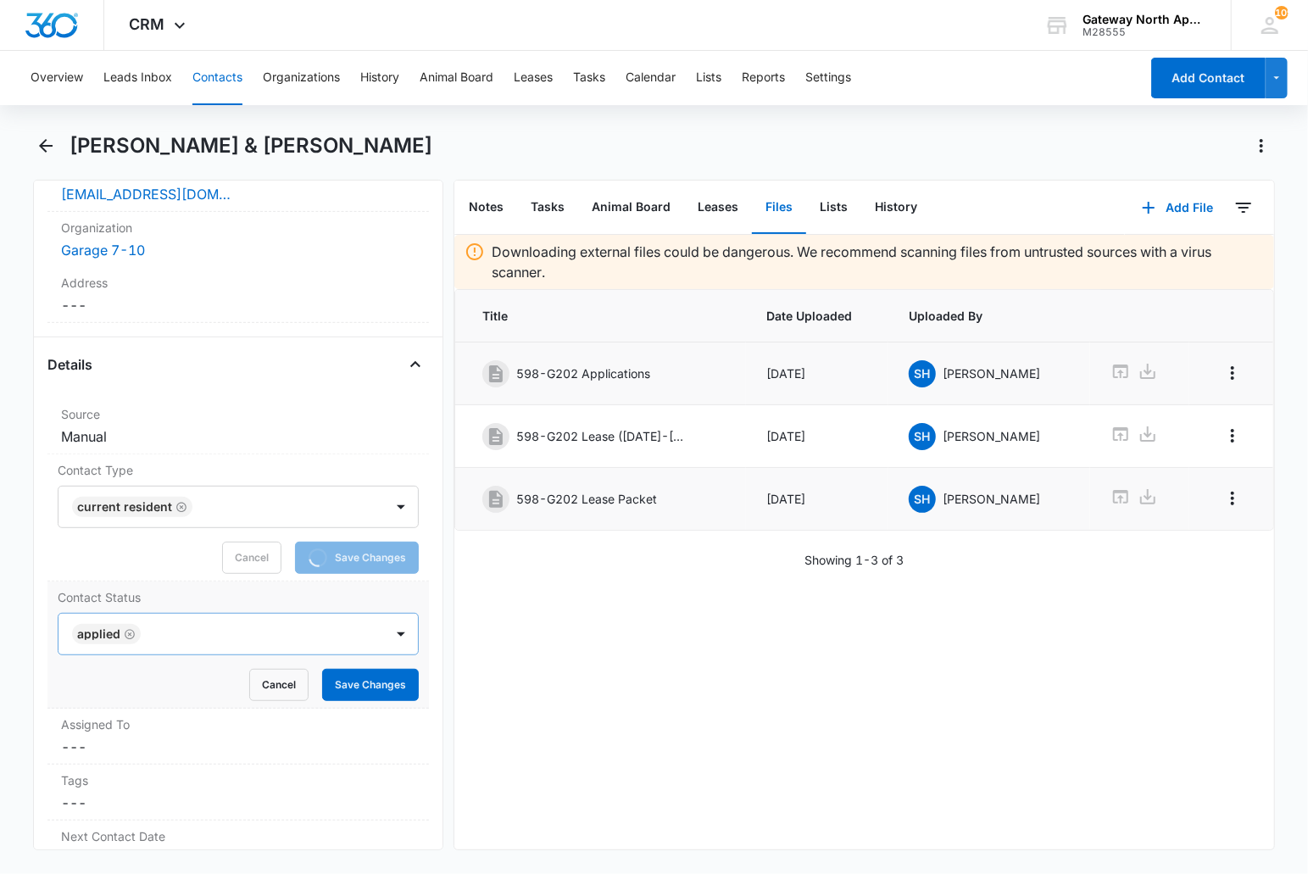
drag, startPoint x: 165, startPoint y: 636, endPoint x: 176, endPoint y: 623, distance: 16.8
click at [176, 623] on div at bounding box center [254, 634] width 217 height 24
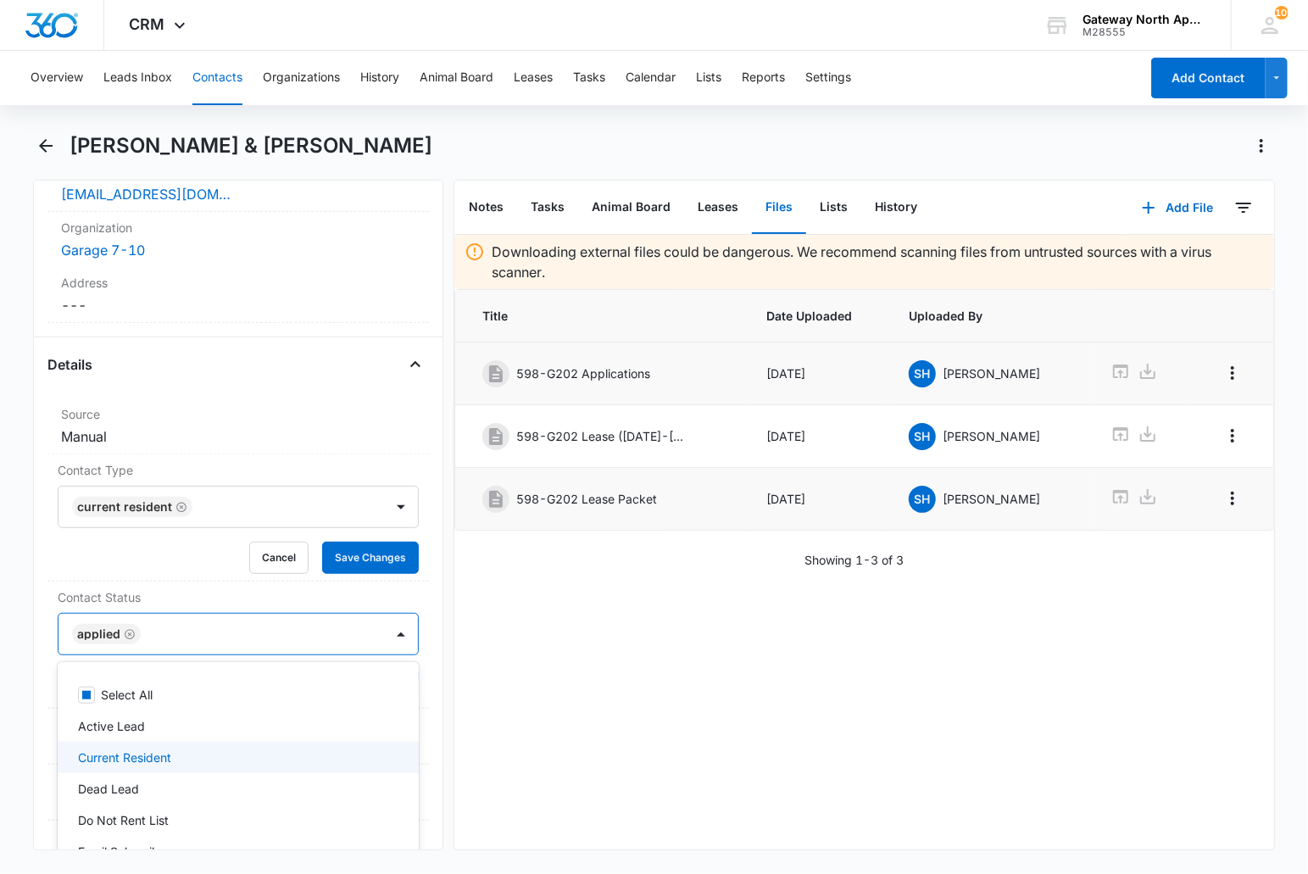
click at [129, 750] on p "Current Resident" at bounding box center [124, 758] width 93 height 18
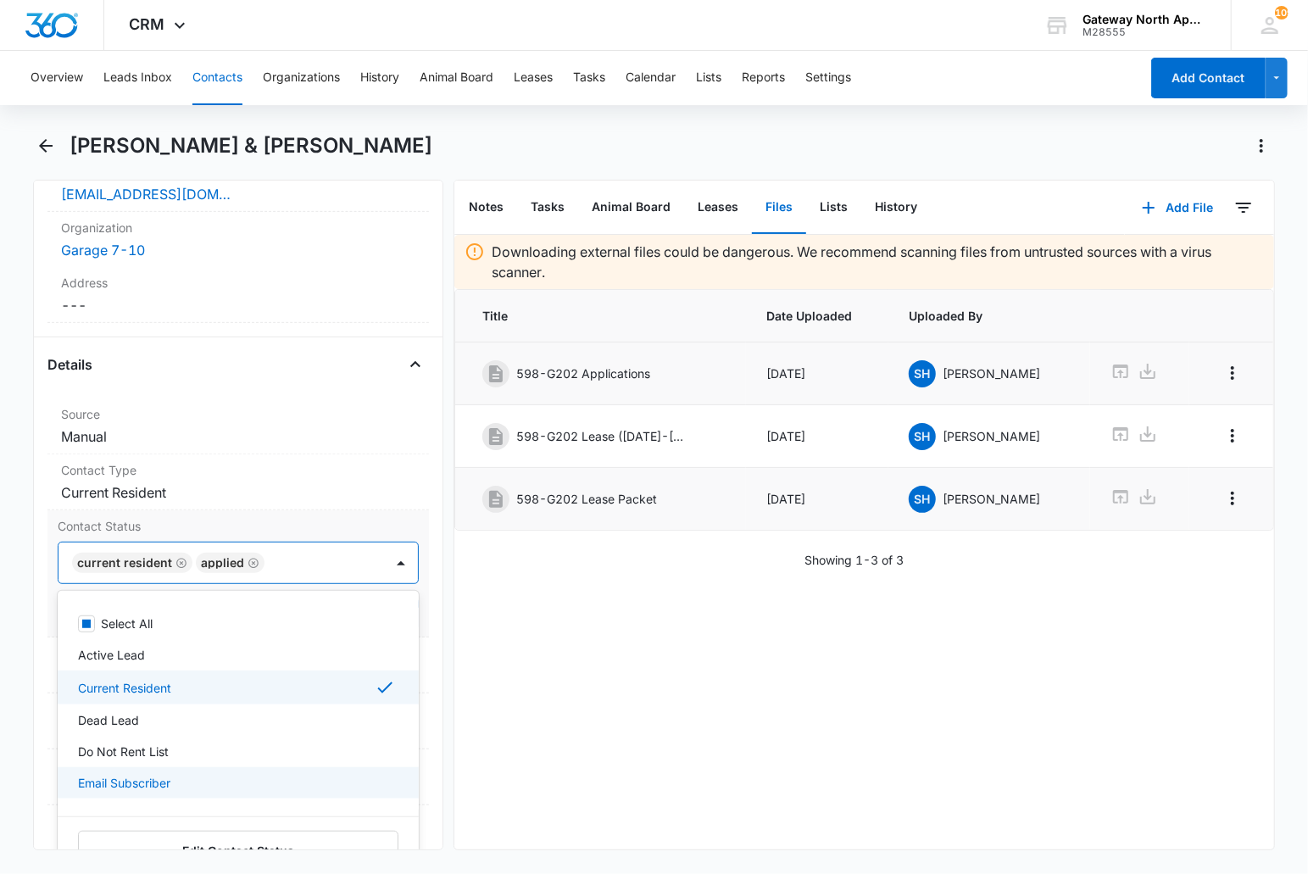
click at [148, 780] on p "Email Subscriber" at bounding box center [124, 783] width 92 height 18
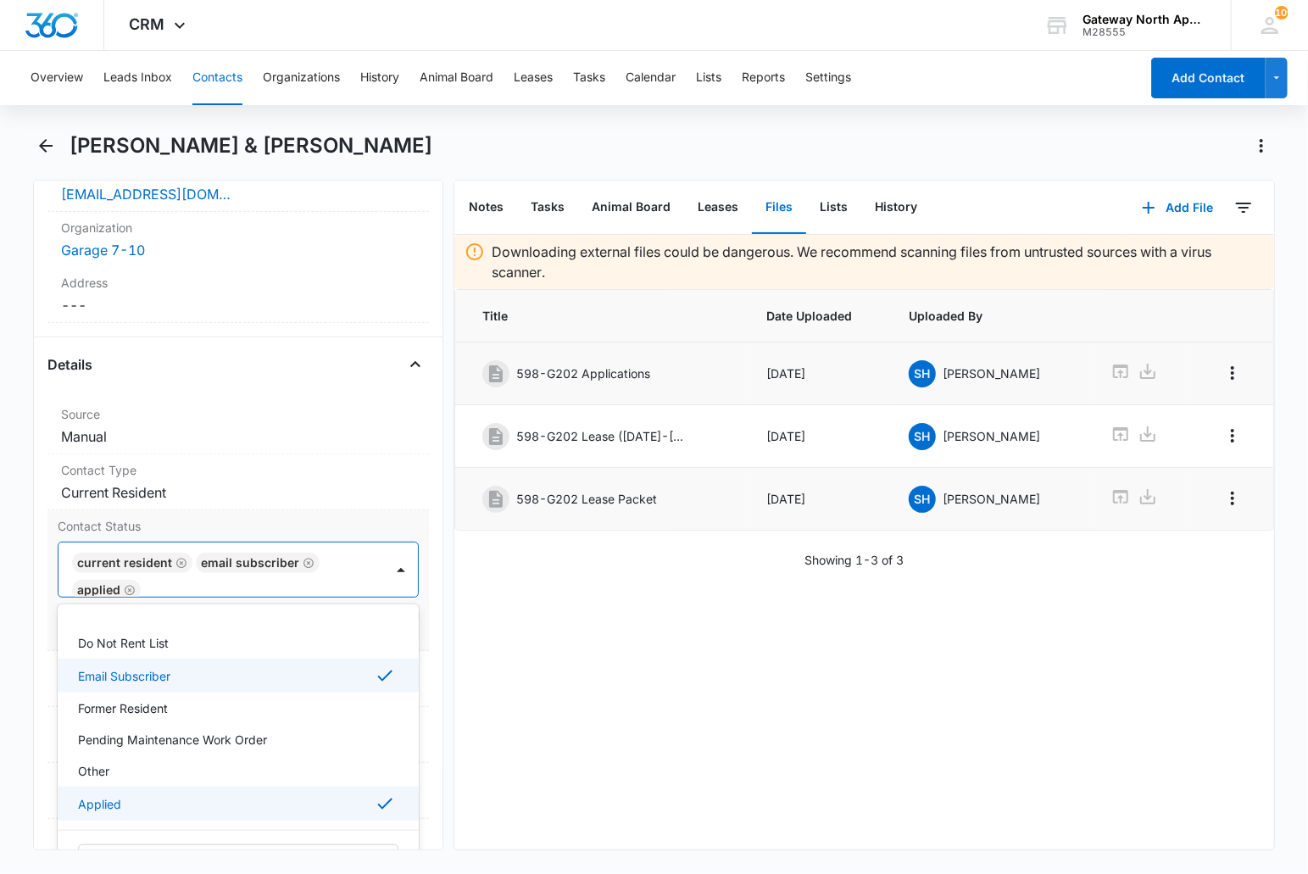
click at [113, 801] on p "Applied" at bounding box center [99, 804] width 43 height 18
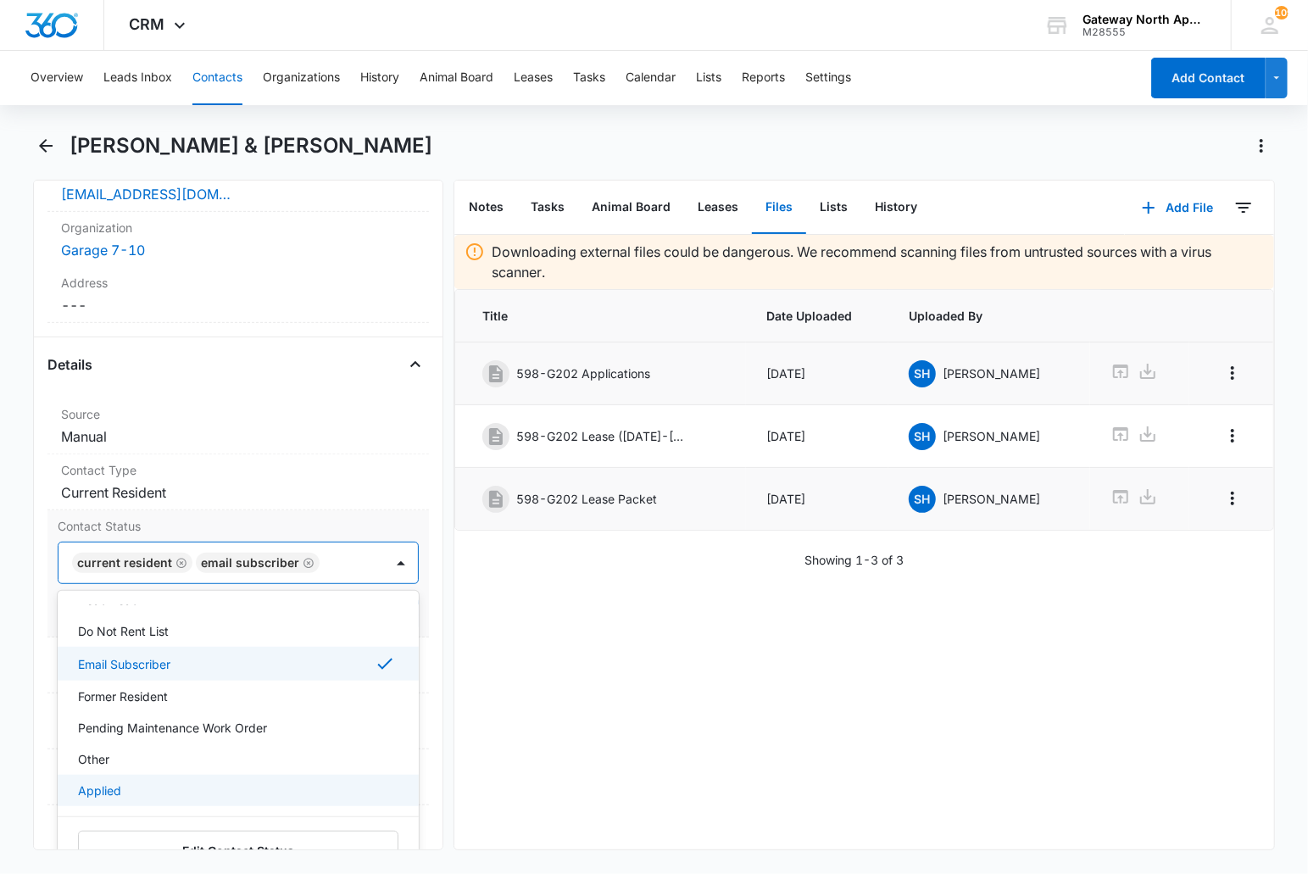
scroll to position [120, 0]
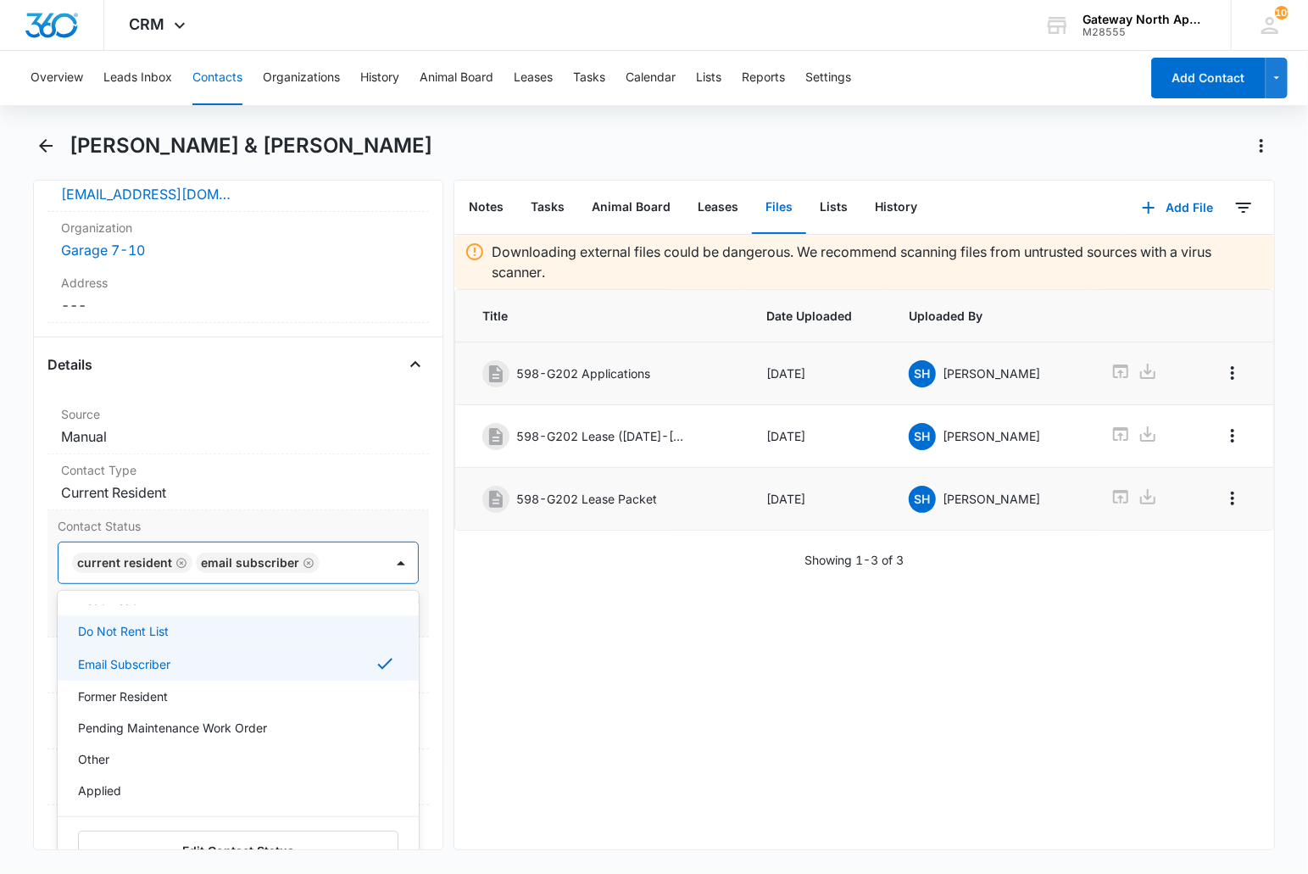
click at [340, 562] on div at bounding box center [344, 563] width 38 height 24
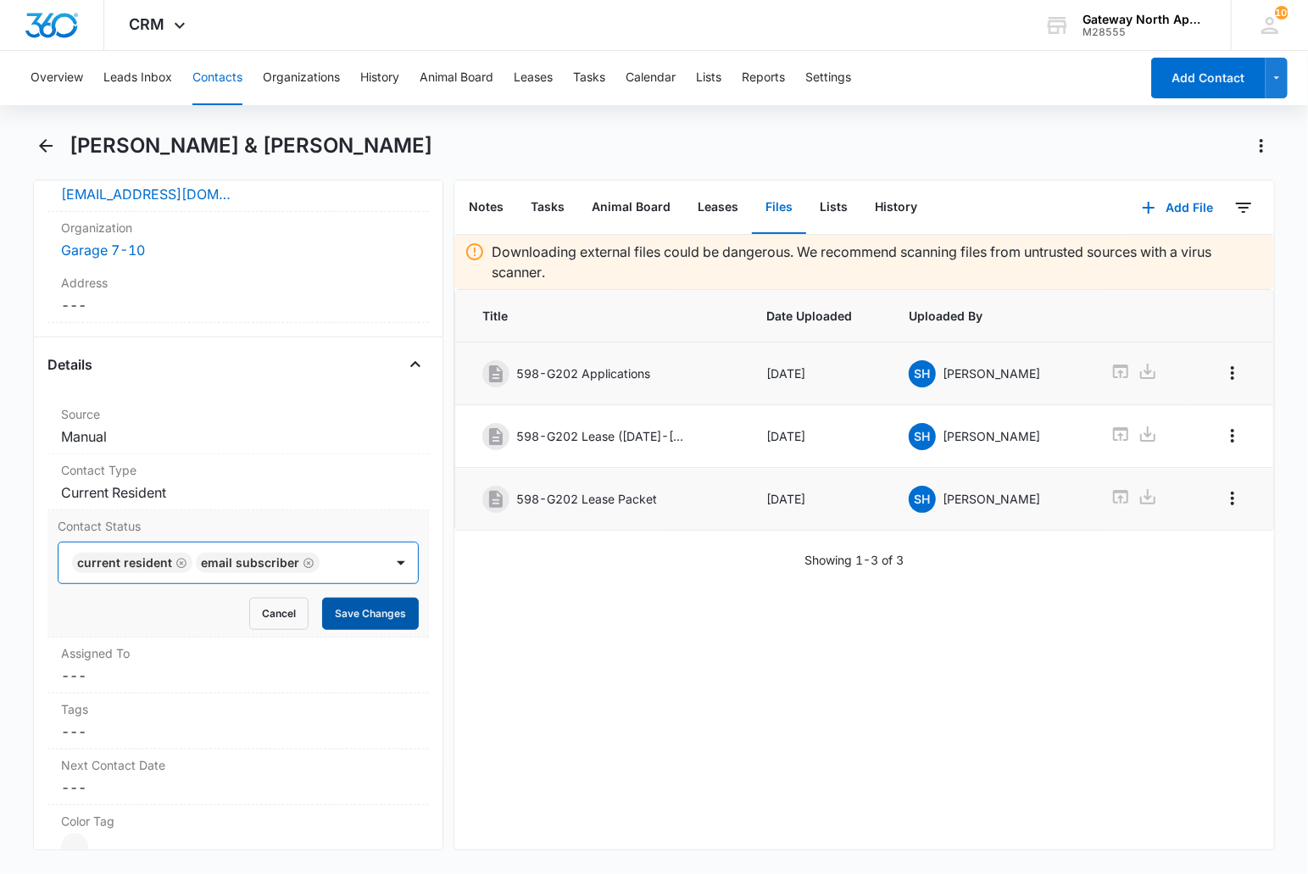
click at [332, 615] on button "Save Changes" at bounding box center [370, 614] width 97 height 32
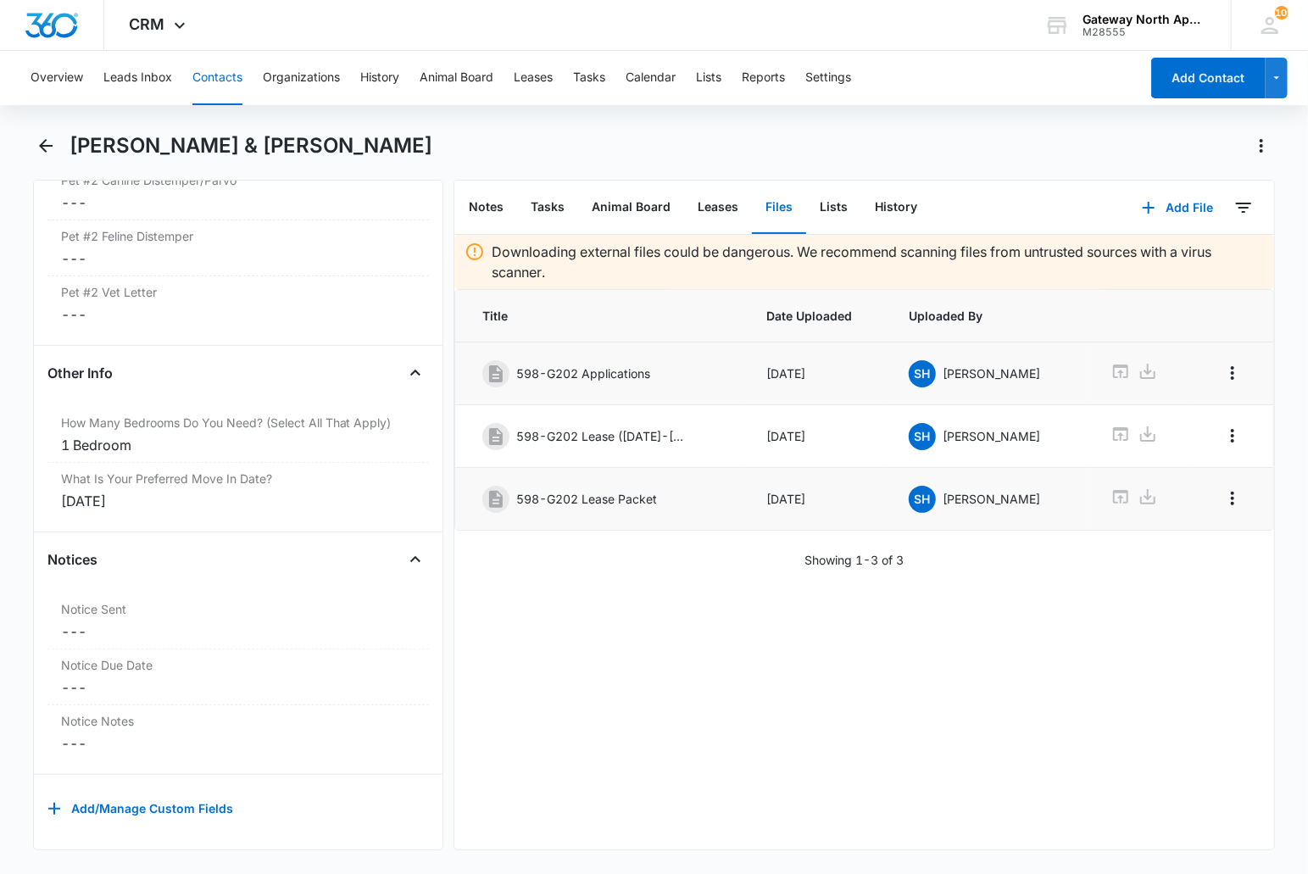
scroll to position [0, 0]
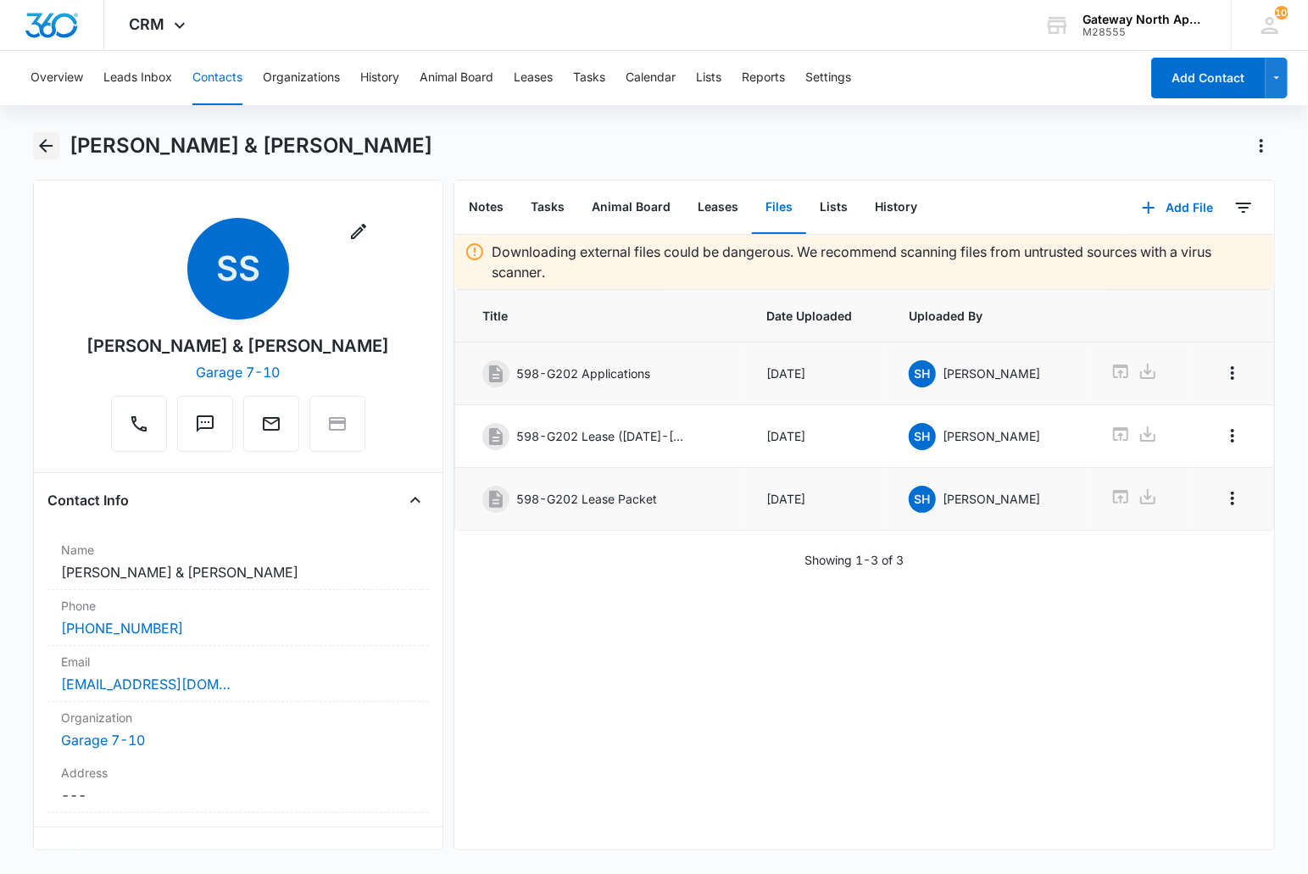
click at [47, 142] on icon "Back" at bounding box center [46, 146] width 20 height 20
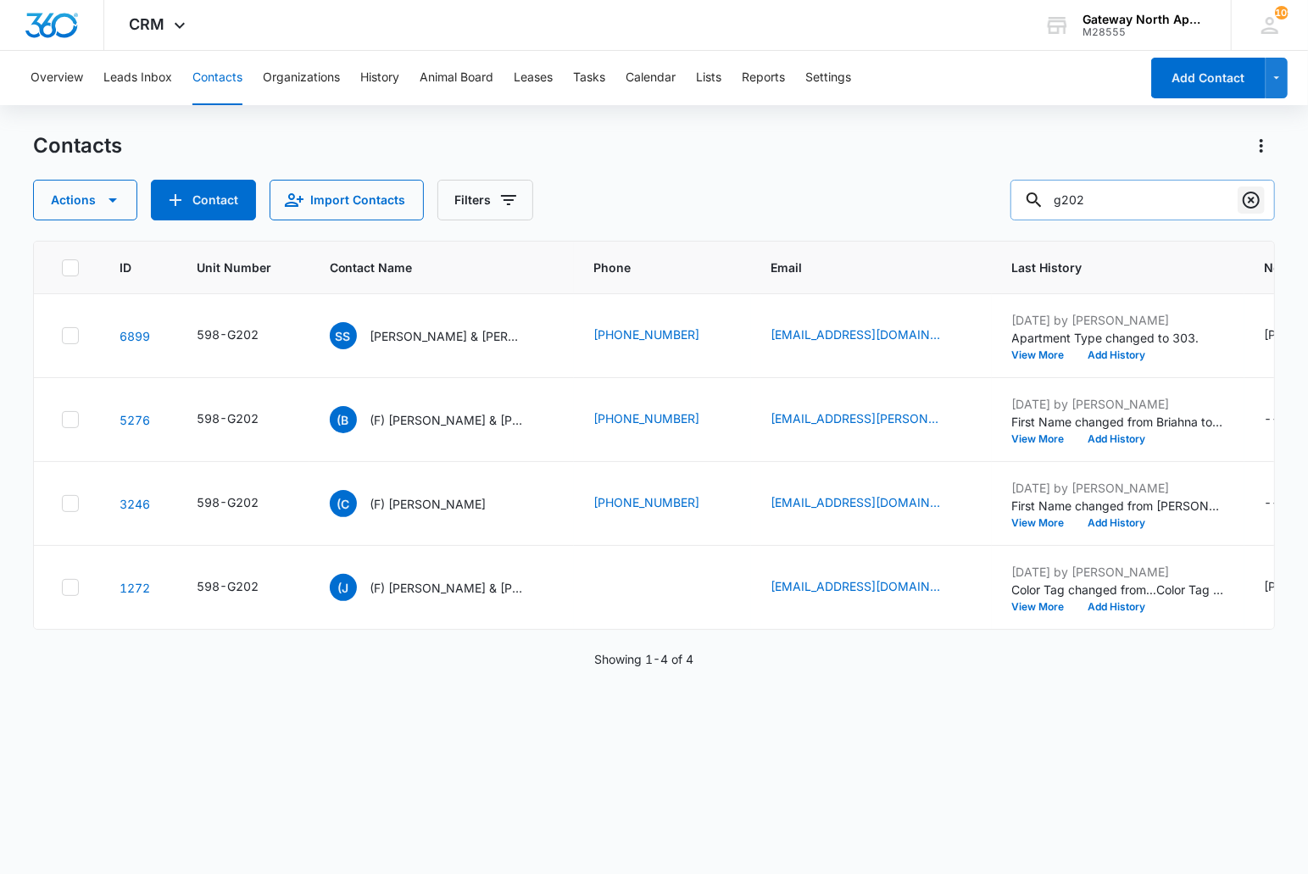
click at [1243, 200] on icon "Clear" at bounding box center [1251, 200] width 20 height 20
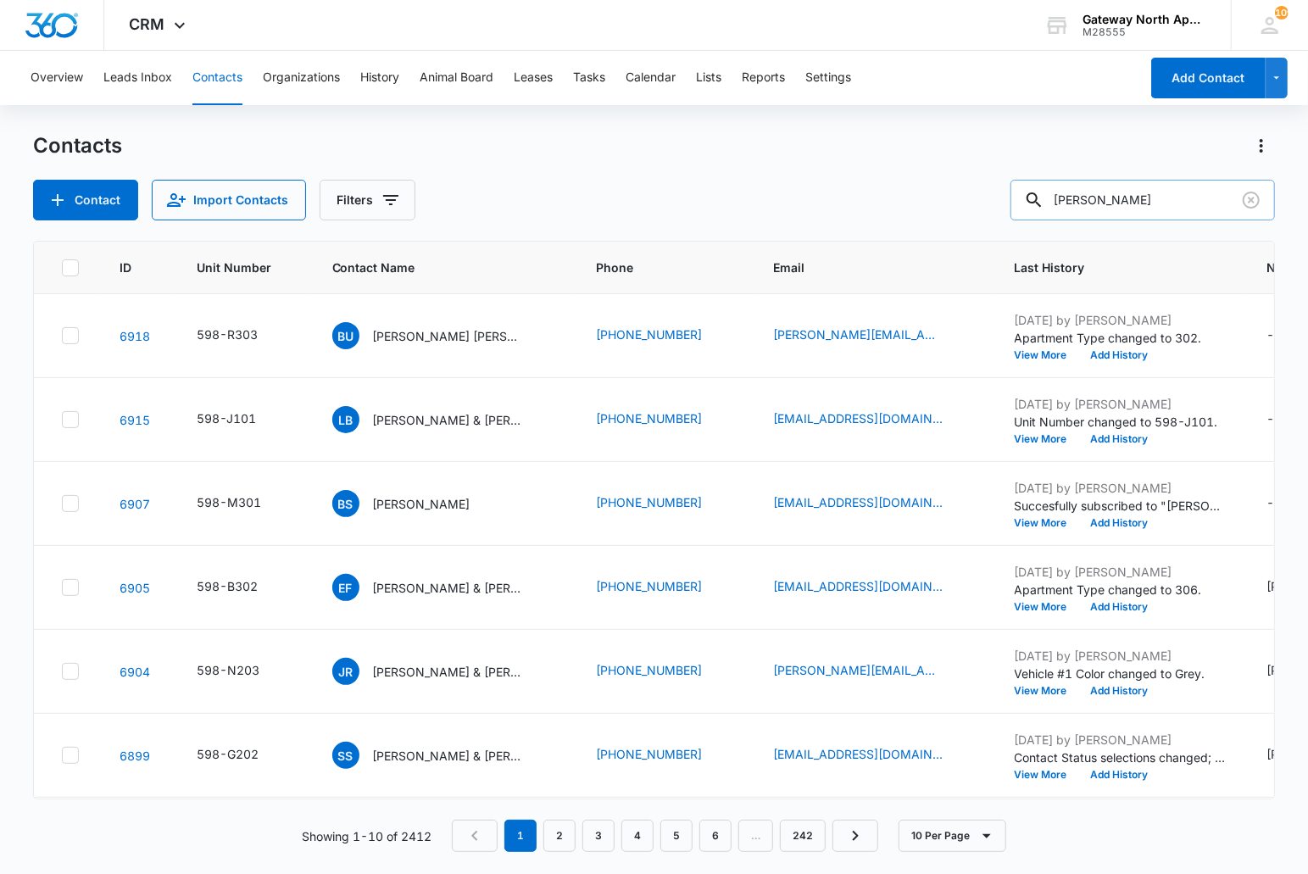
type input "[PERSON_NAME]"
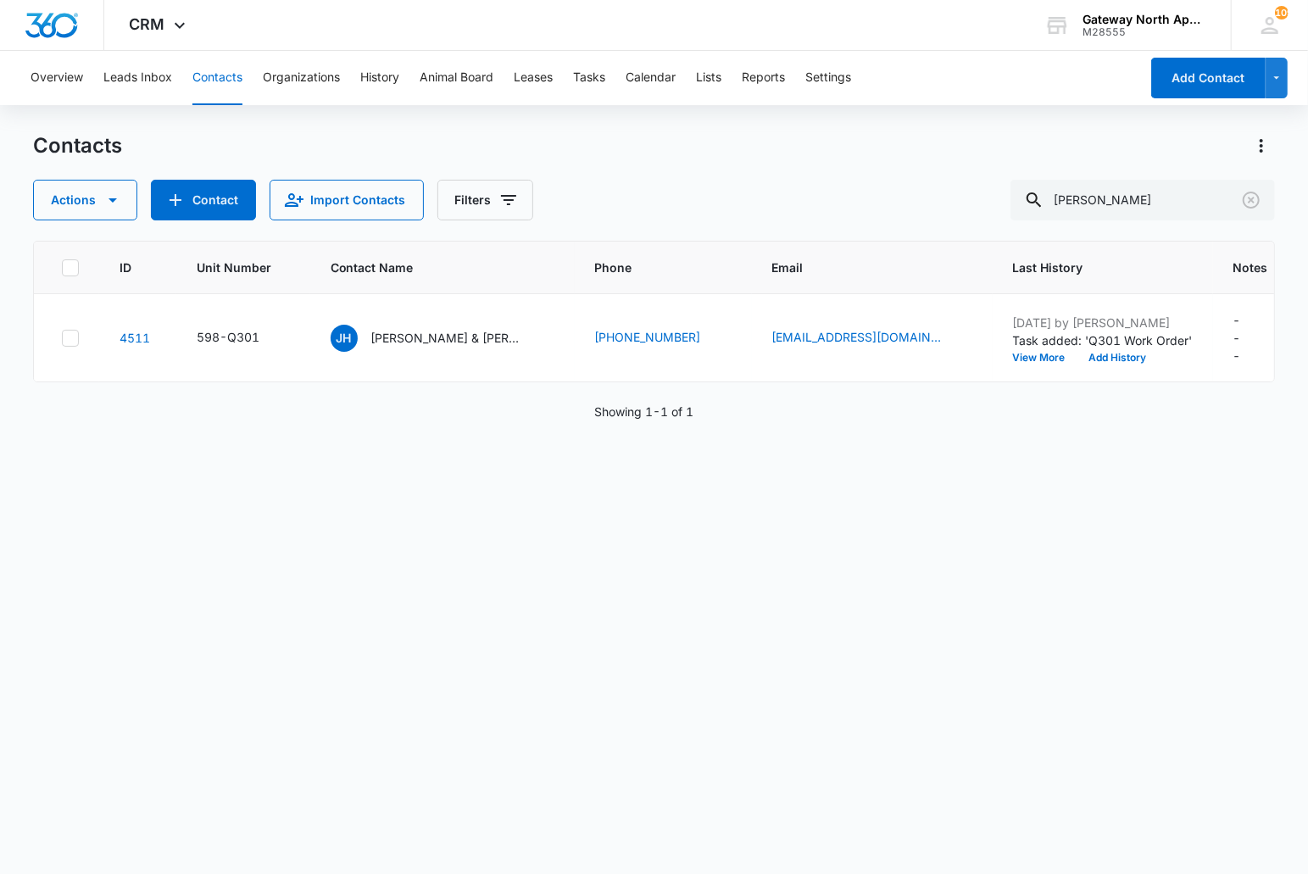
click at [77, 549] on div "ID Unit Number Contact Name Phone Email Last History Notes Additional Phone Add…" at bounding box center [654, 546] width 1243 height 611
